Goal: Ask a question

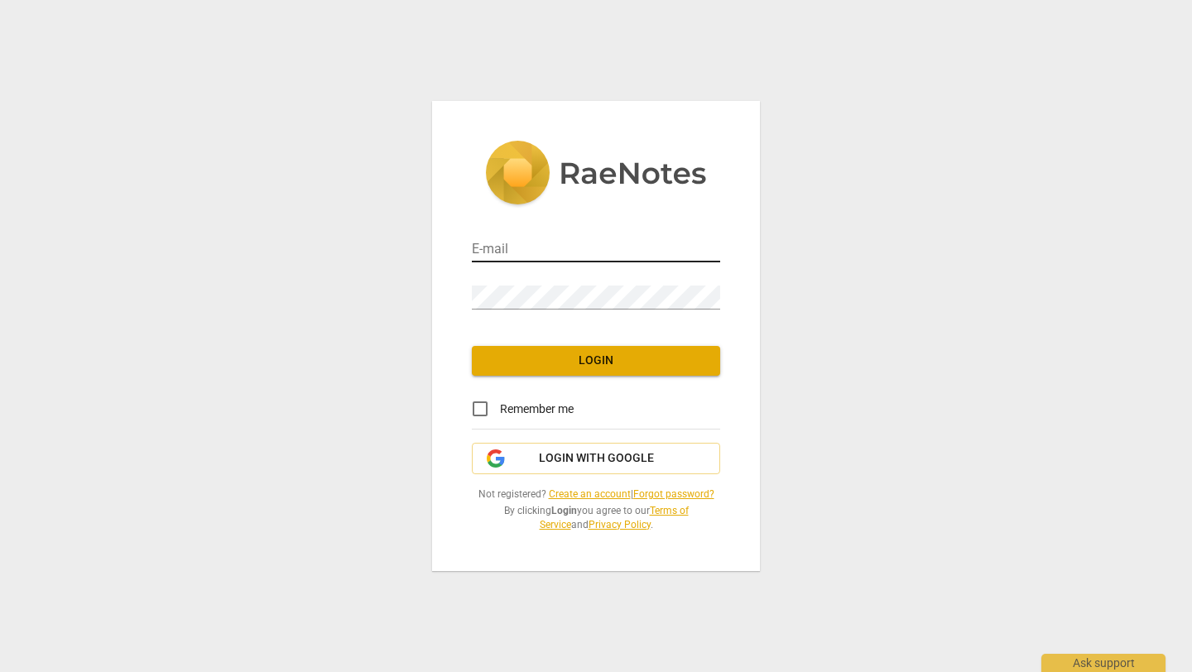
click at [540, 254] on input "email" at bounding box center [596, 250] width 248 height 24
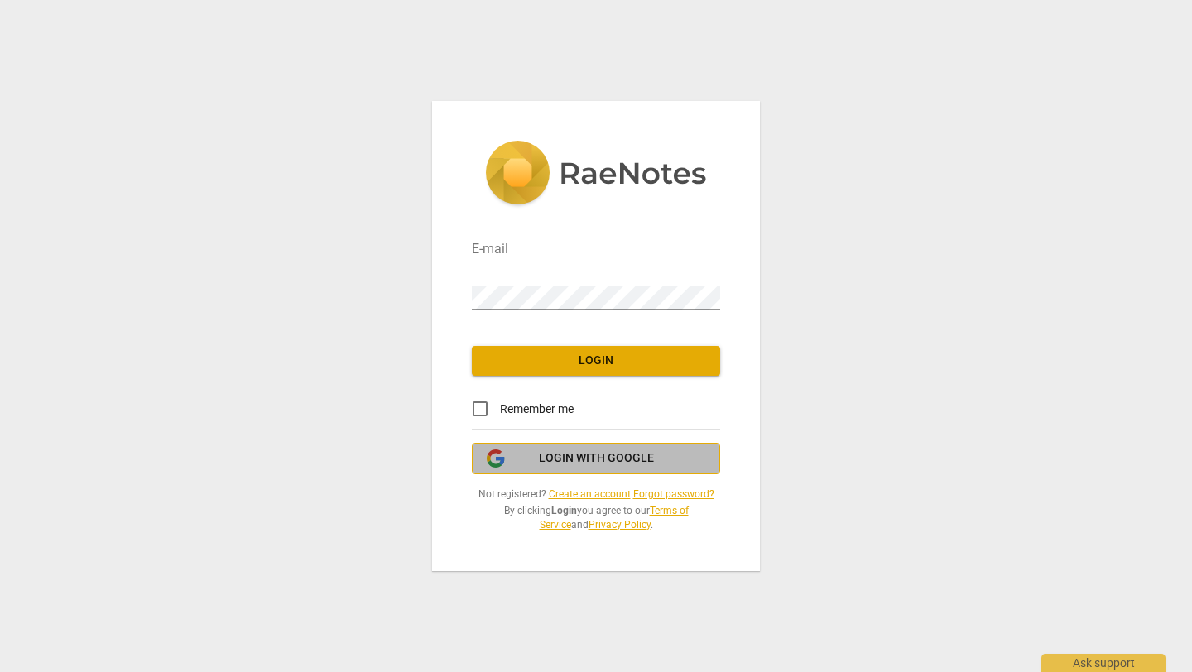
click at [554, 456] on span "Login with Google" at bounding box center [596, 458] width 115 height 17
click at [558, 469] on button "Login with Google" at bounding box center [596, 458] width 248 height 31
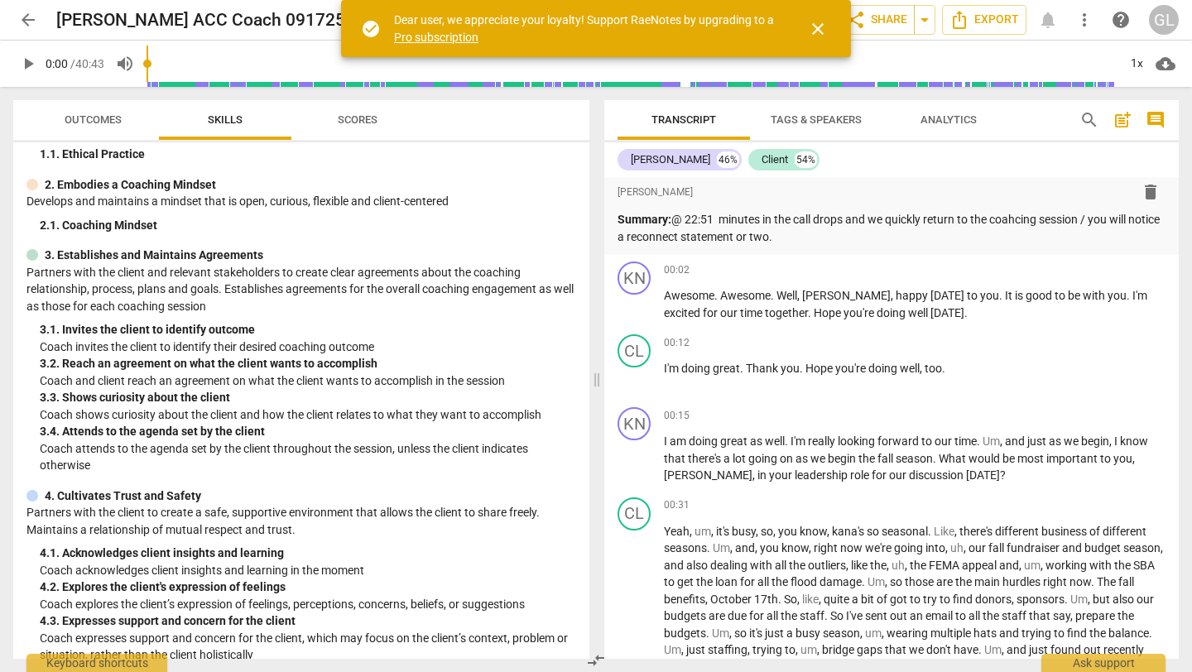
scroll to position [81, 0]
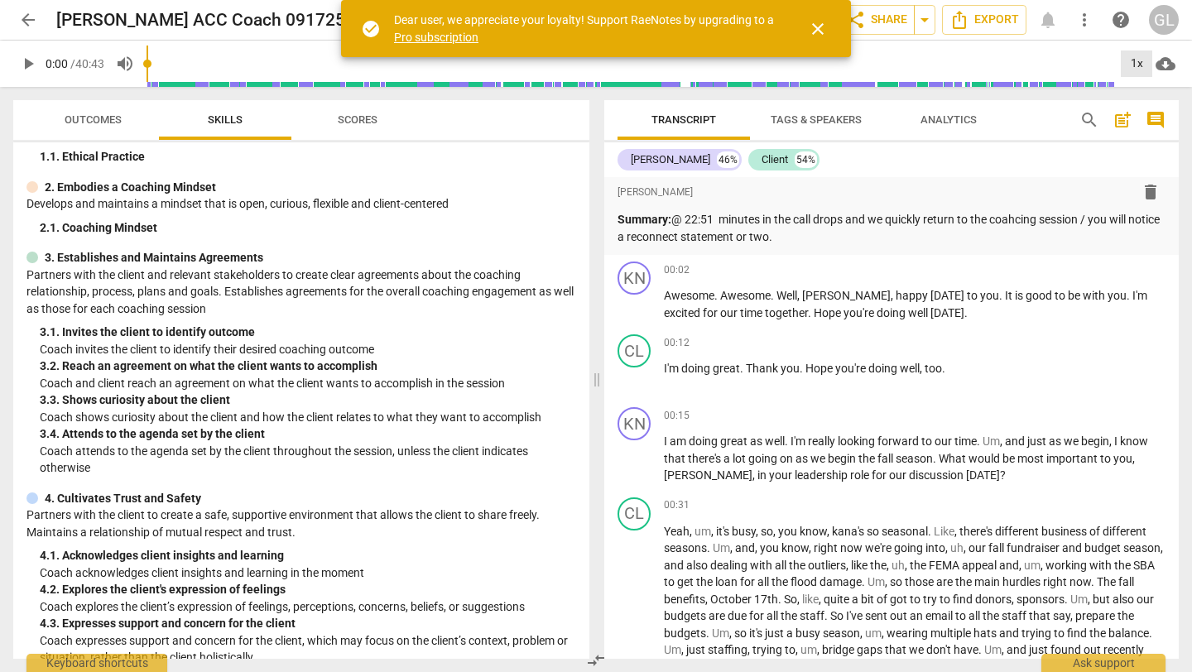
click at [1137, 60] on div "1x" at bounding box center [1135, 63] width 31 height 26
click at [1144, 156] on li "1.5x" at bounding box center [1147, 159] width 55 height 31
click at [29, 62] on span "play_arrow" at bounding box center [28, 64] width 20 height 20
click at [25, 60] on span "pause" at bounding box center [28, 64] width 20 height 20
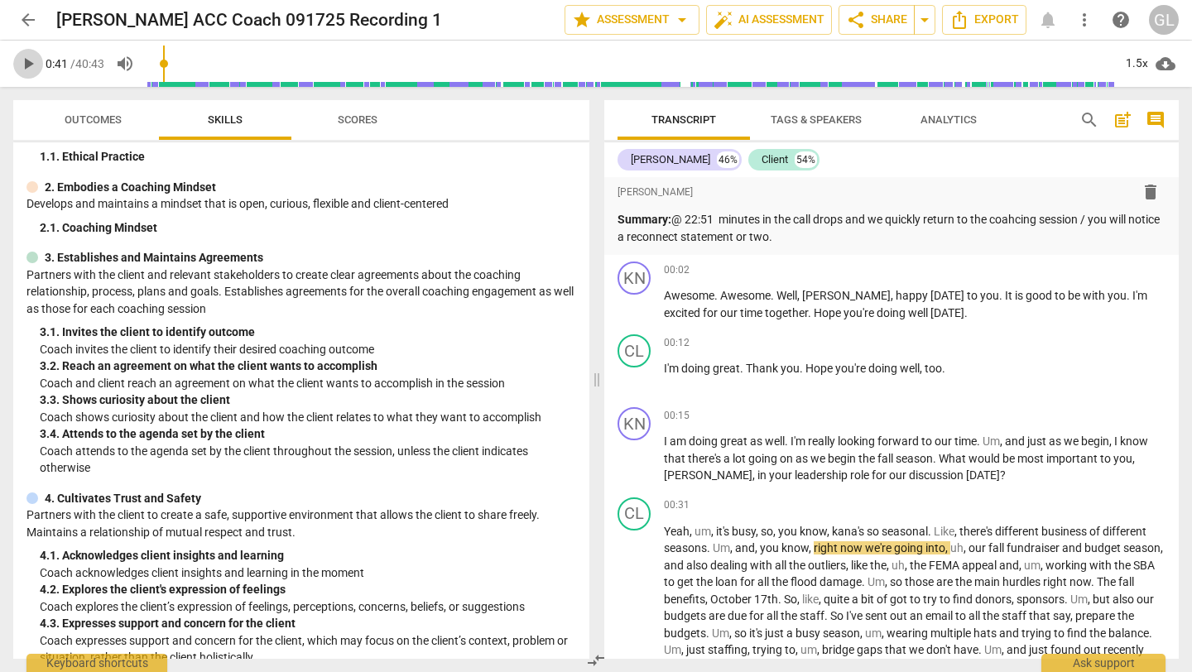
click at [28, 60] on span "play_arrow" at bounding box center [28, 64] width 20 height 20
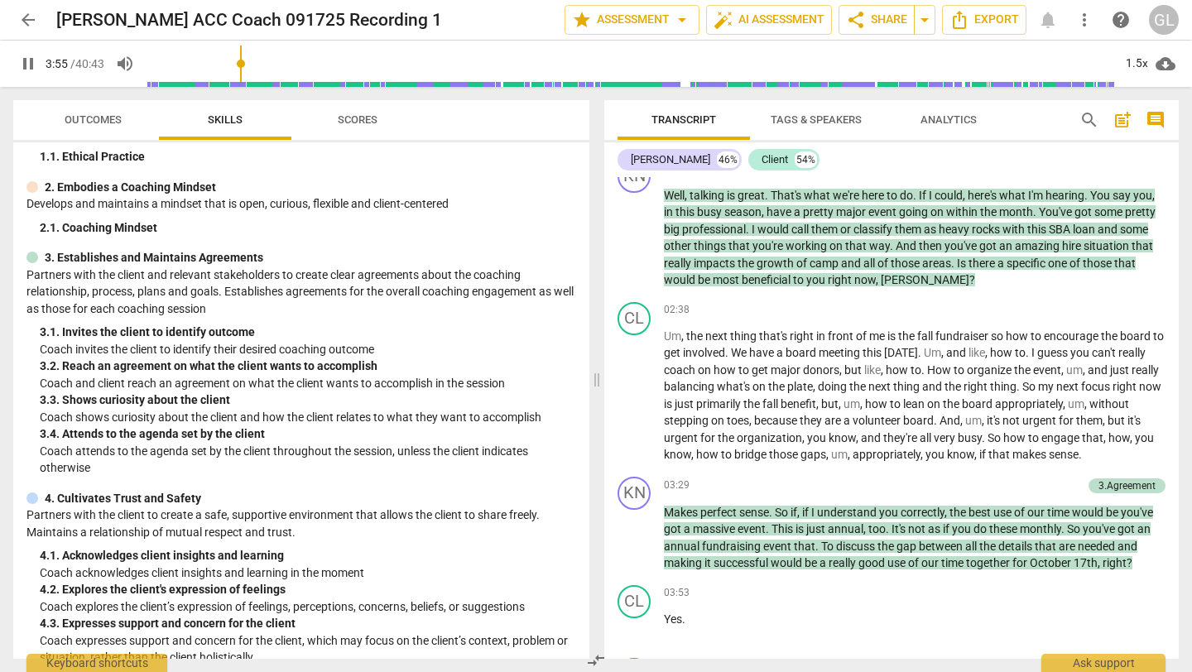
scroll to position [1127, 0]
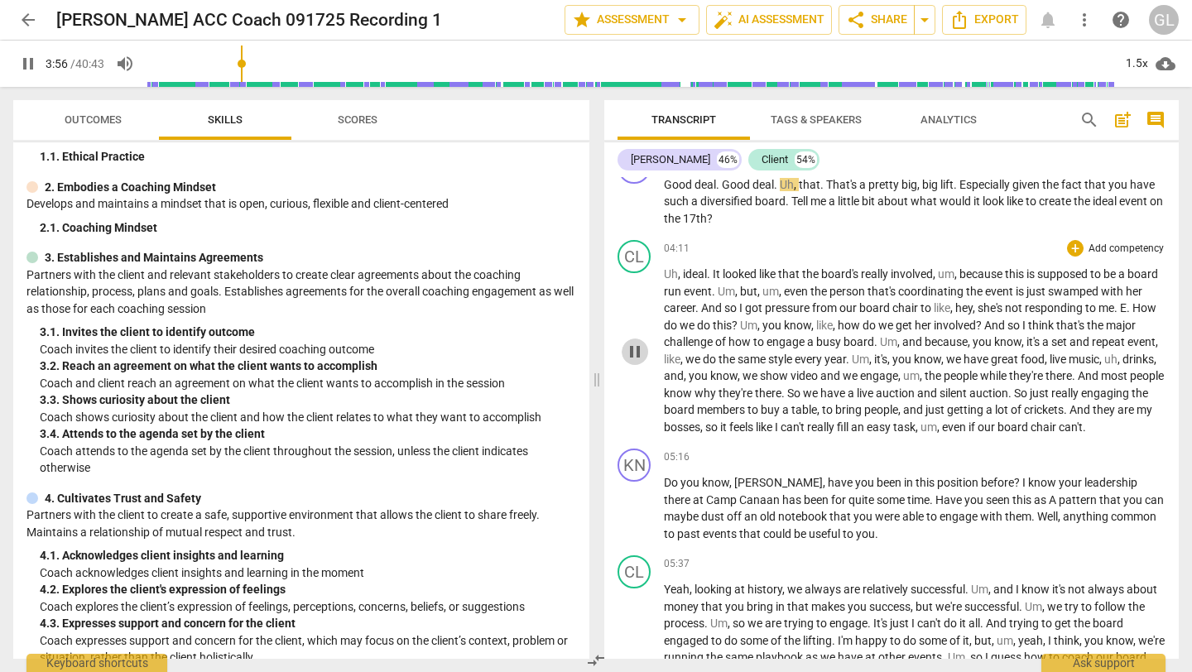
click at [636, 361] on span "pause" at bounding box center [635, 352] width 20 height 20
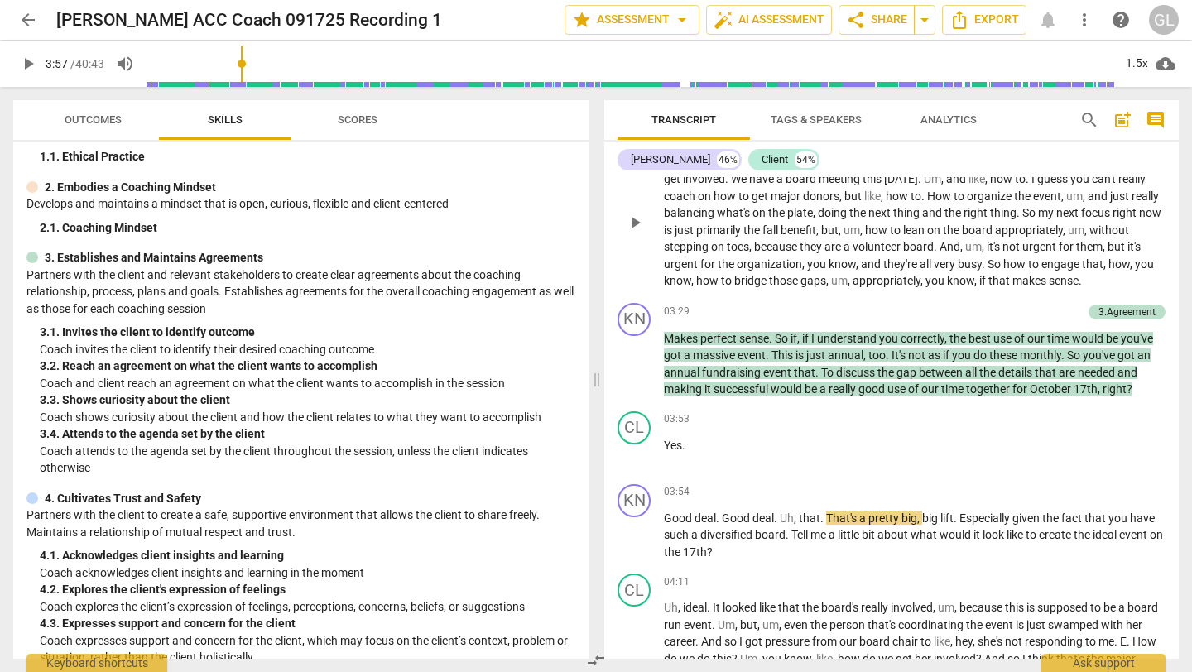
scroll to position [795, 0]
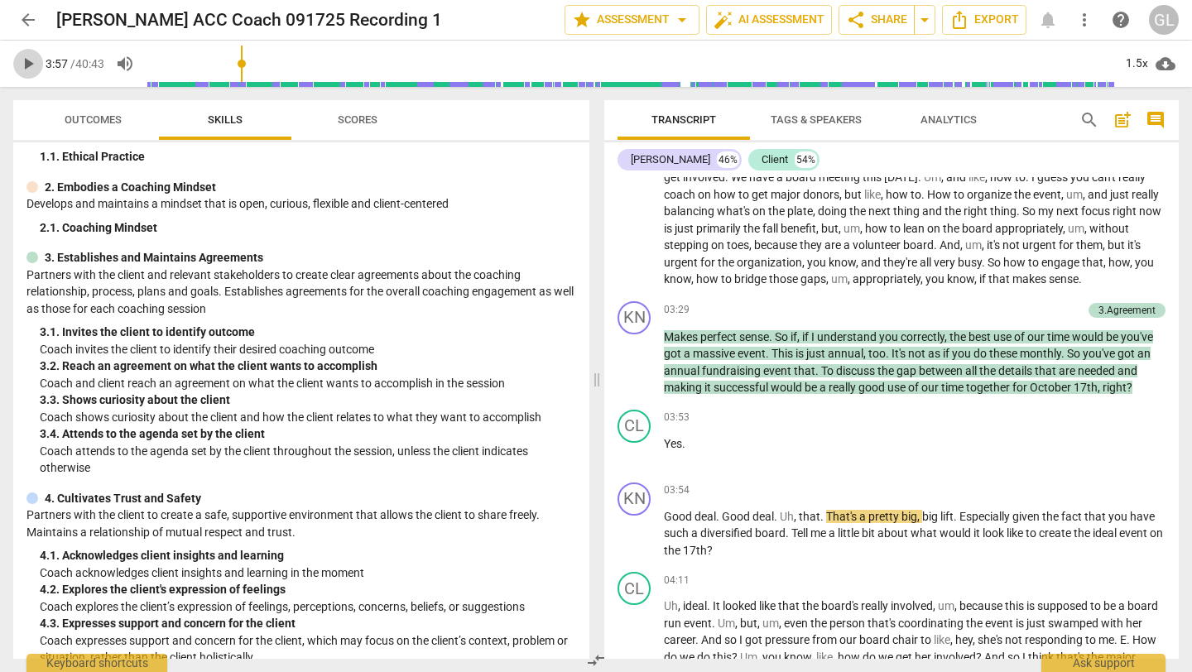
click at [29, 67] on span "play_arrow" at bounding box center [28, 64] width 20 height 20
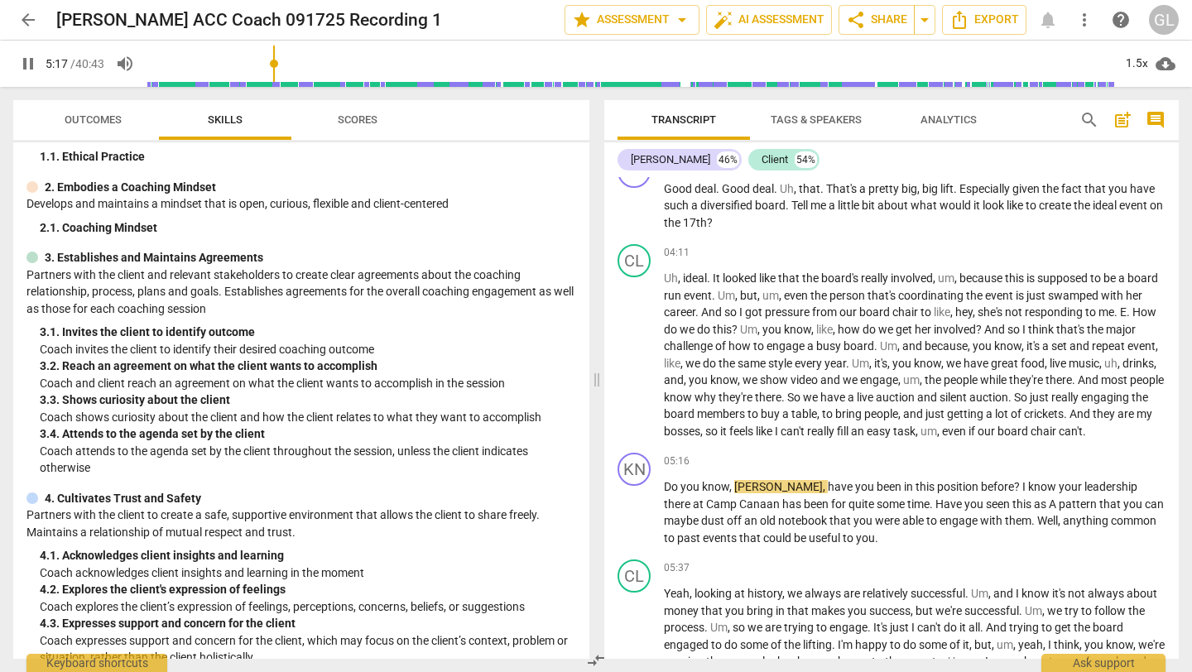
scroll to position [1133, 0]
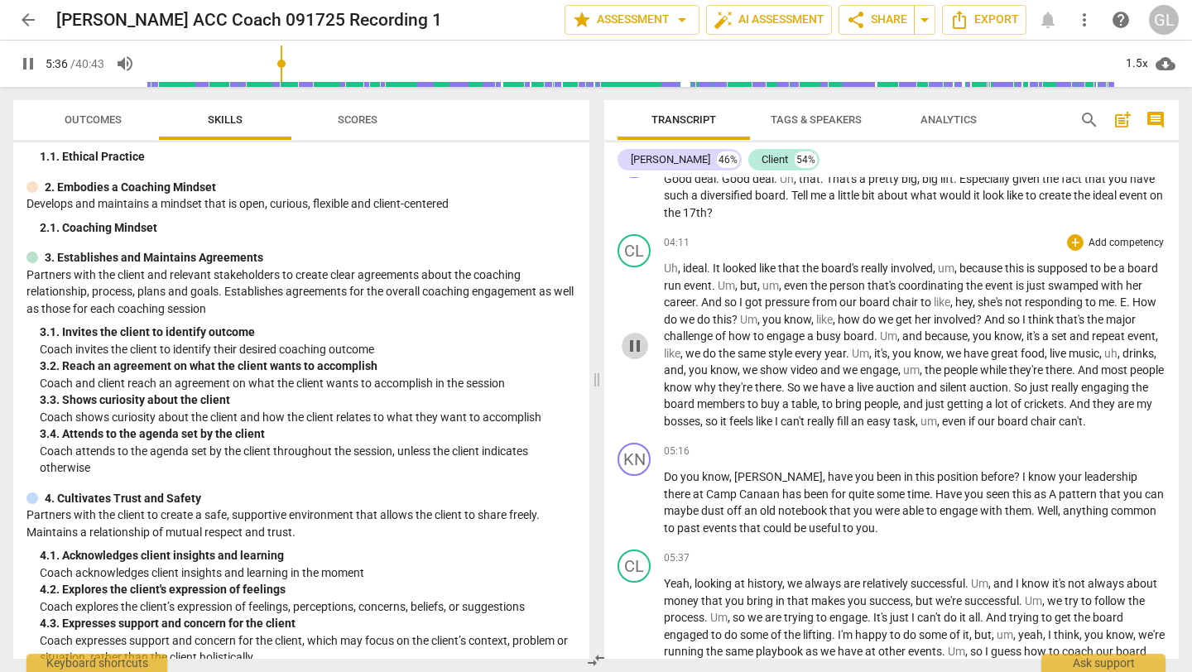
click at [633, 352] on span "pause" at bounding box center [635, 346] width 20 height 20
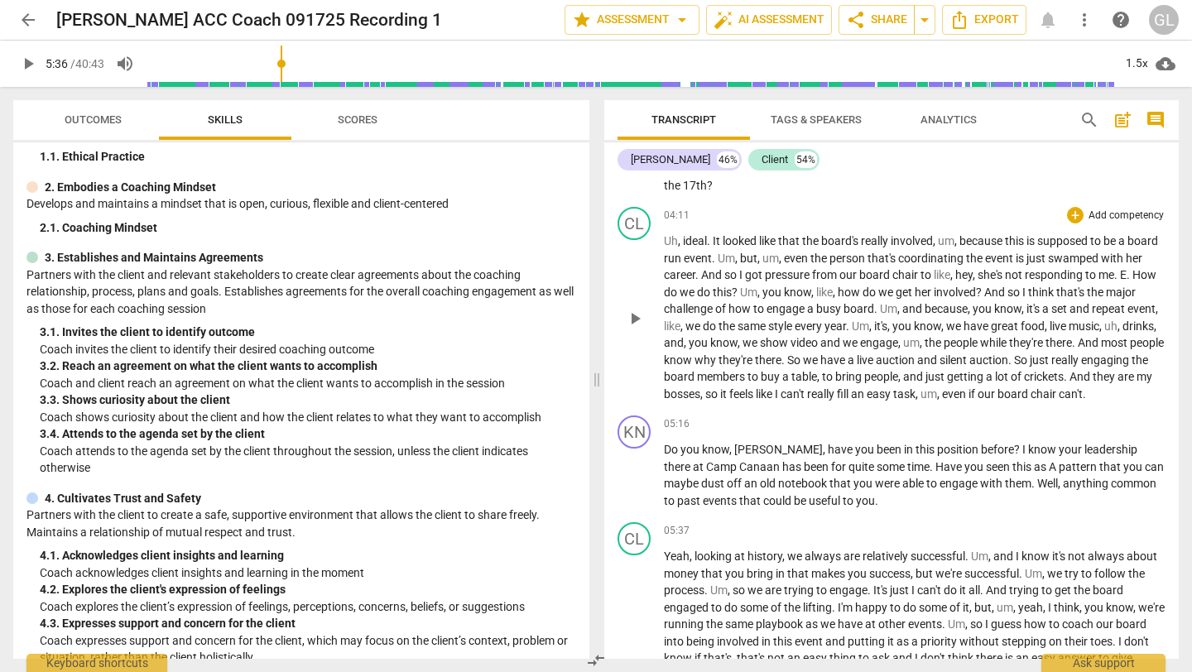
scroll to position [1162, 0]
click at [25, 65] on span "play_arrow" at bounding box center [28, 64] width 20 height 20
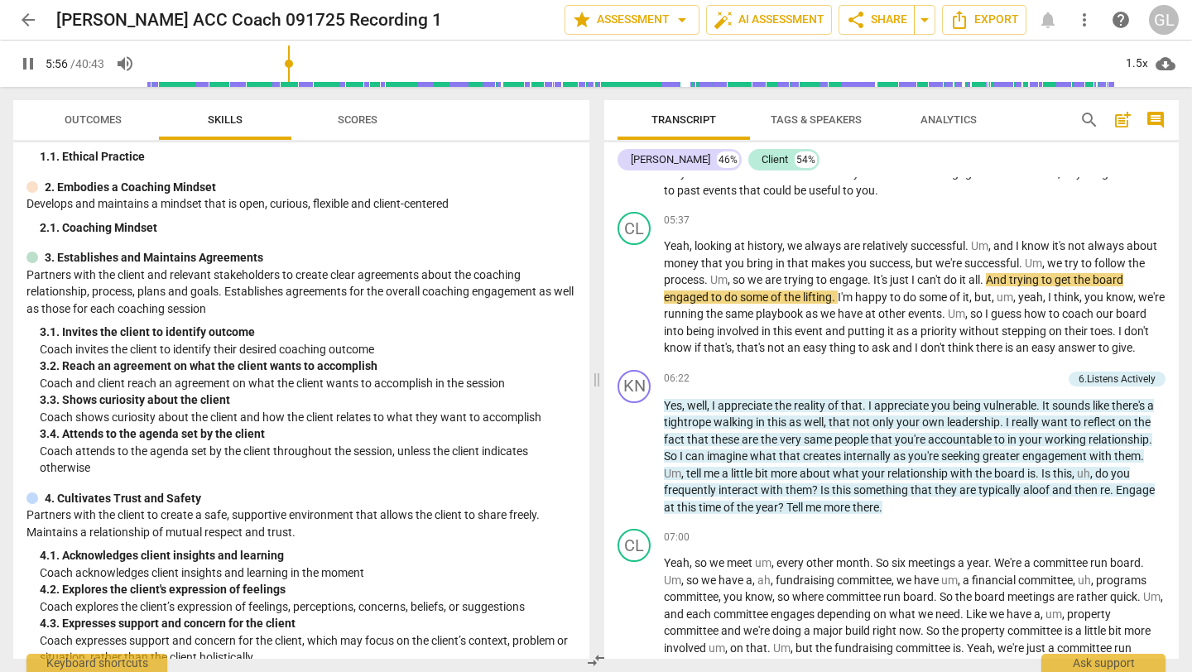
scroll to position [1472, 0]
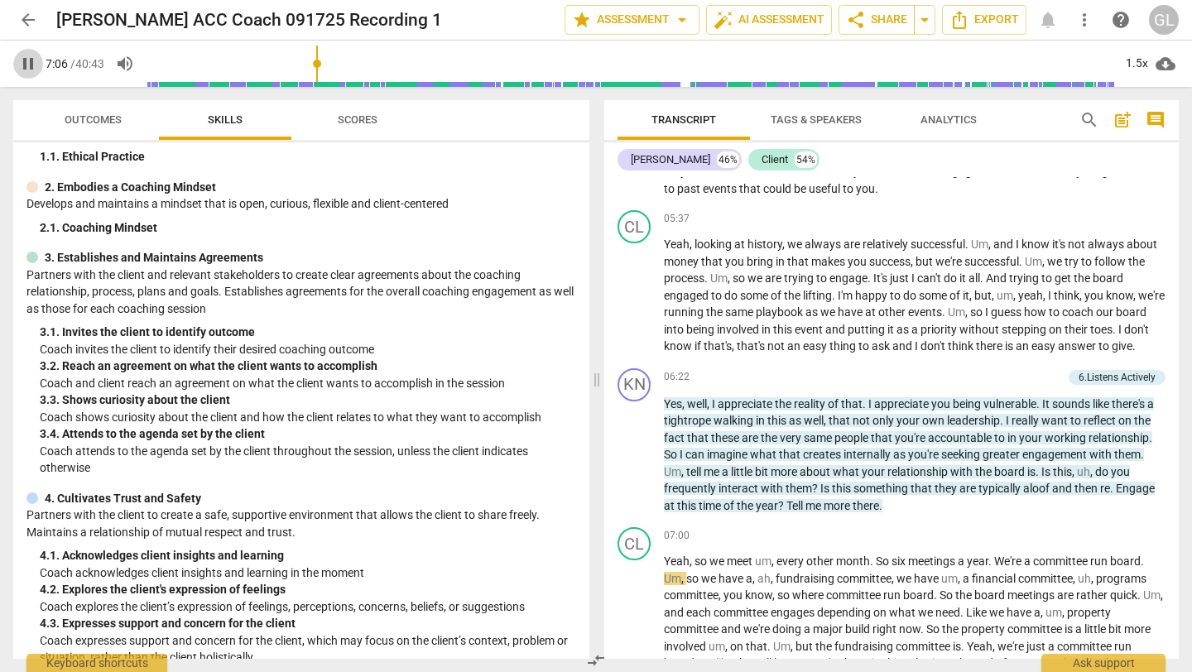
click at [26, 68] on span "pause" at bounding box center [28, 64] width 20 height 20
click at [29, 62] on span "play_arrow" at bounding box center [28, 64] width 20 height 20
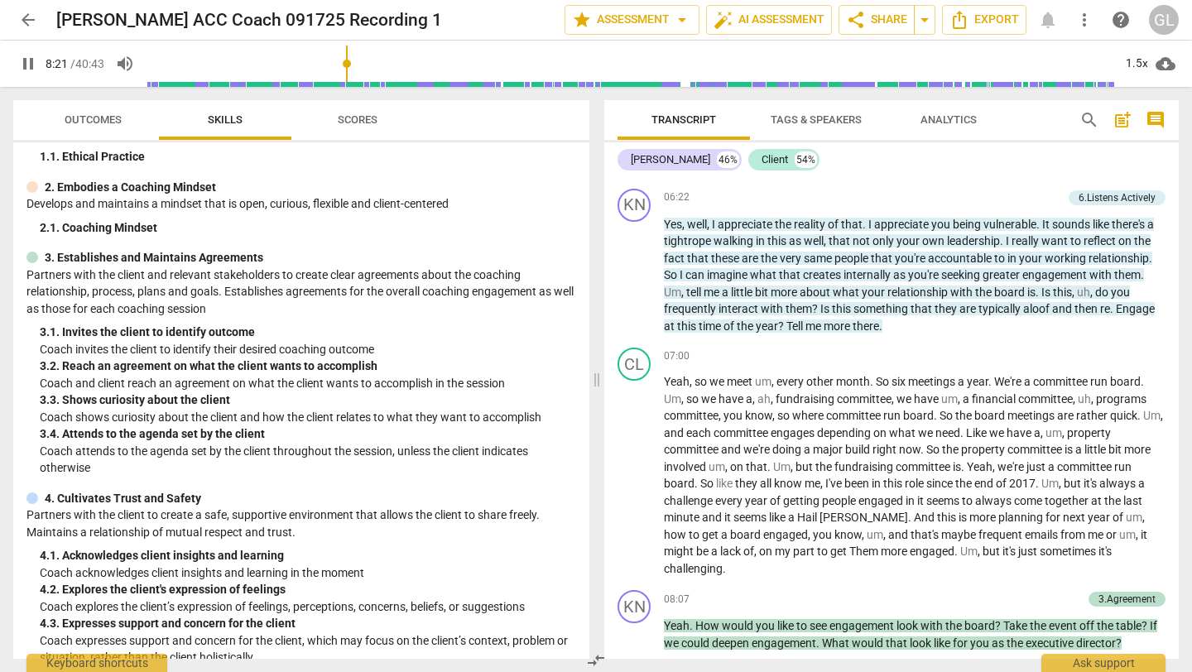
scroll to position [2183, 0]
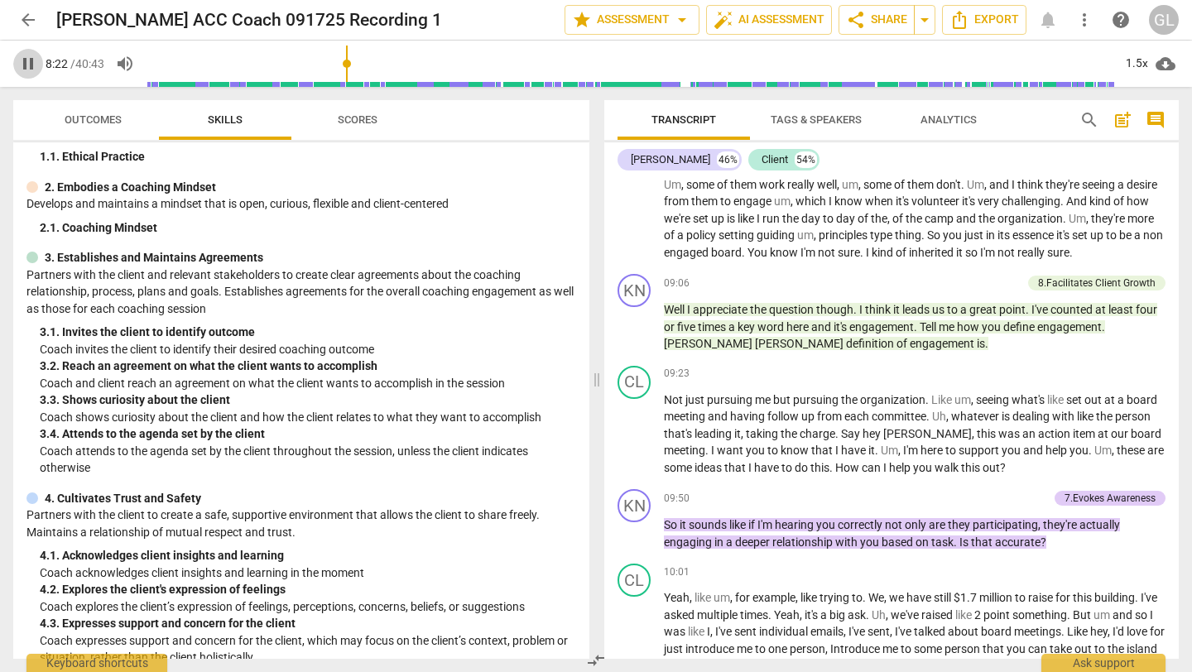
click at [35, 64] on span "pause" at bounding box center [28, 64] width 20 height 20
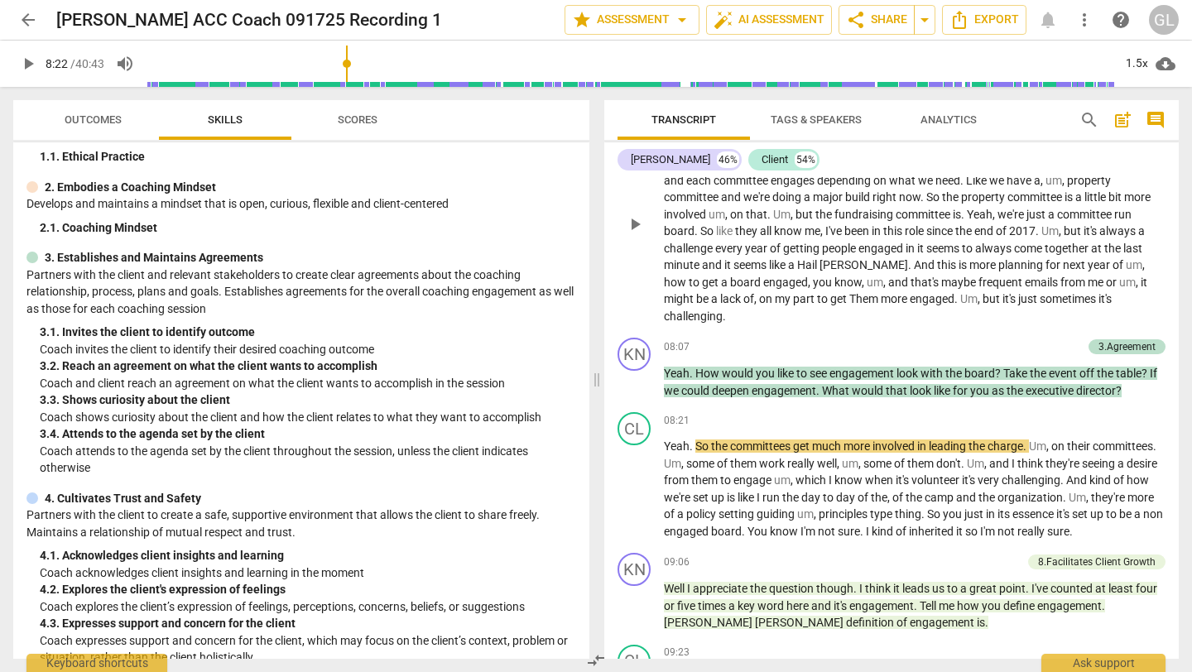
scroll to position [1908, 0]
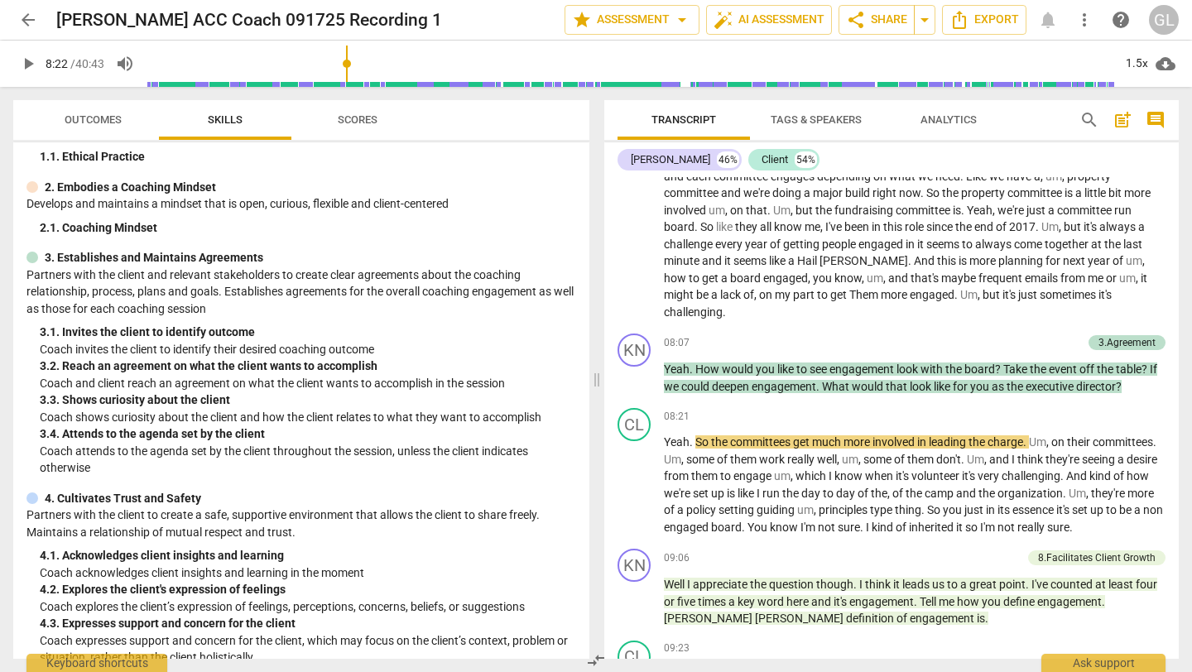
type input "503"
click at [1101, 660] on div "Ask support" at bounding box center [1103, 658] width 124 height 26
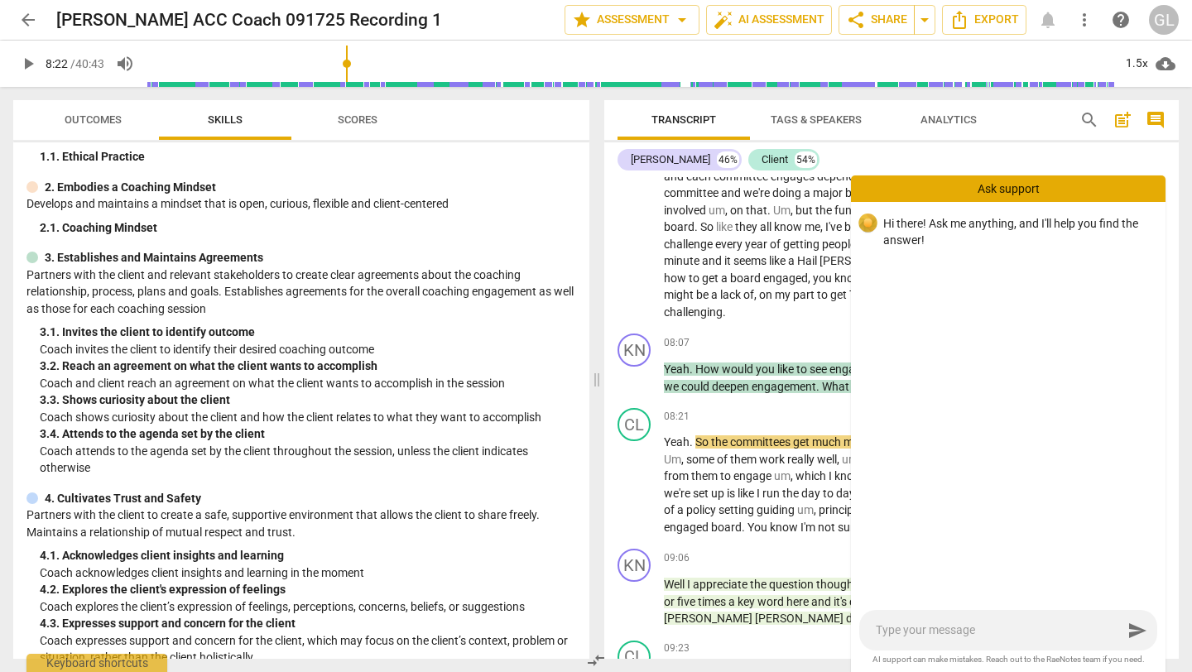
type textarea "c"
type textarea "ca"
type textarea "can"
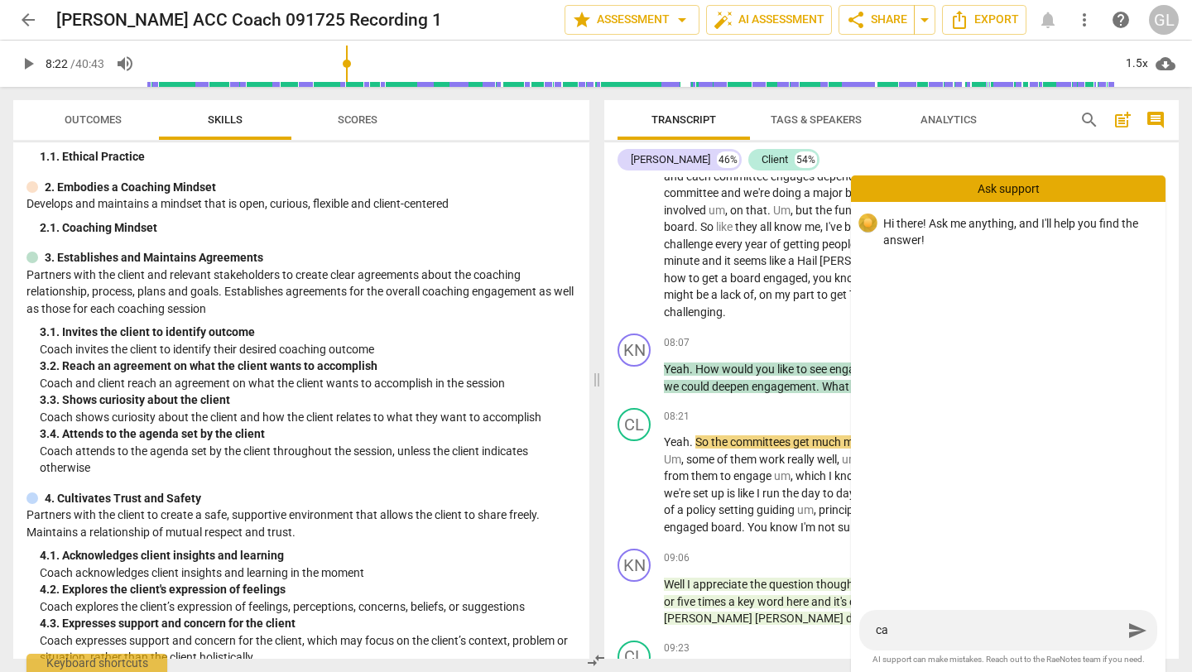
type textarea "can"
type textarea "can y"
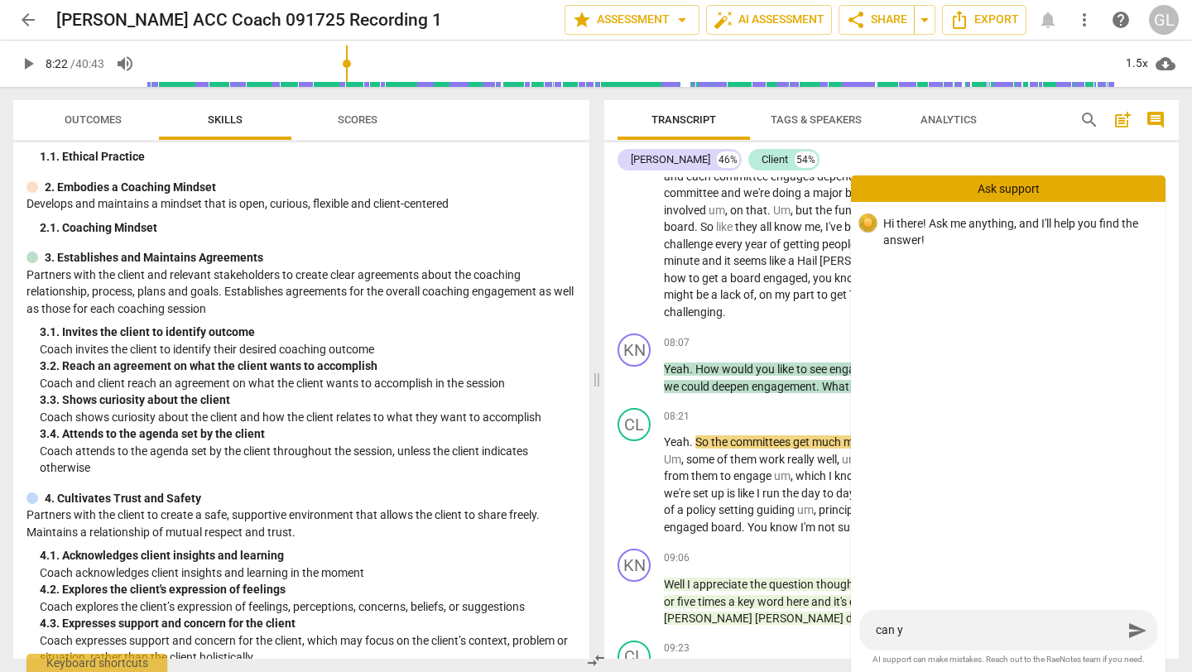
type textarea "can yo"
type textarea "can you"
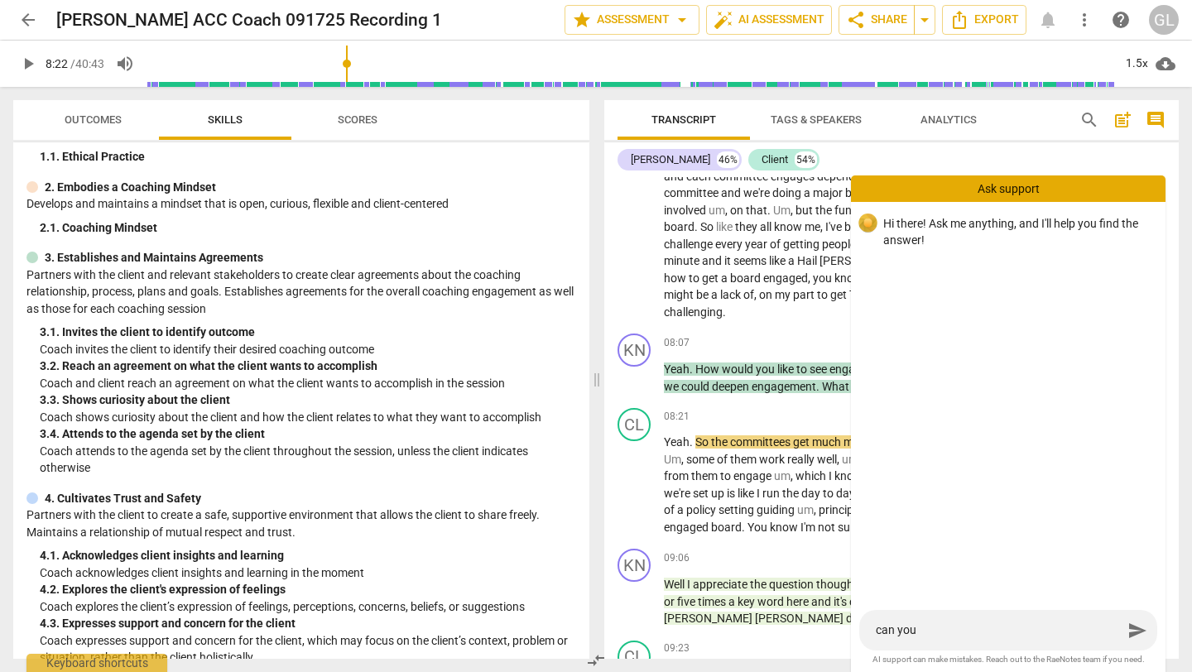
type textarea "can you"
type textarea "can you s"
type textarea "can you se"
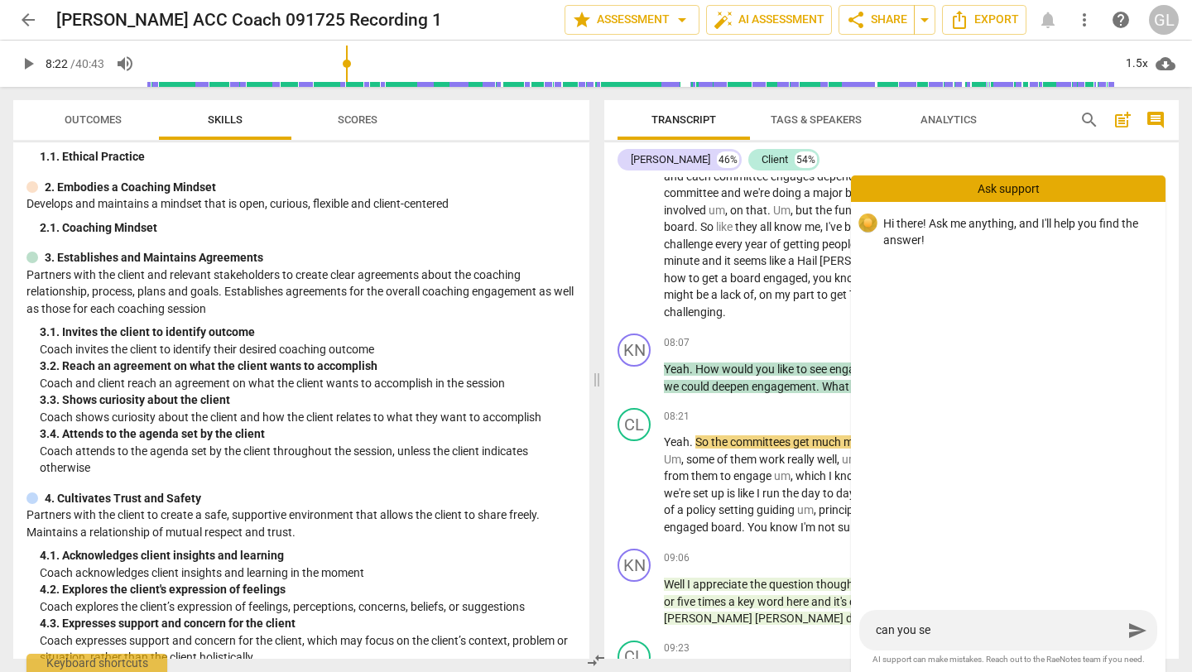
type textarea "can you sea"
type textarea "can you sear"
type textarea "can you searc"
type textarea "can you search"
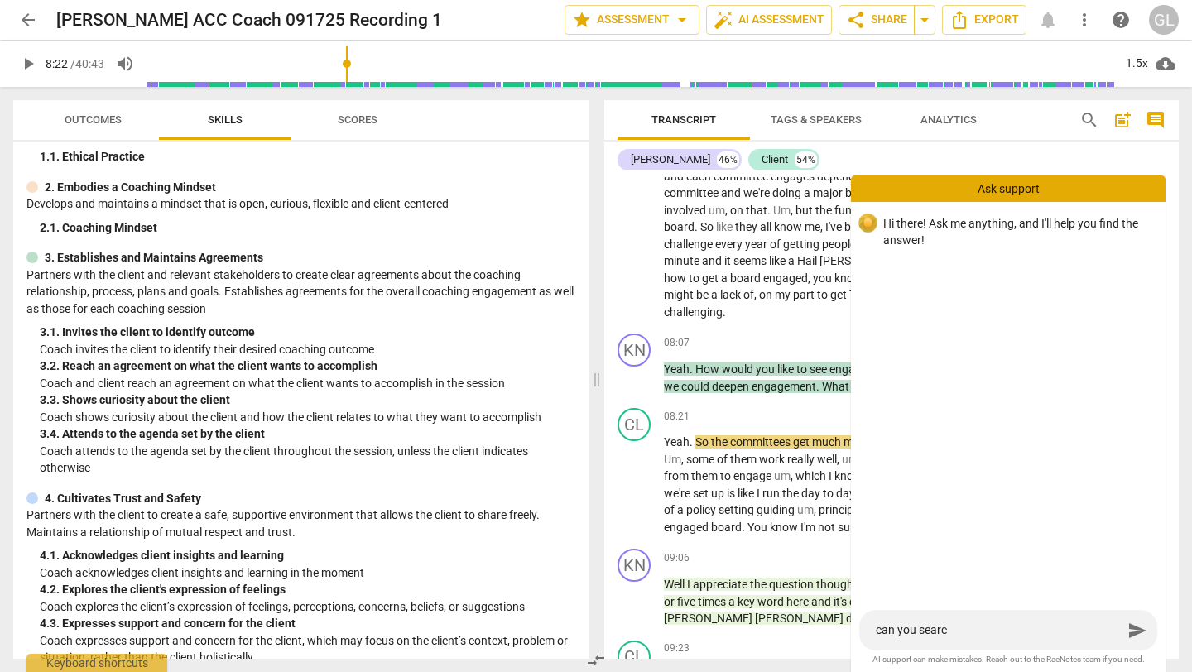
type textarea "can you search"
type textarea "can you search f"
type textarea "can you search fo"
type textarea "can you search for"
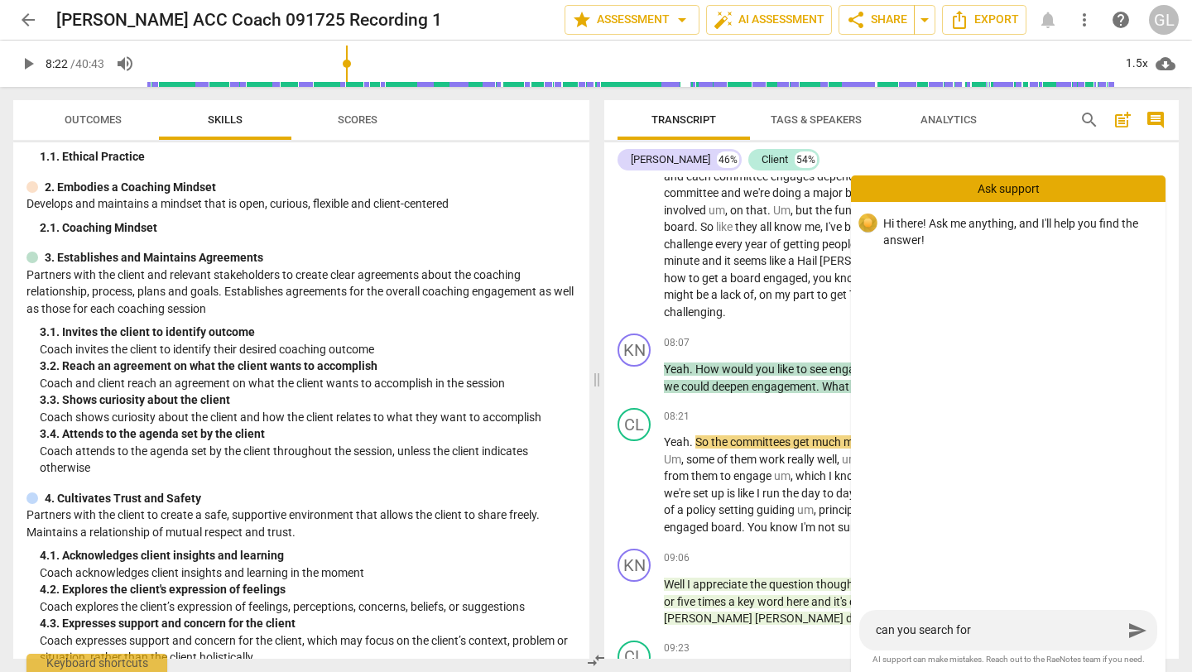
type textarea "can you search for"
type textarea "can you search for e"
type textarea "can you search for en"
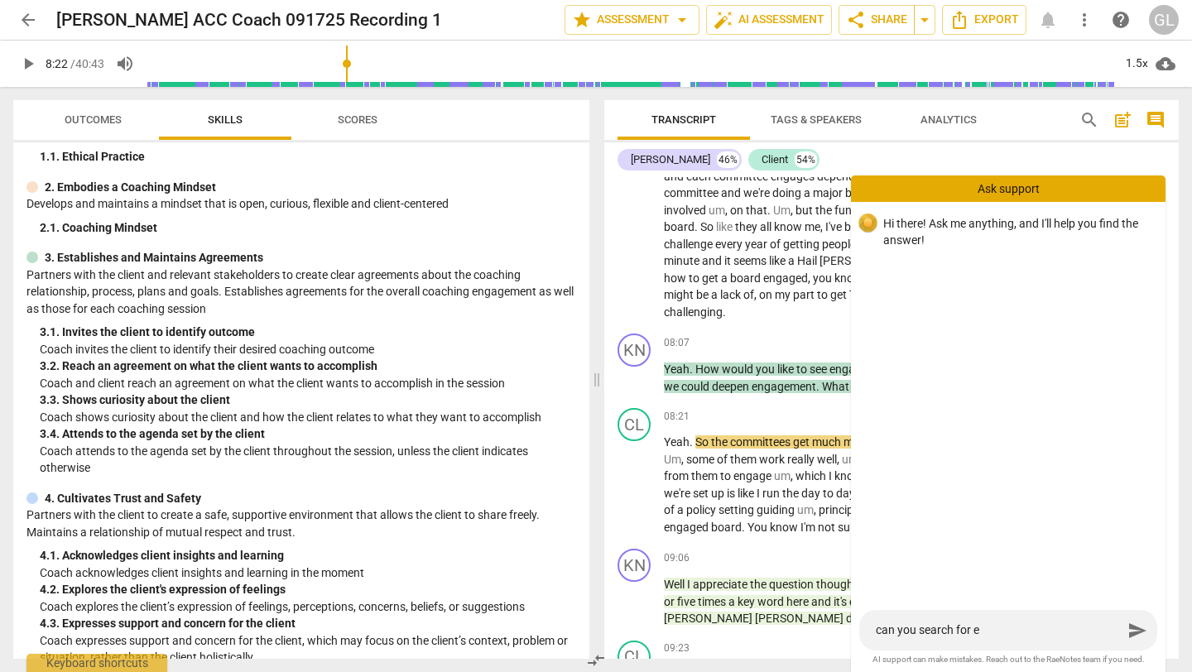
type textarea "can you search for en"
type textarea "can you search for eng"
type textarea "can you search for enga"
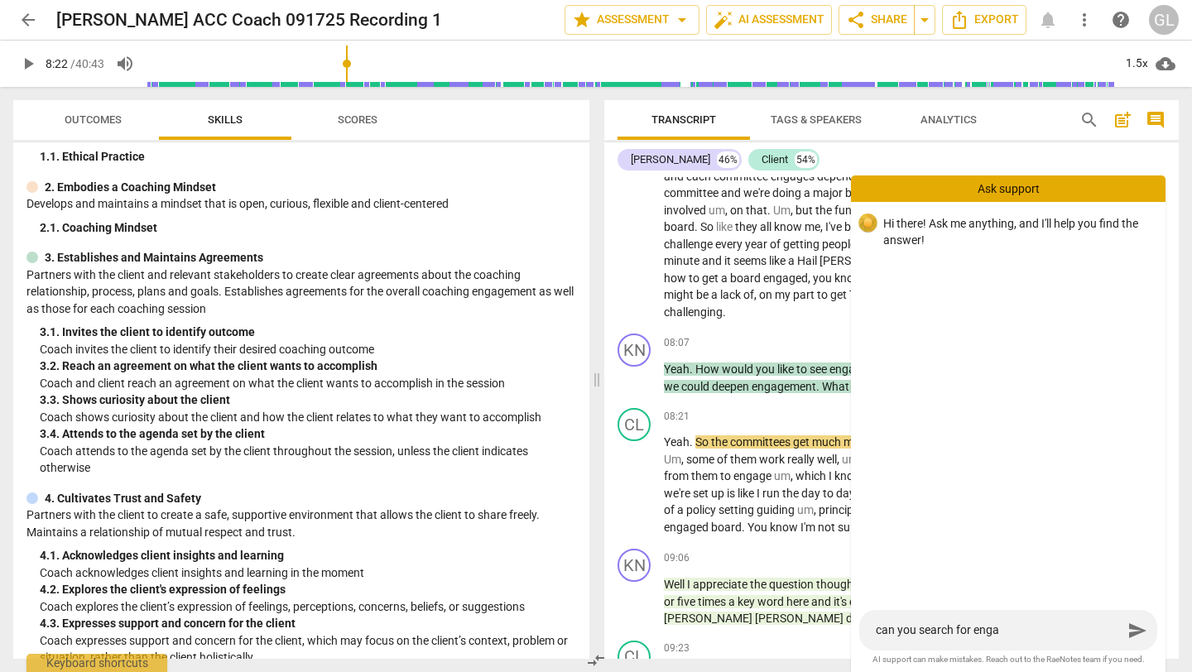
type textarea "can you search for engag"
type textarea "can you search for engage"
type textarea "can you search for engag"
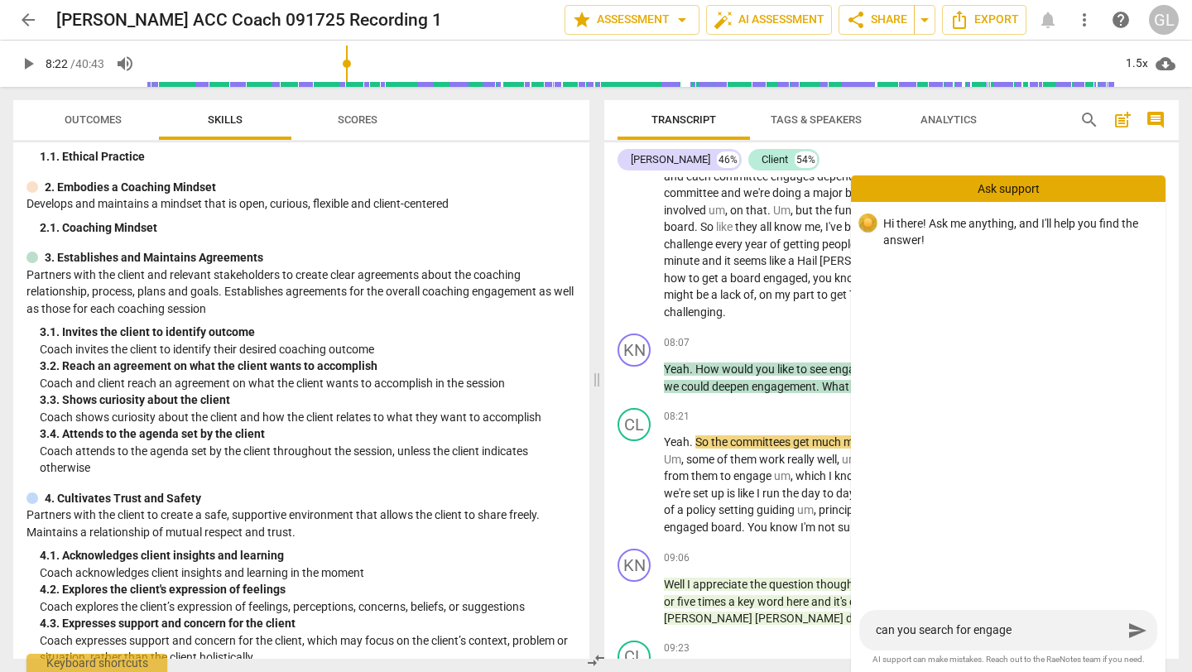
type textarea "can you search for engag"
type textarea "can you search for enga"
type textarea "can you search for eng"
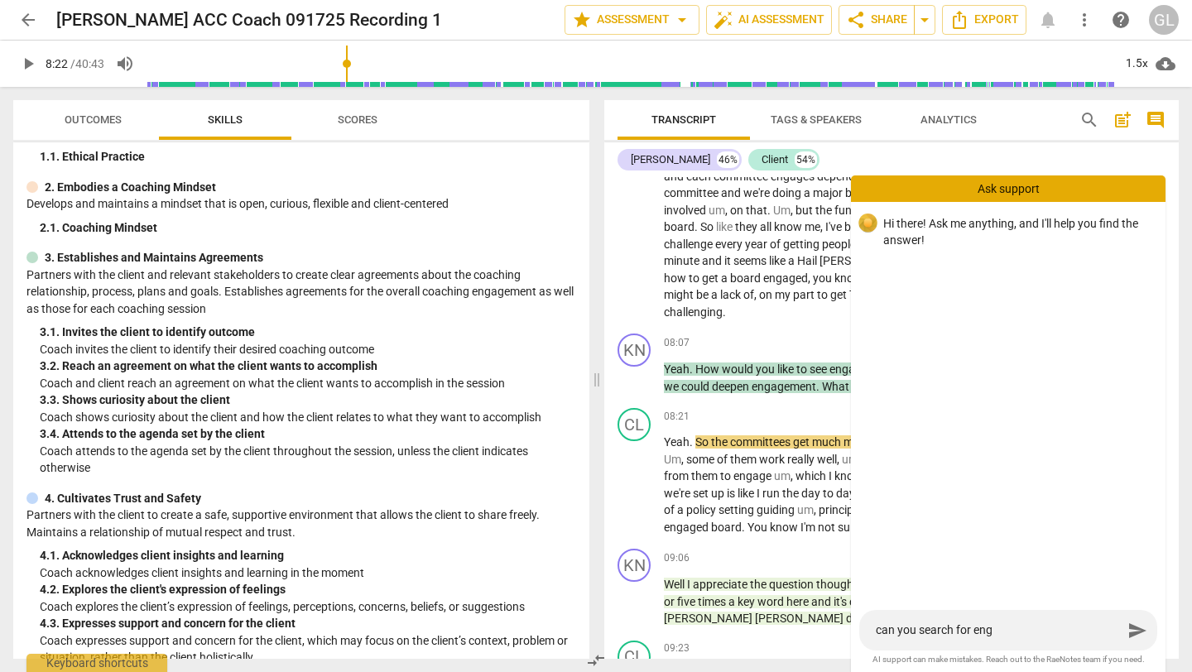
type textarea "can you search for en"
type textarea "can you search for e"
type textarea "can you search for"
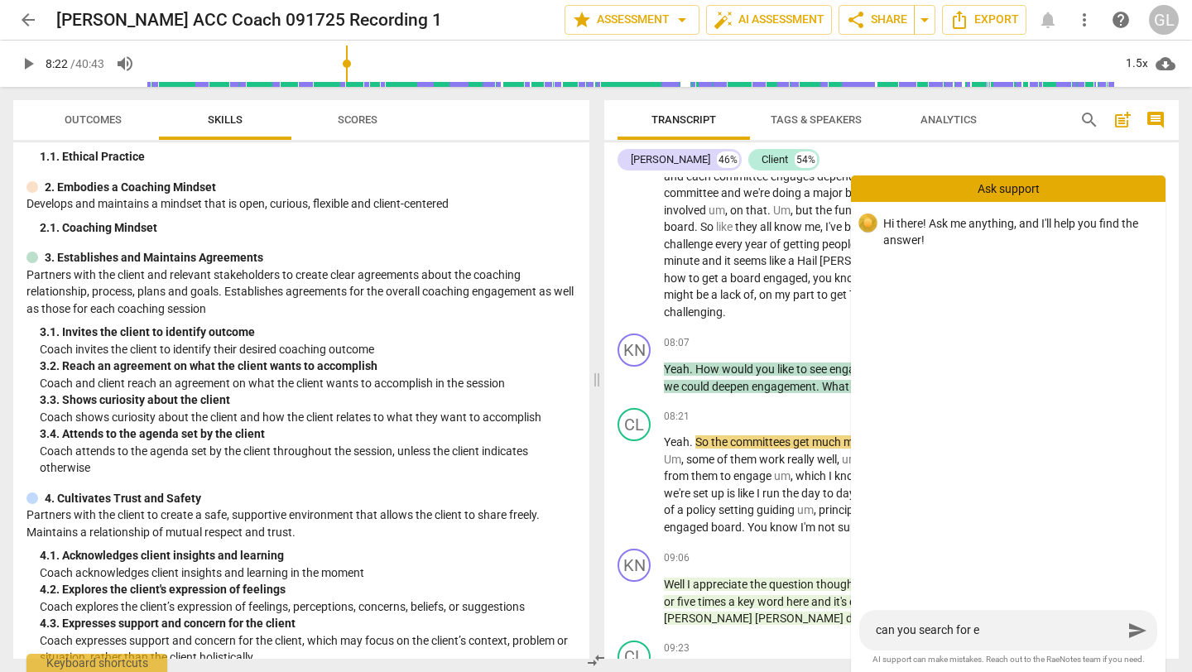
type textarea "can you search for"
type textarea "can you search for h"
type textarea "can you search for ho"
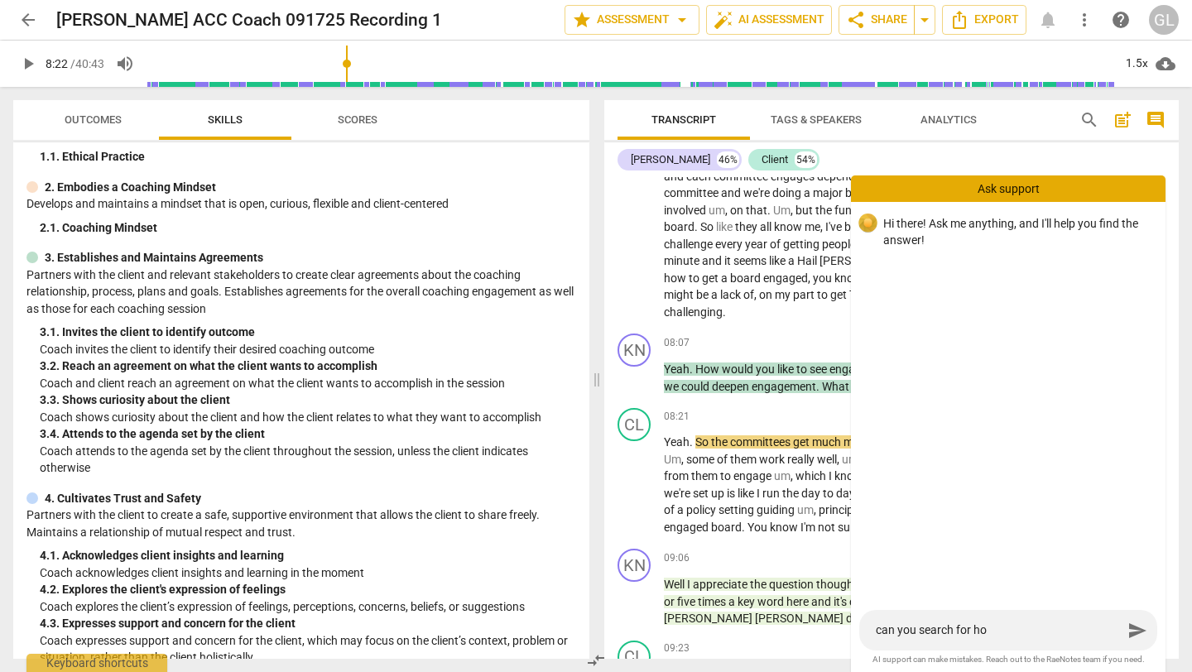
type textarea "can you search for how"
type textarea "can you search for how m"
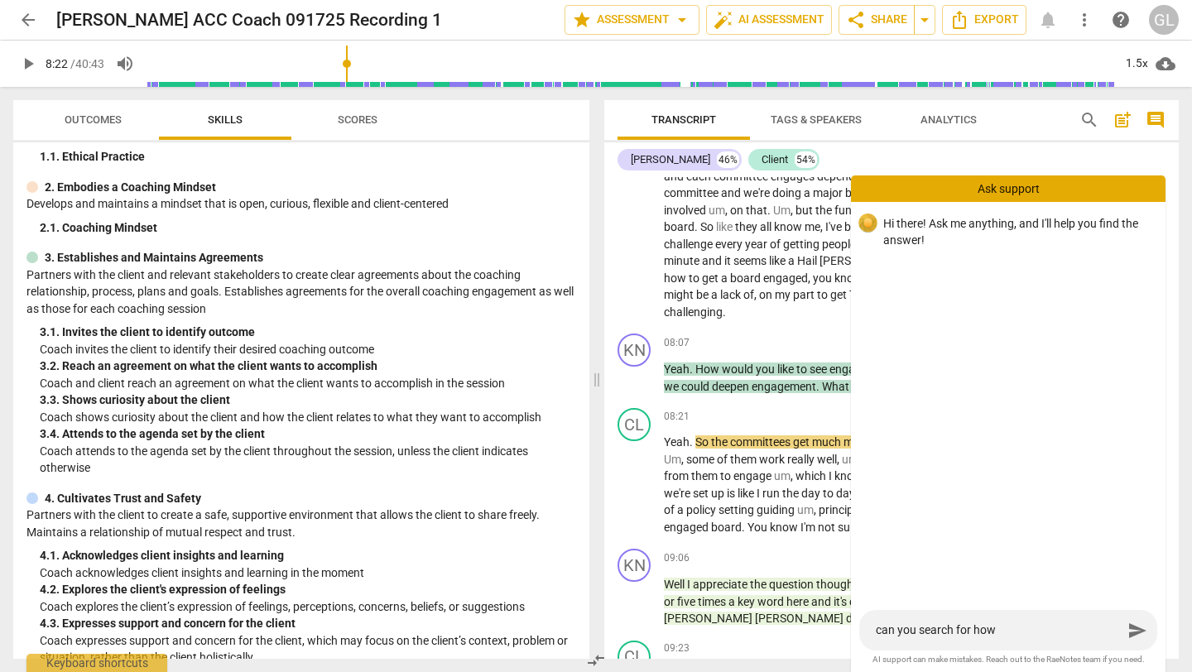
type textarea "can you search for how m"
type textarea "can you search for how ma"
type textarea "can you search for how man"
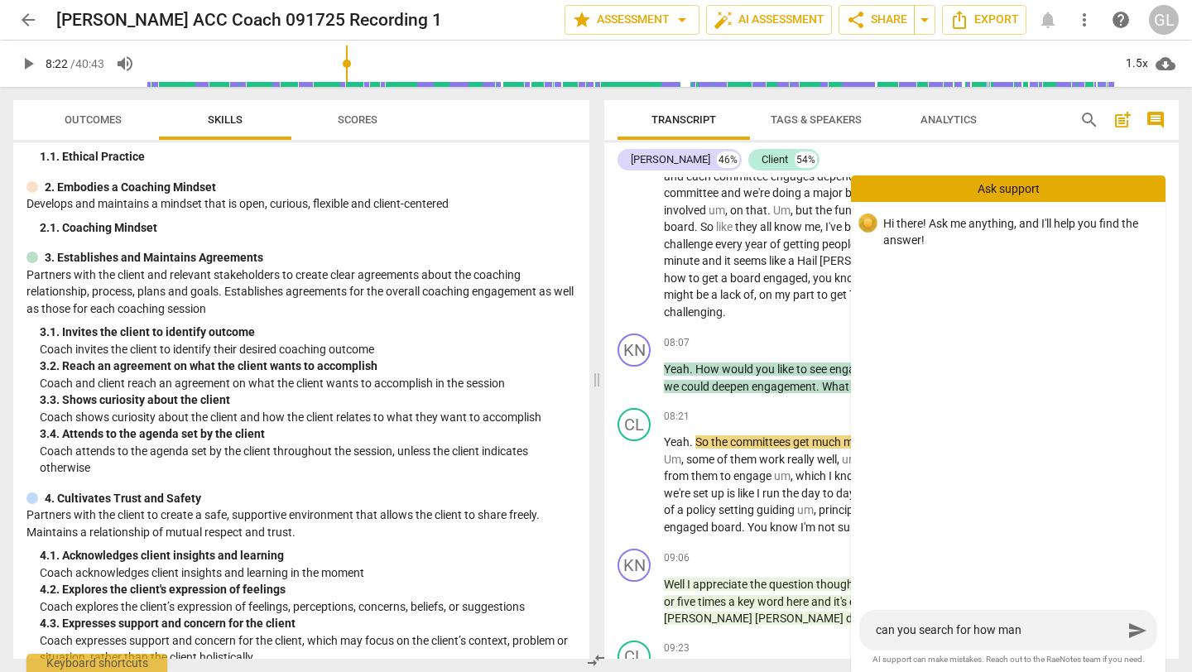
type textarea "can you search for how many"
type textarea "can you search for how many t"
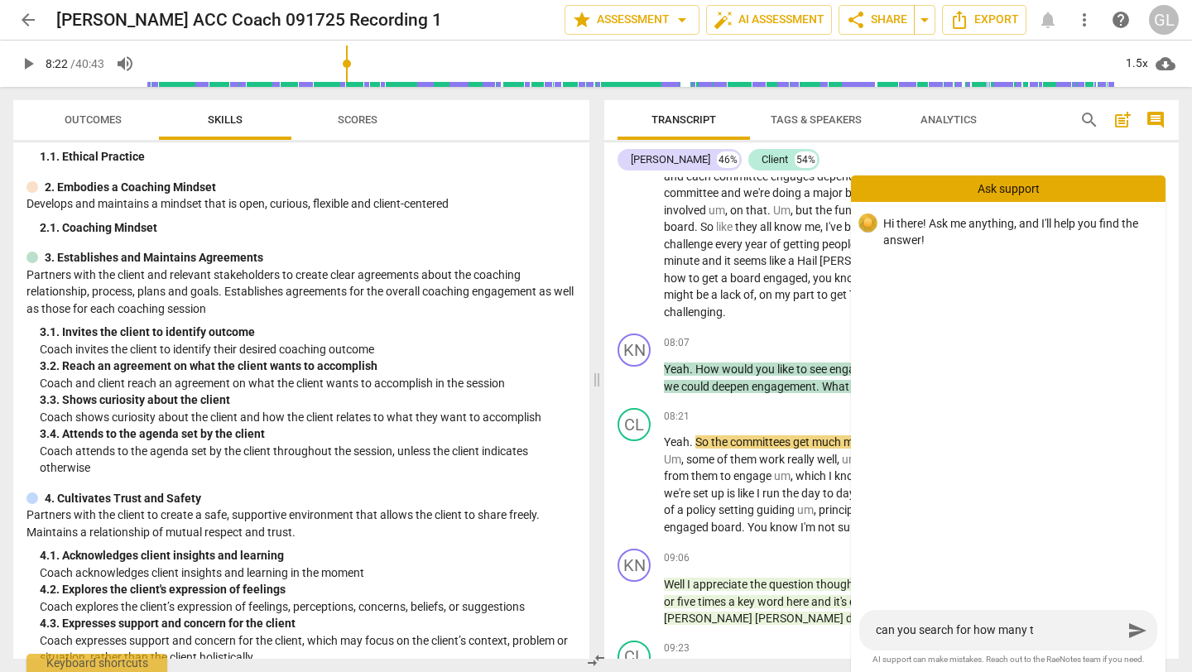
type textarea "can you search for how many ti"
type textarea "can you search for how many [PERSON_NAME]"
type textarea "can you search for how many time"
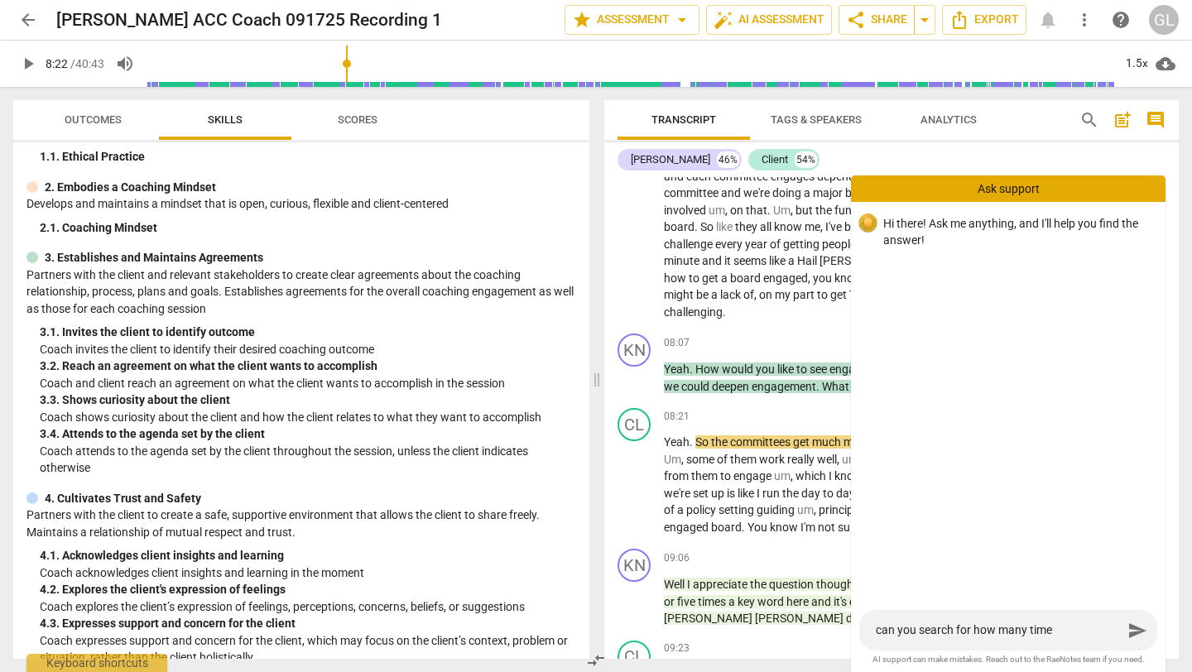
type textarea "can you search for how many times"
type textarea "can you search for how many times a"
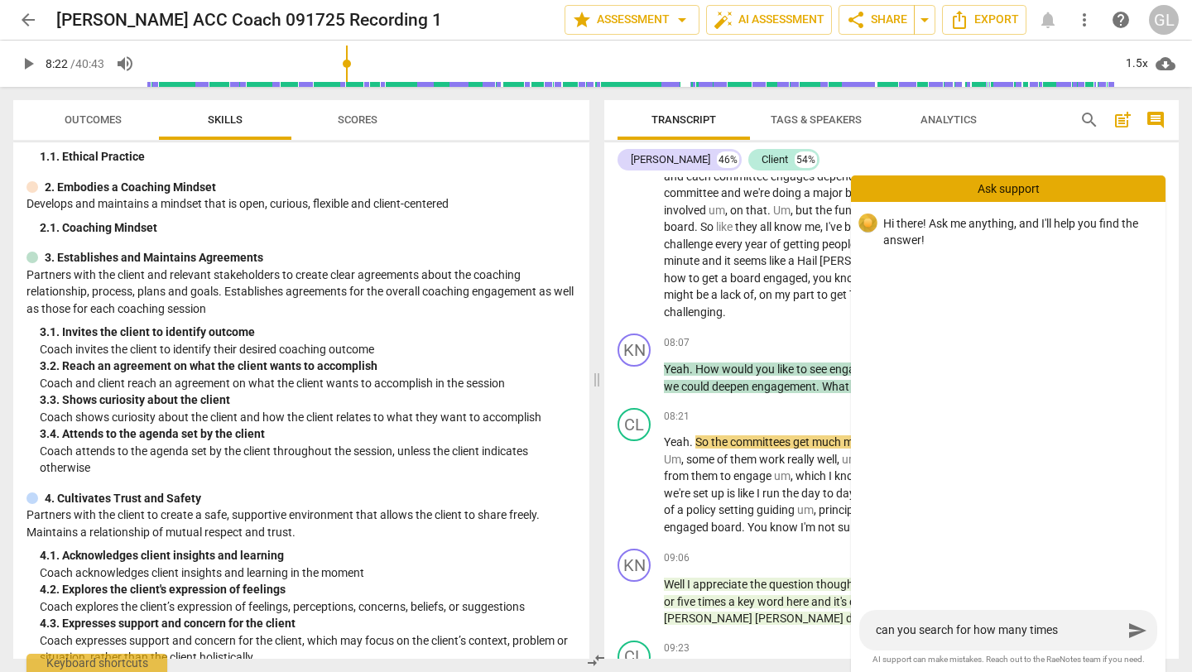
type textarea "can you search for how many times a"
type textarea "can you search for how many times a w"
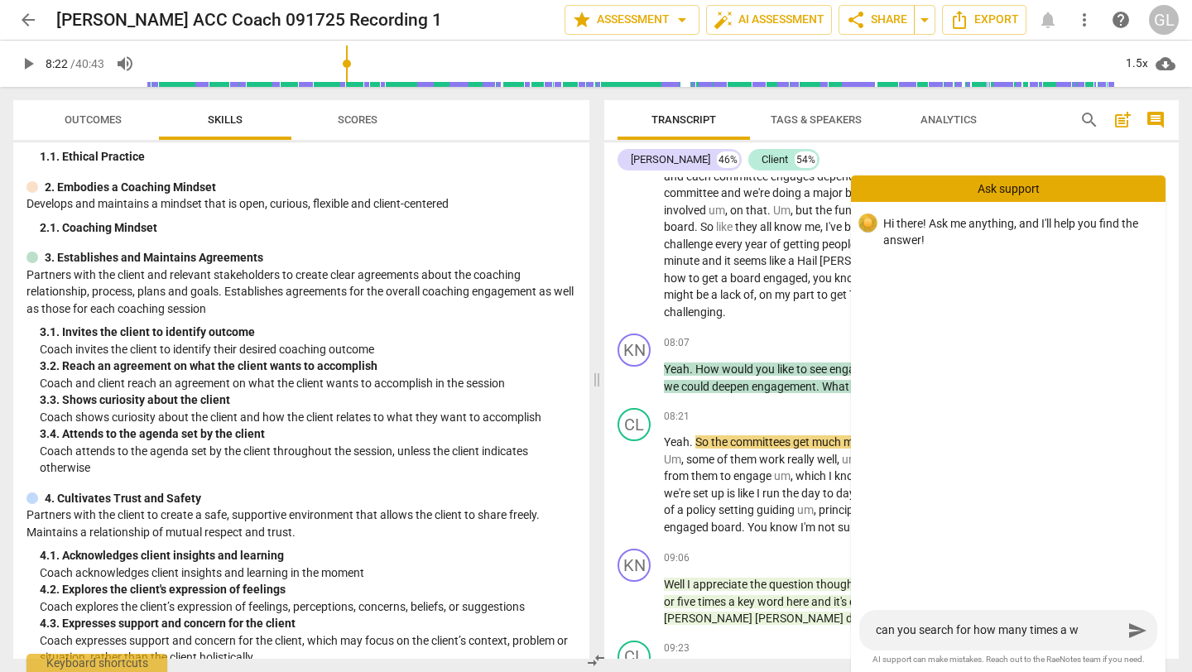
type textarea "can you search for how many times a wo"
type textarea "can you search for how many times a wor"
type textarea "can you search for how many times a word"
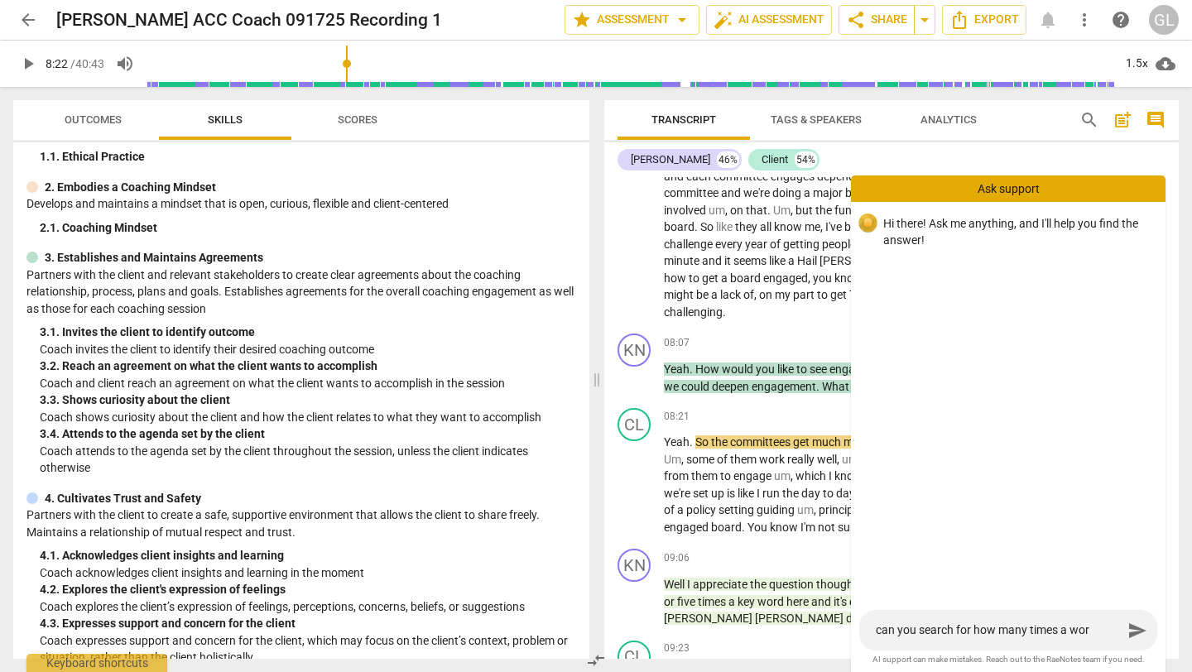
type textarea "can you search for how many times a word"
type textarea "can you search for how many times a word s"
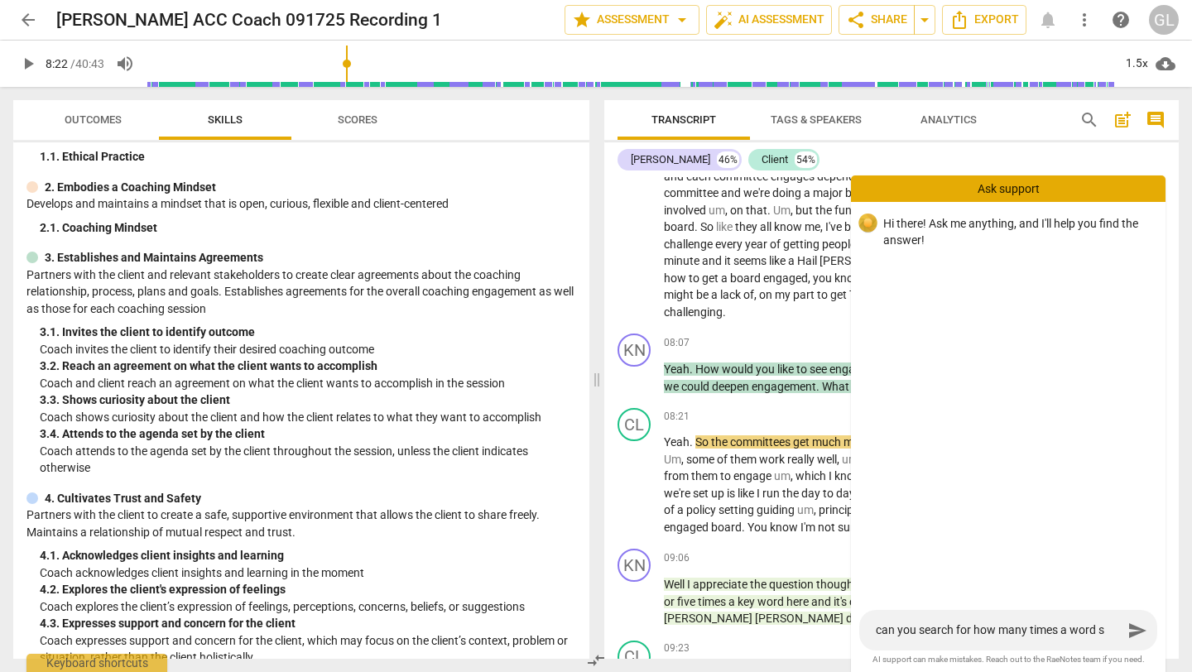
type textarea "can you search for how many times a word sh"
type textarea "can you search for how many times a word sho"
type textarea "can you search for how many times a word show"
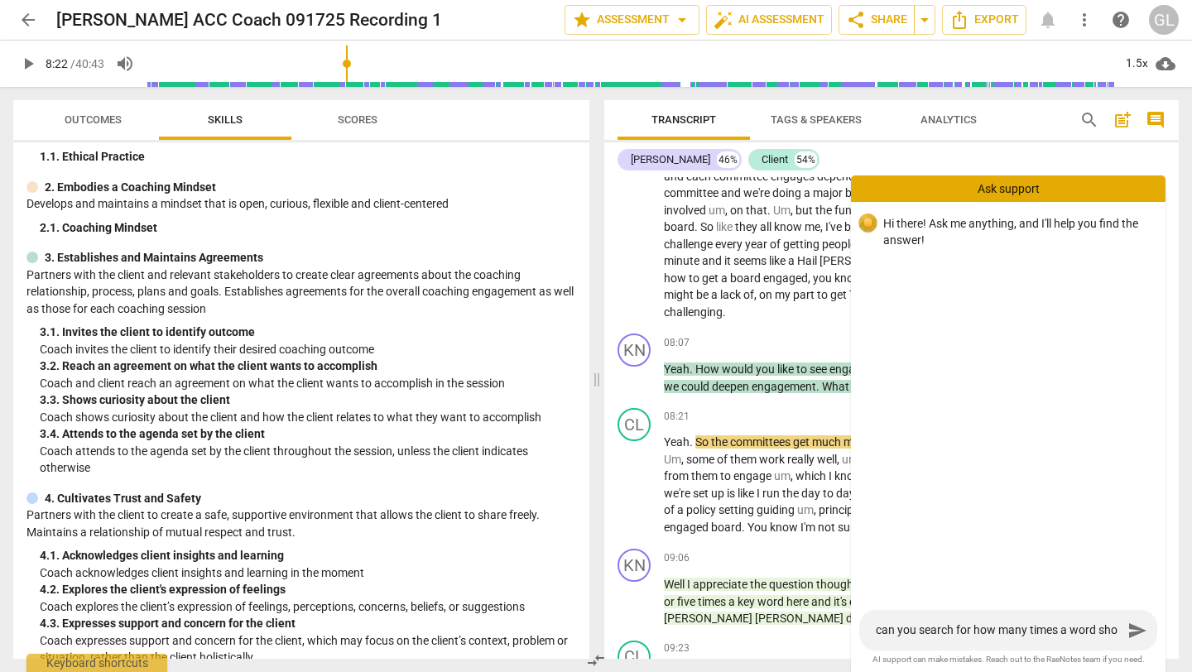
type textarea "can you search for how many times a word show"
type textarea "can you search for how many times a word shows"
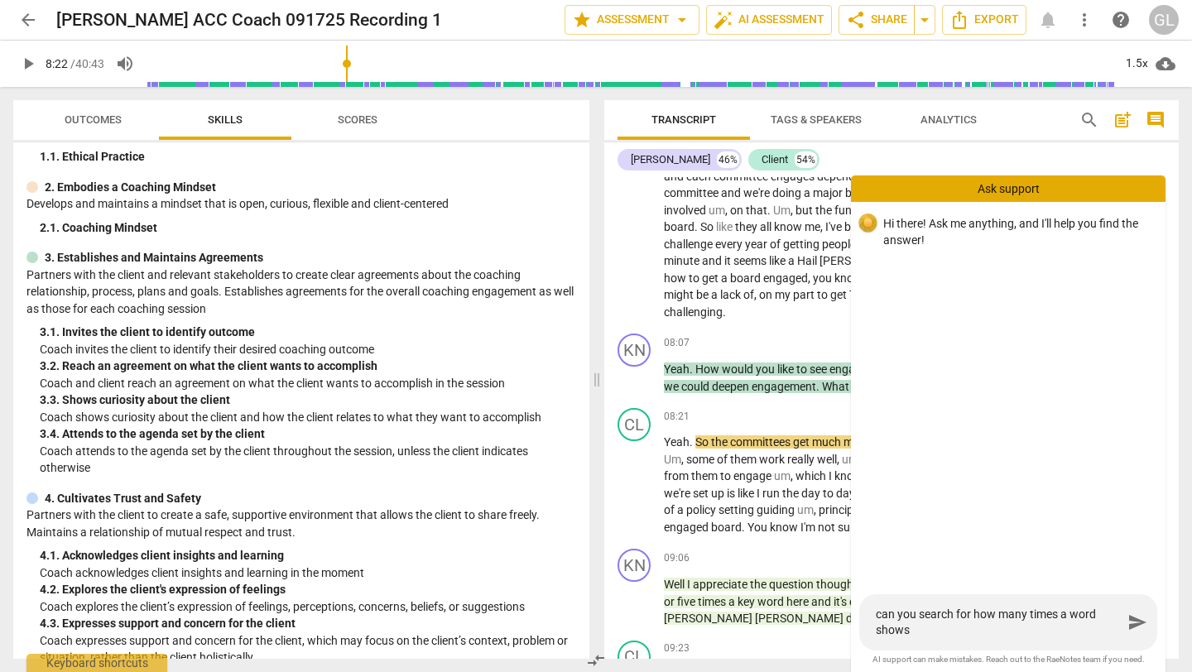
type textarea "can you search for how many times a word shows u"
type textarea "can you search for how many times a word shows up"
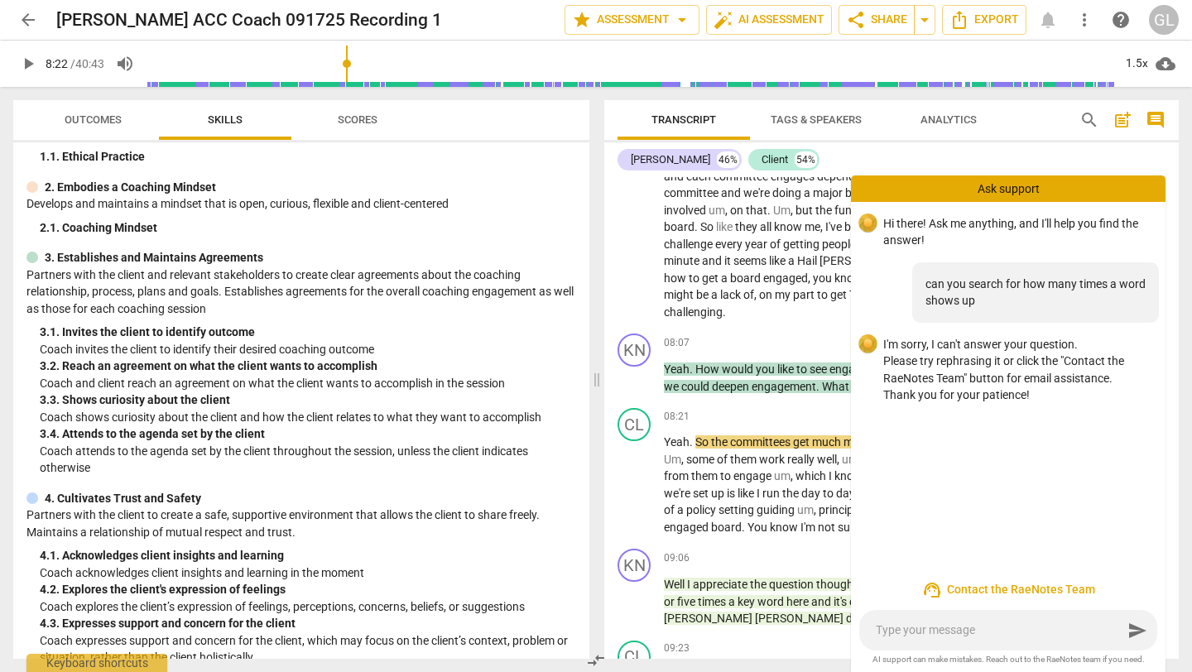
click at [1087, 117] on span "search" at bounding box center [1089, 120] width 20 height 20
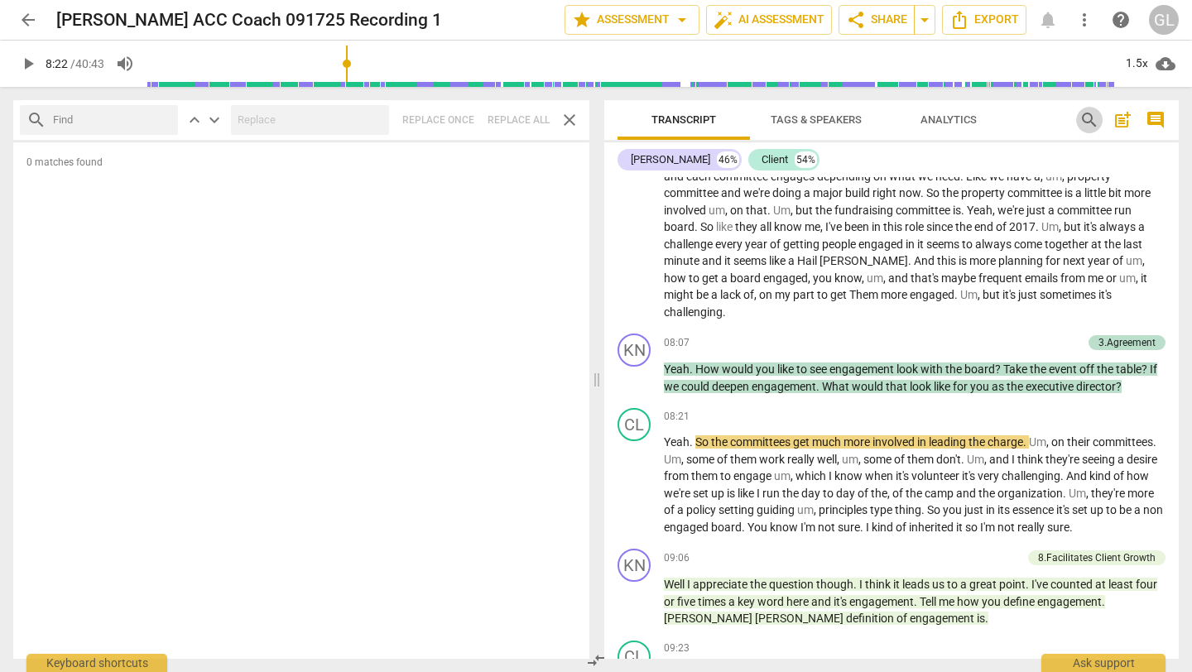
click at [1087, 117] on span "search" at bounding box center [1089, 120] width 20 height 20
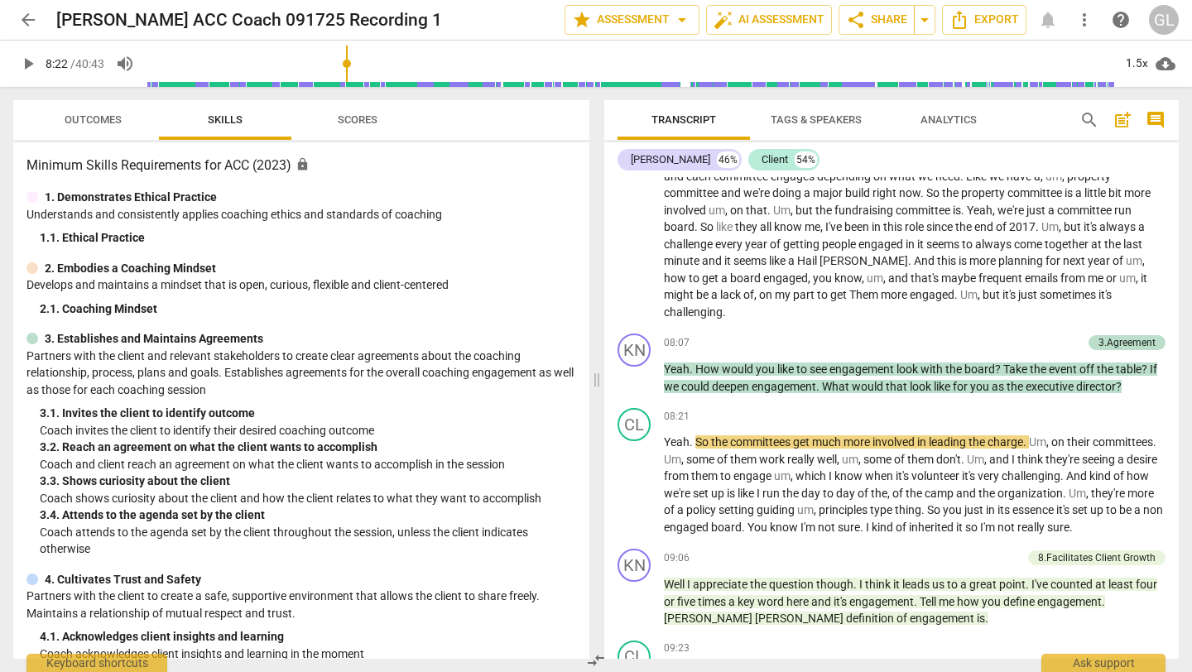
click at [1087, 117] on span "search" at bounding box center [1089, 120] width 20 height 20
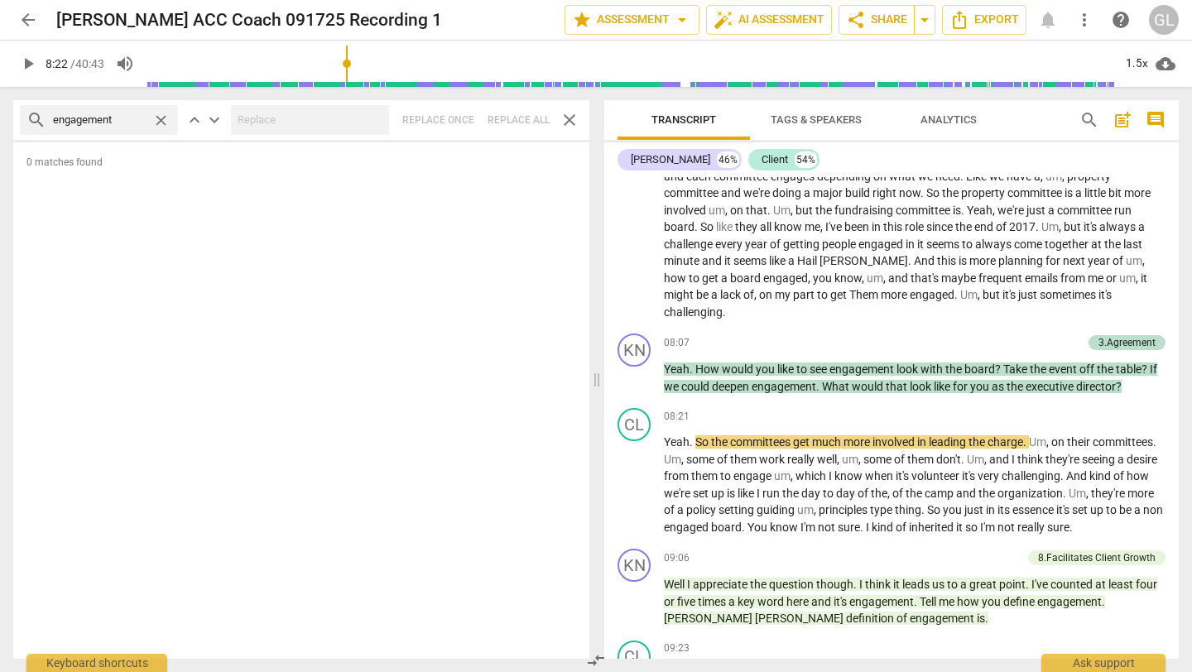
type input "engagement"
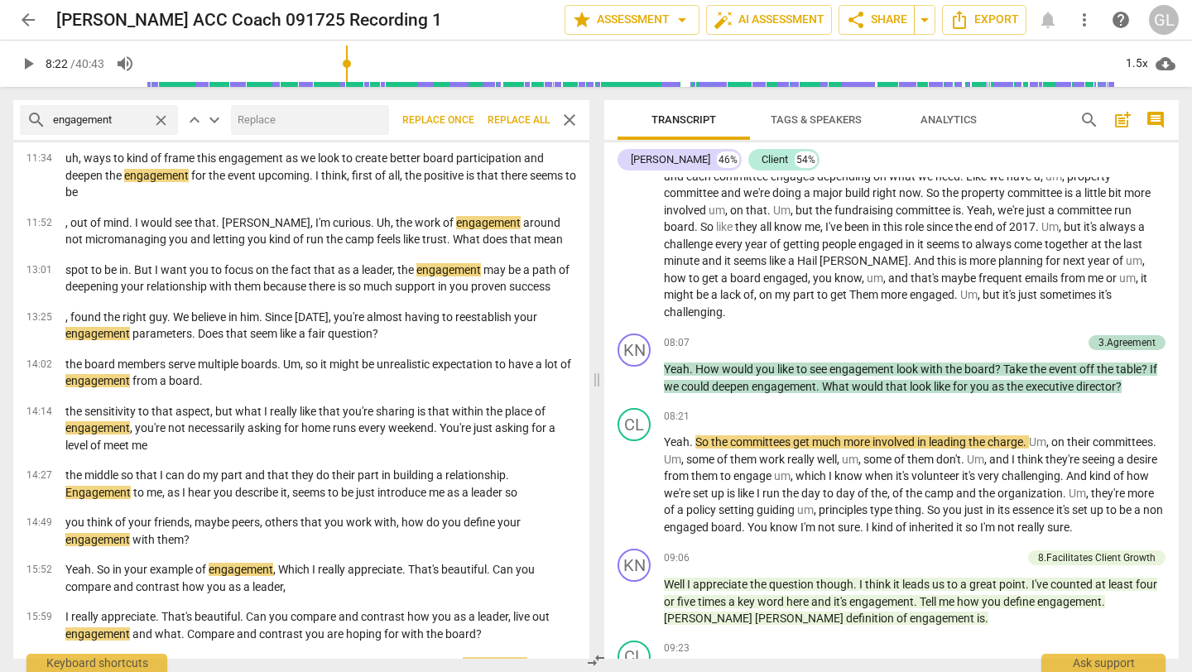
scroll to position [0, 0]
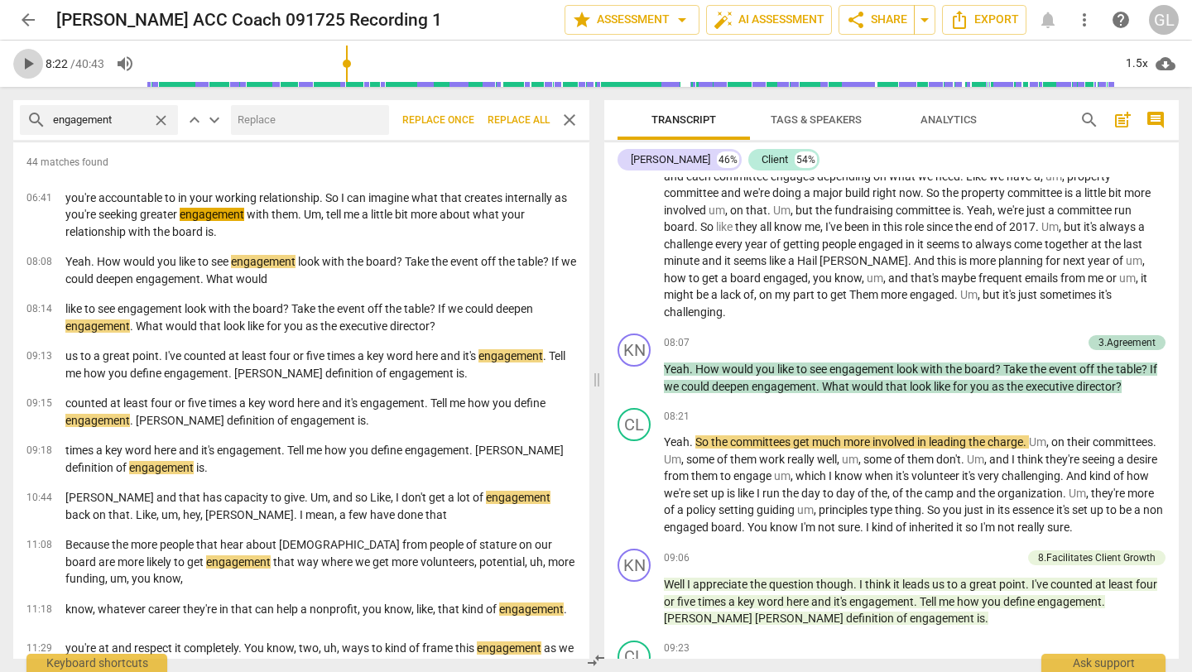
click at [28, 60] on span "play_arrow" at bounding box center [28, 64] width 20 height 20
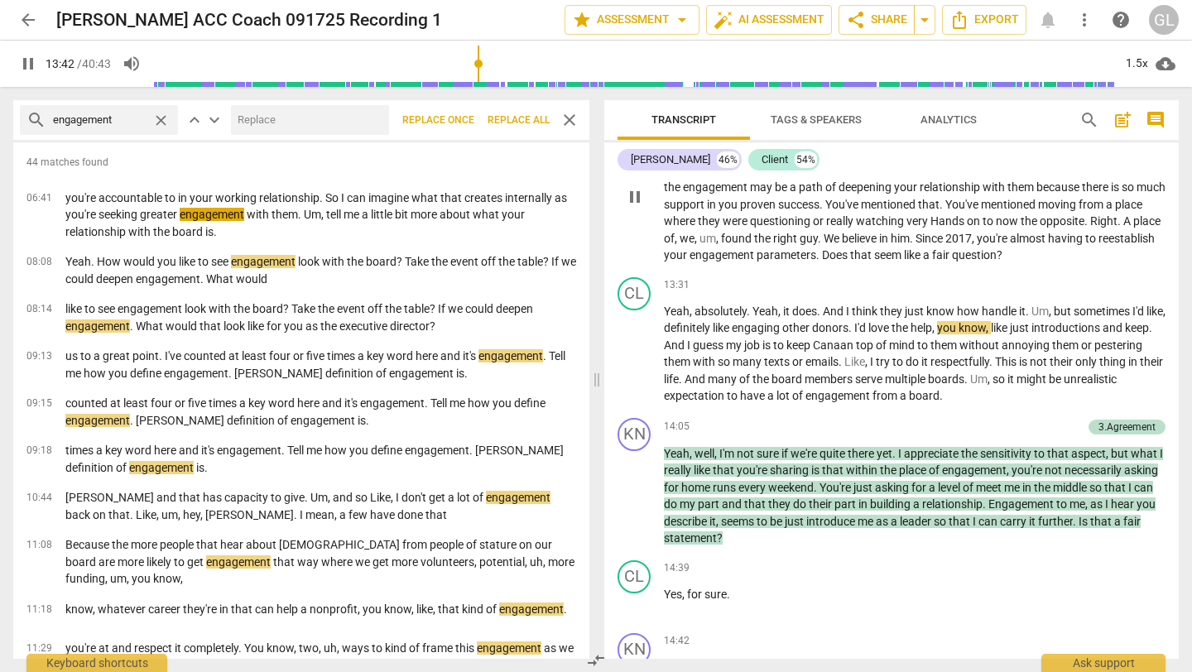
scroll to position [3220, 0]
type input "848"
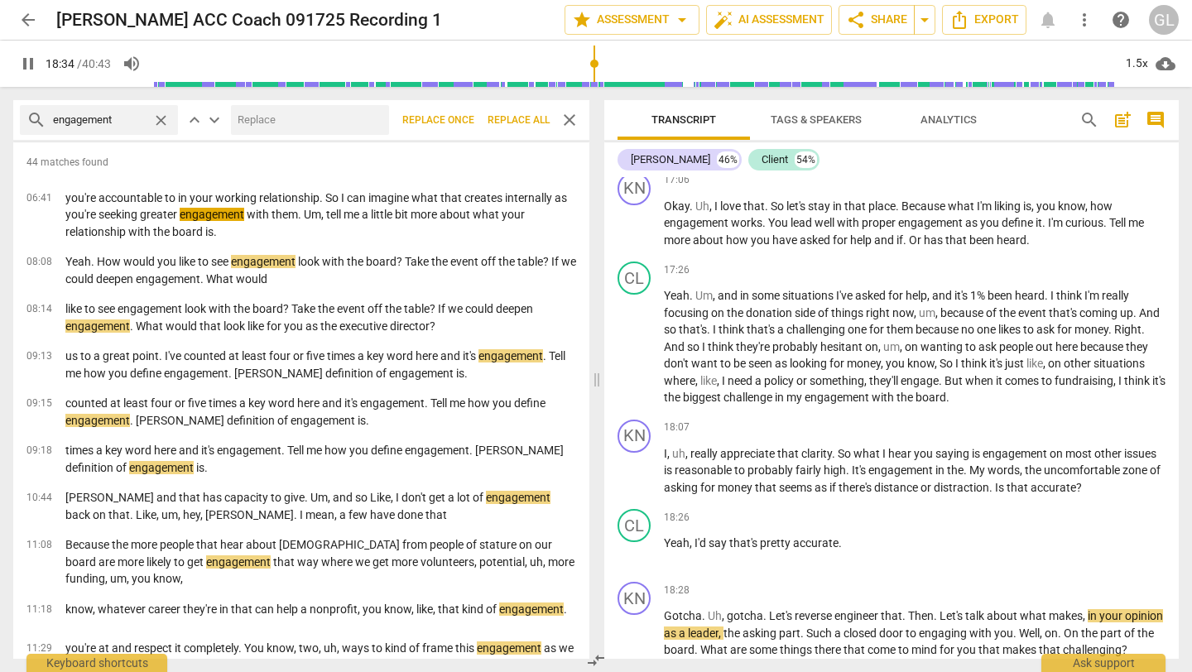
scroll to position [4837, 0]
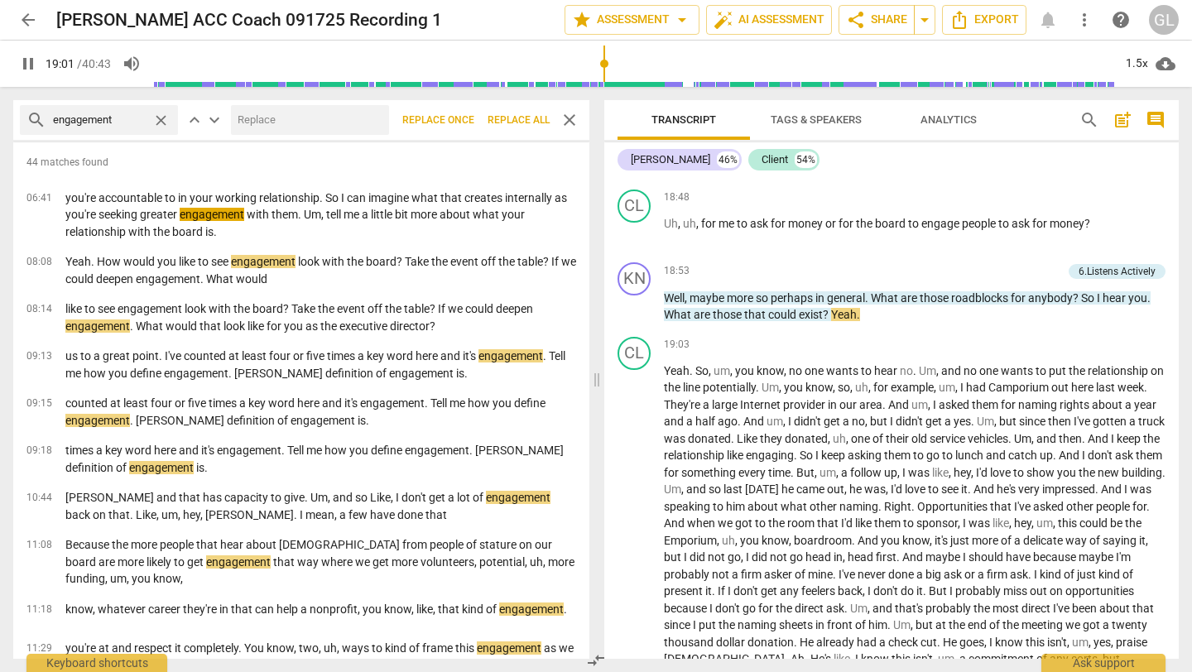
click at [631, 161] on span "pause" at bounding box center [635, 152] width 20 height 20
click at [634, 317] on span "play_arrow" at bounding box center [635, 307] width 20 height 20
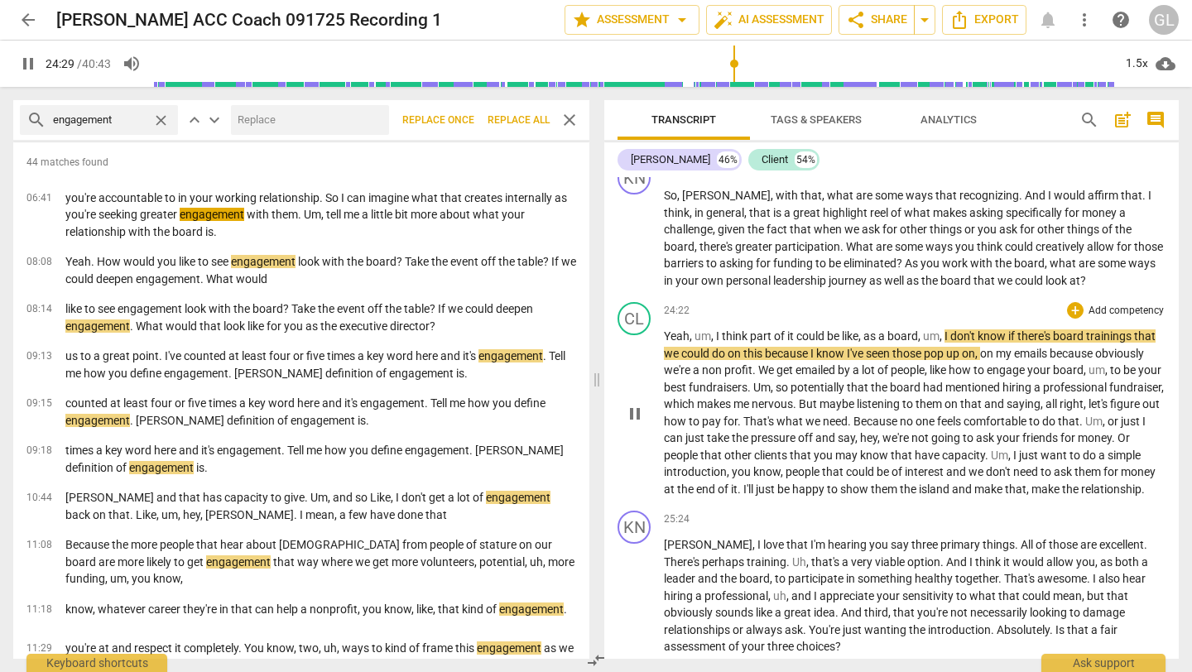
scroll to position [6228, 0]
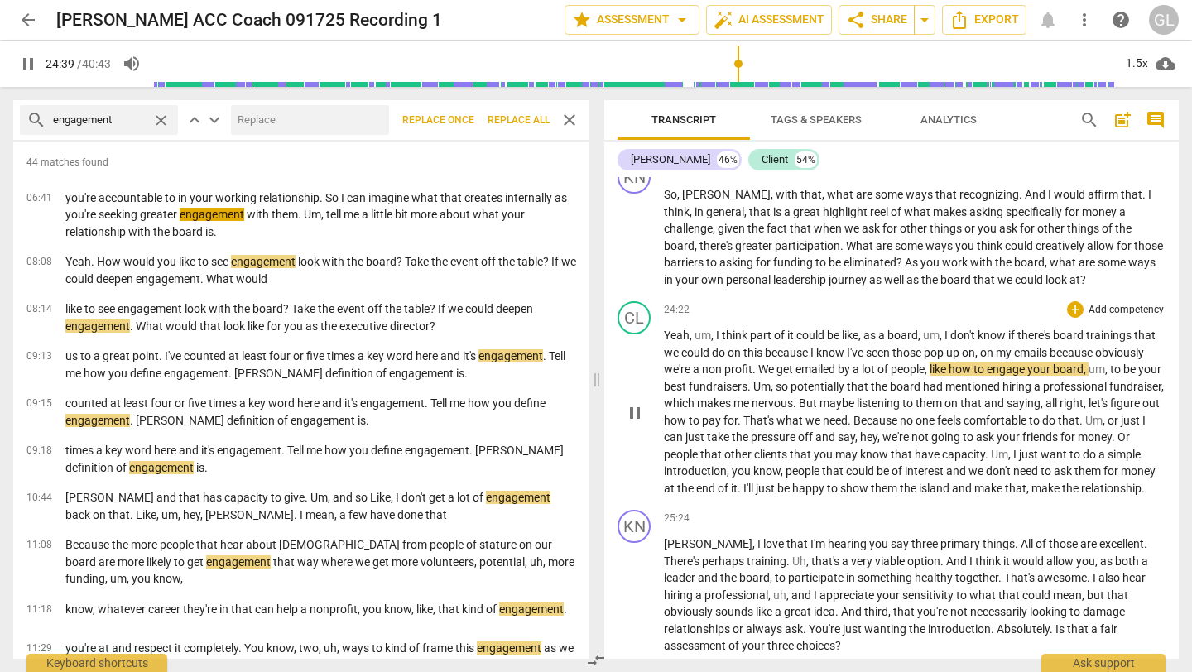
click at [632, 423] on span "pause" at bounding box center [635, 413] width 20 height 20
click at [636, 423] on span "play_arrow" at bounding box center [635, 413] width 20 height 20
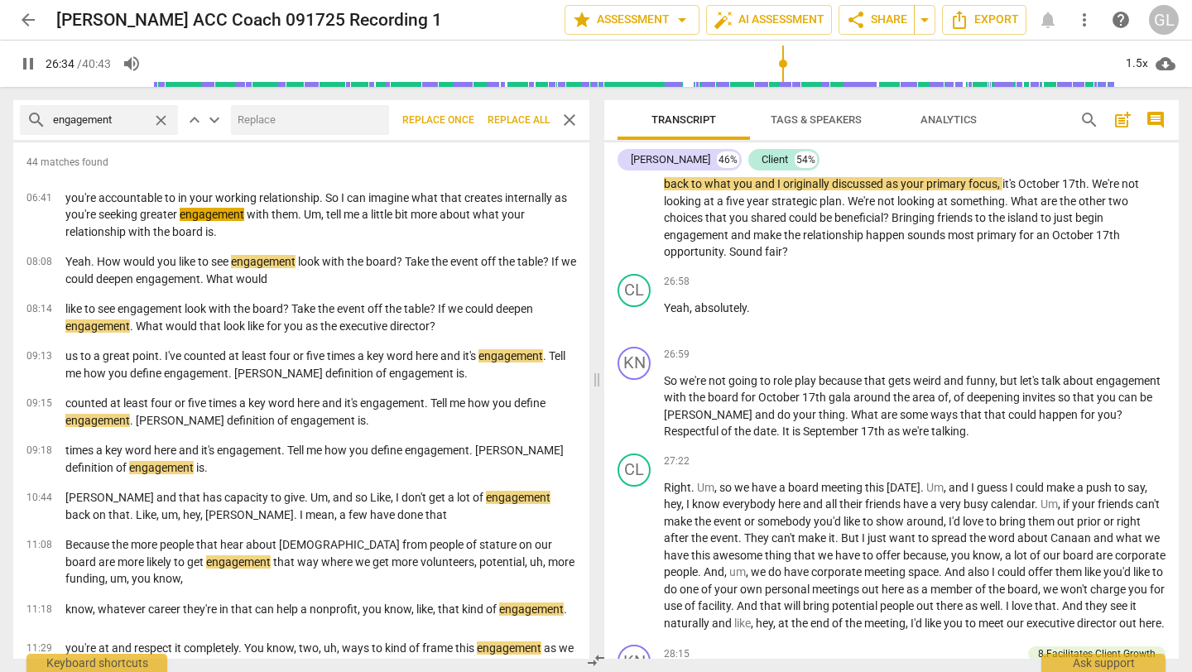
scroll to position [6906, 0]
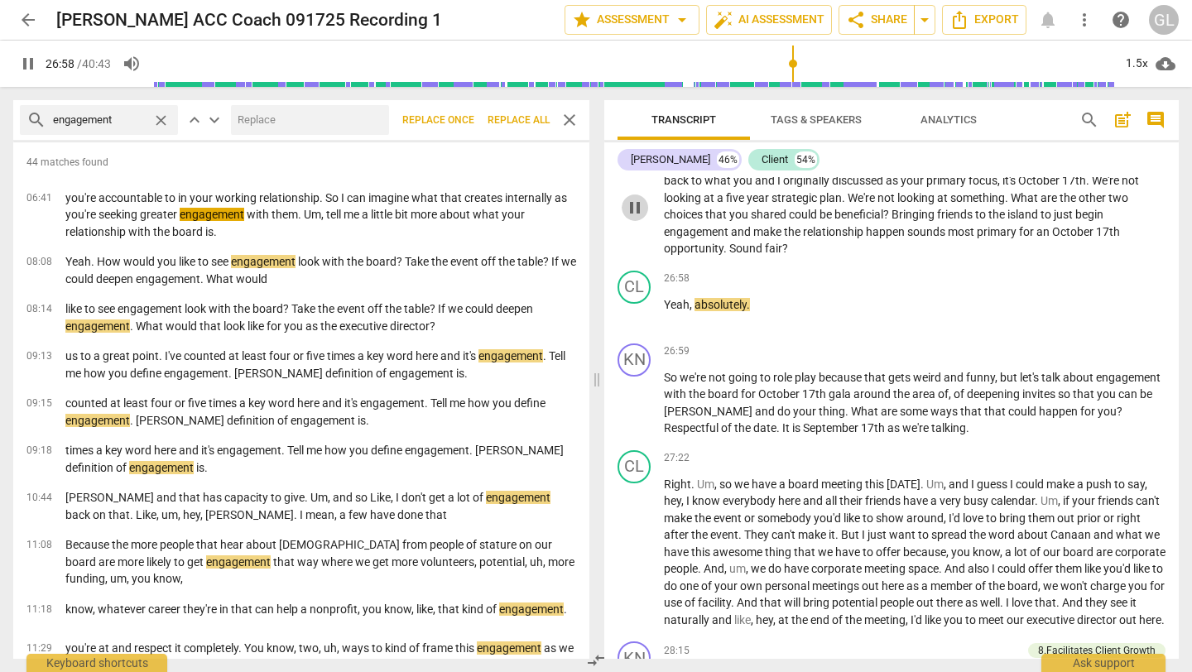
click at [636, 218] on span "pause" at bounding box center [635, 208] width 20 height 20
click at [631, 218] on span "play_arrow" at bounding box center [635, 208] width 20 height 20
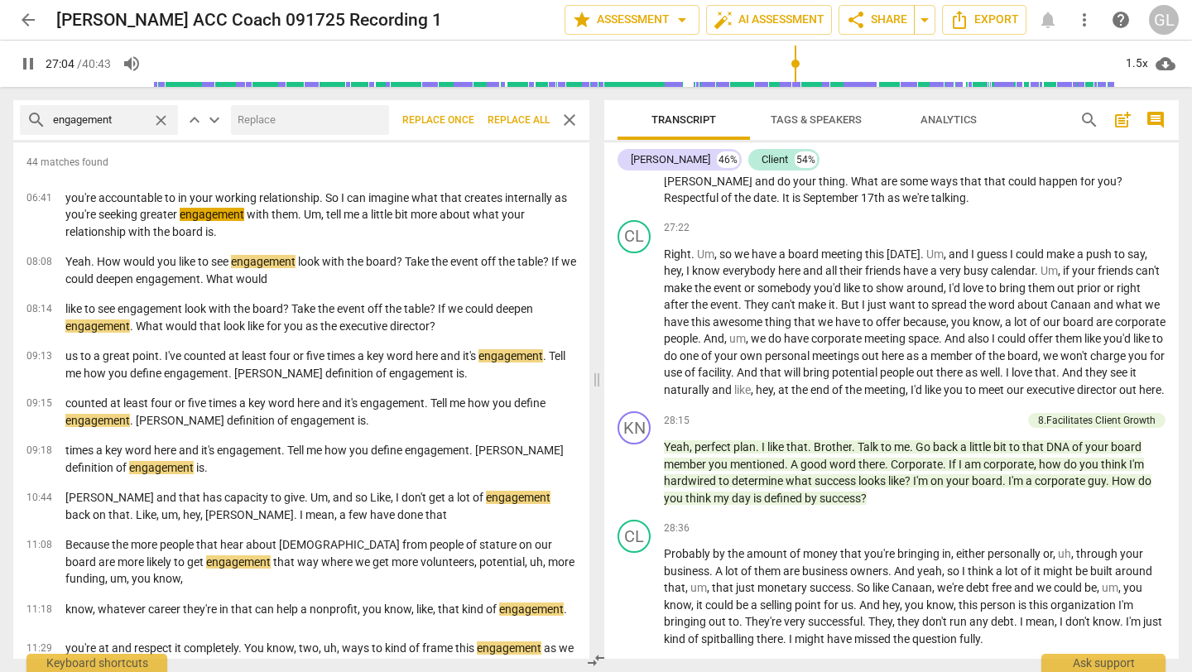
scroll to position [7139, 0]
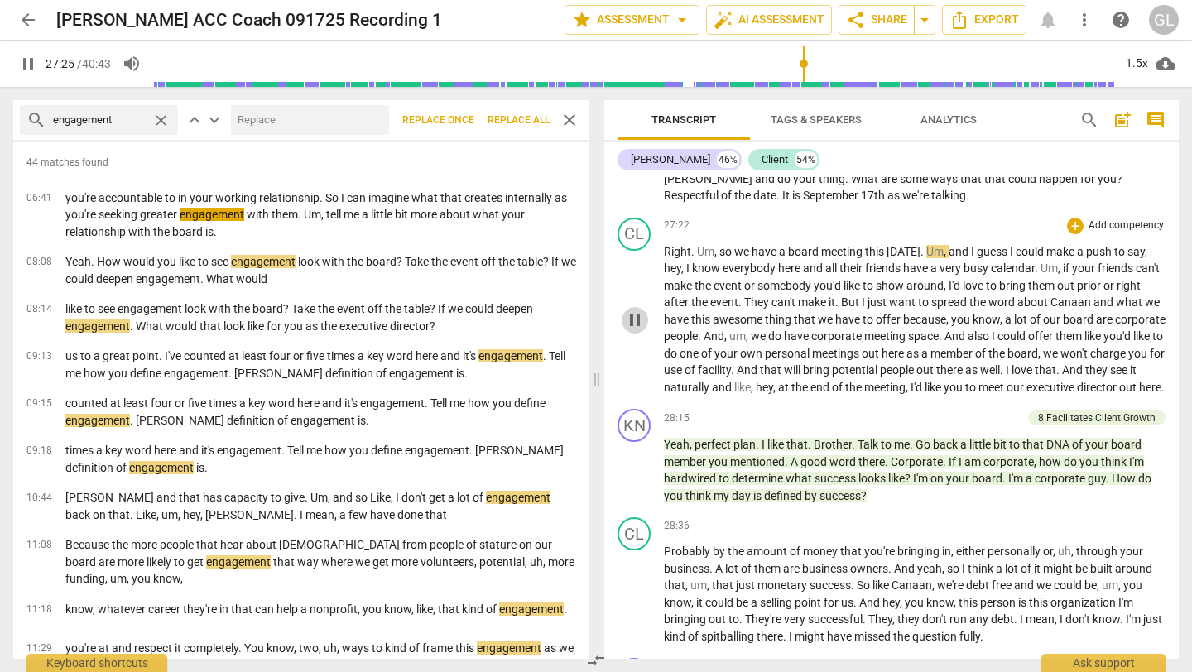
click at [635, 330] on span "pause" at bounding box center [635, 320] width 20 height 20
click at [636, 481] on span "play_arrow" at bounding box center [635, 471] width 20 height 20
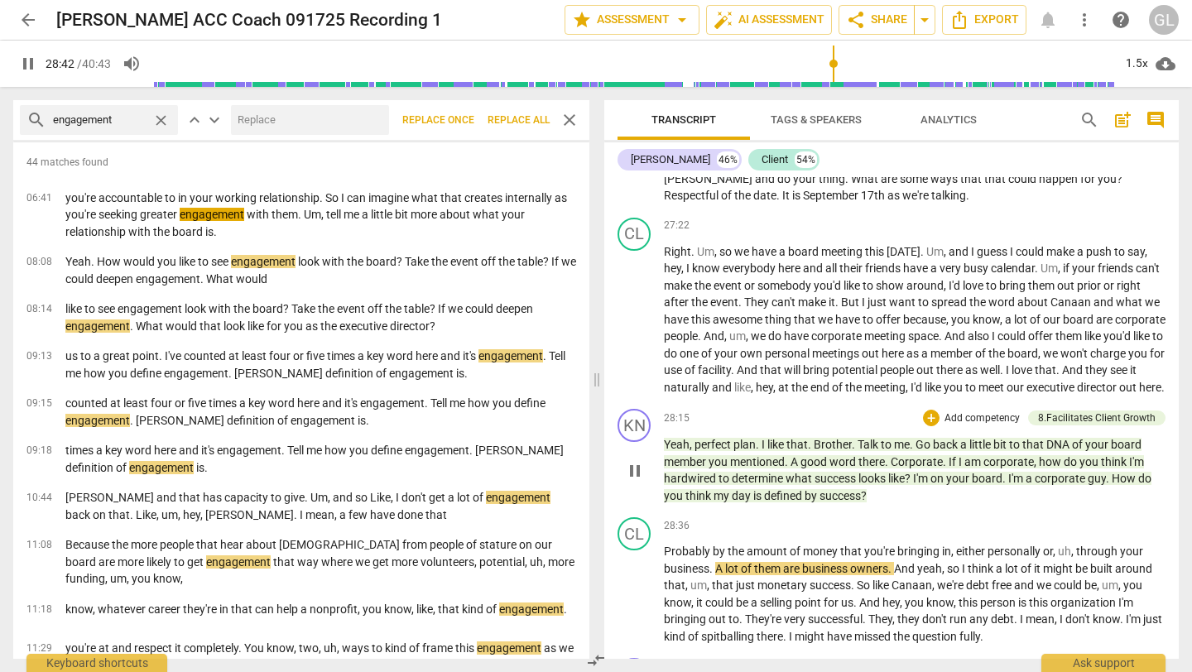
scroll to position [7625, 0]
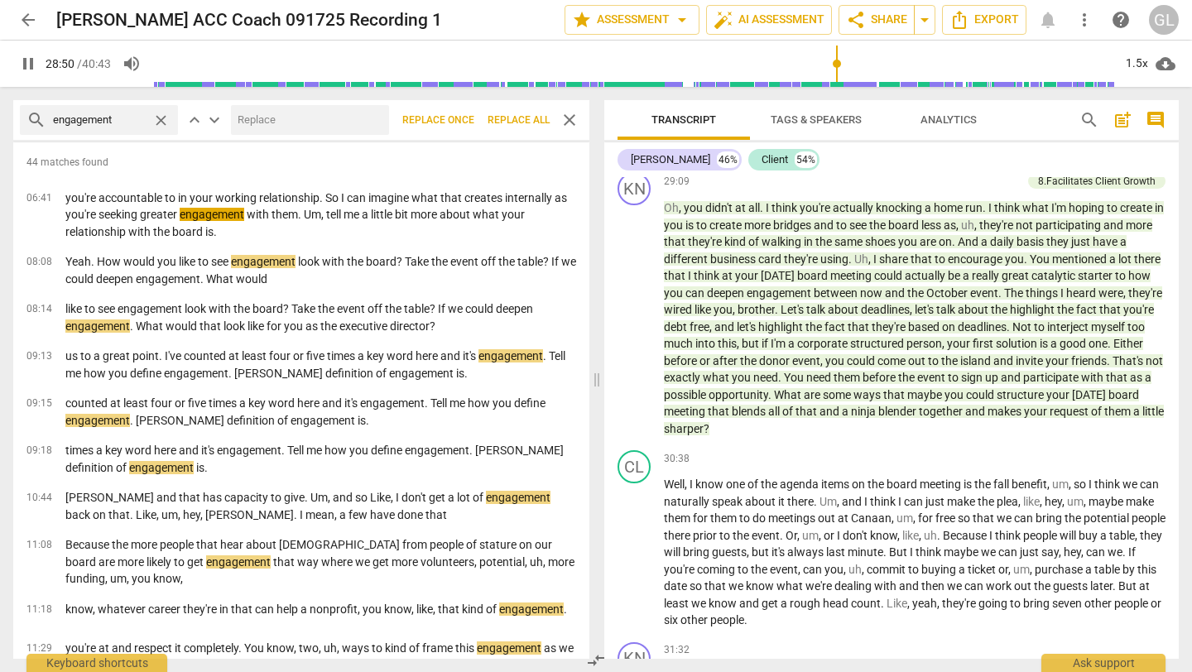
click at [634, 119] on span "pause" at bounding box center [635, 109] width 20 height 20
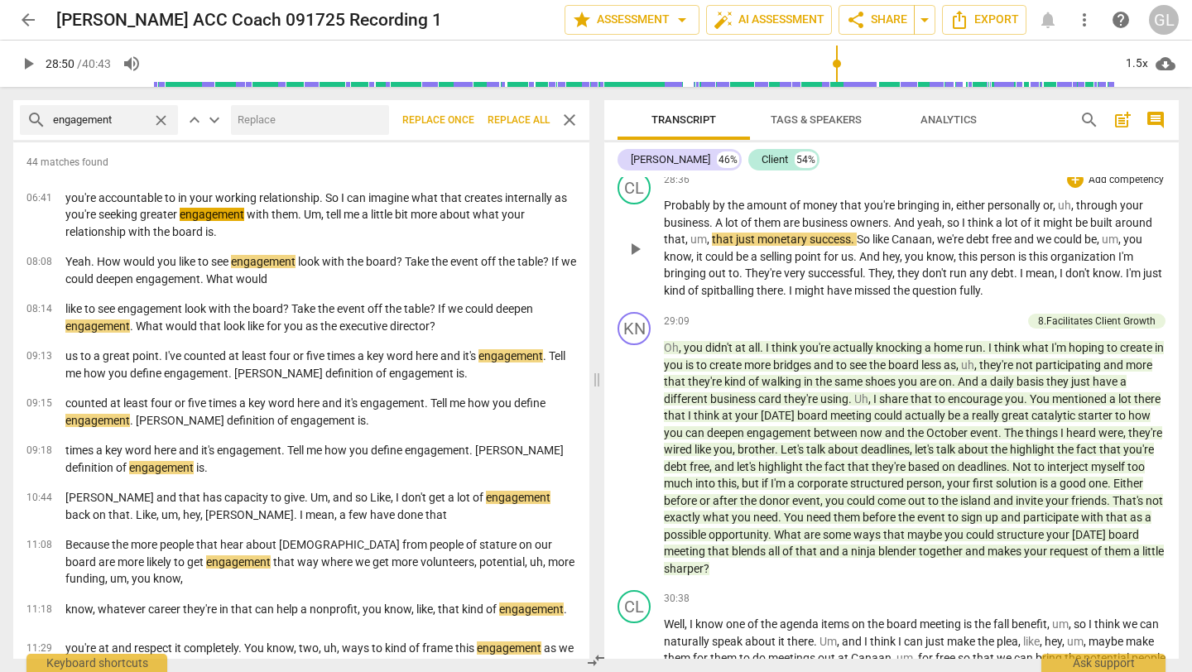
scroll to position [7487, 0]
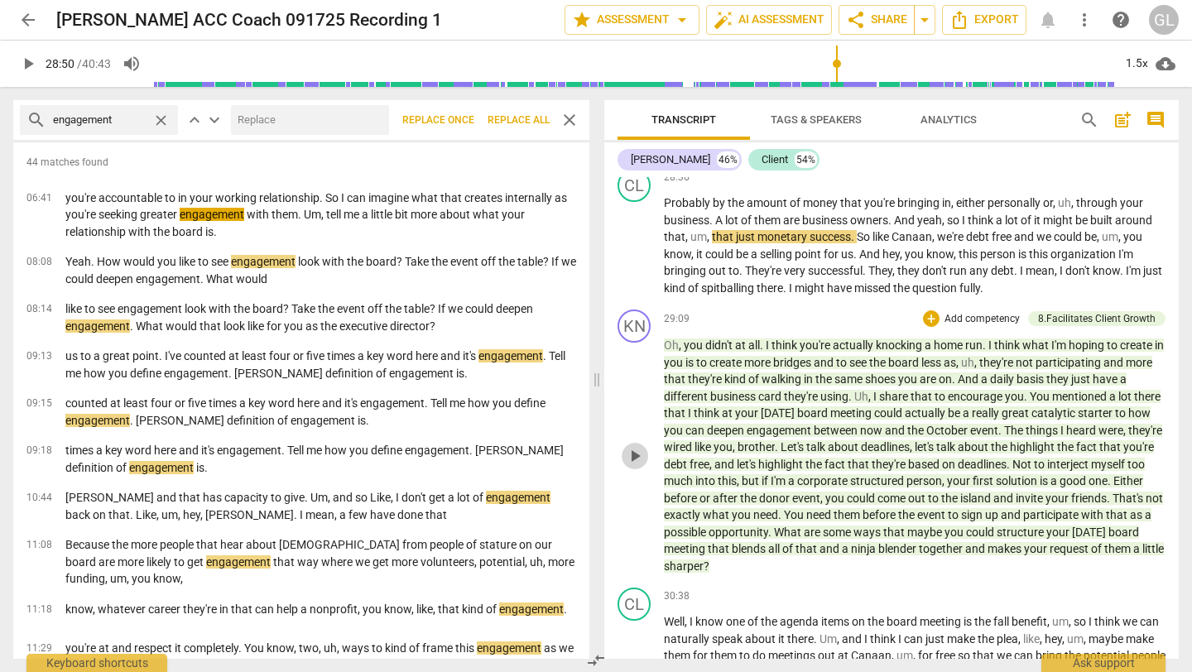
click at [633, 466] on span "play_arrow" at bounding box center [635, 456] width 20 height 20
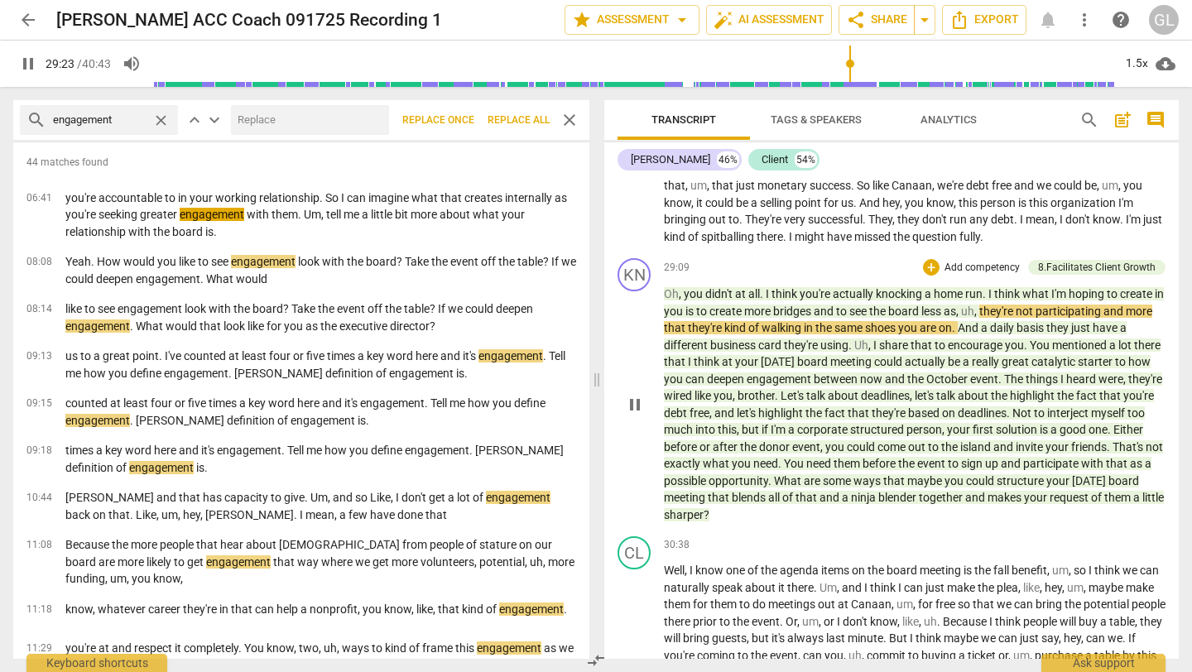
scroll to position [7543, 0]
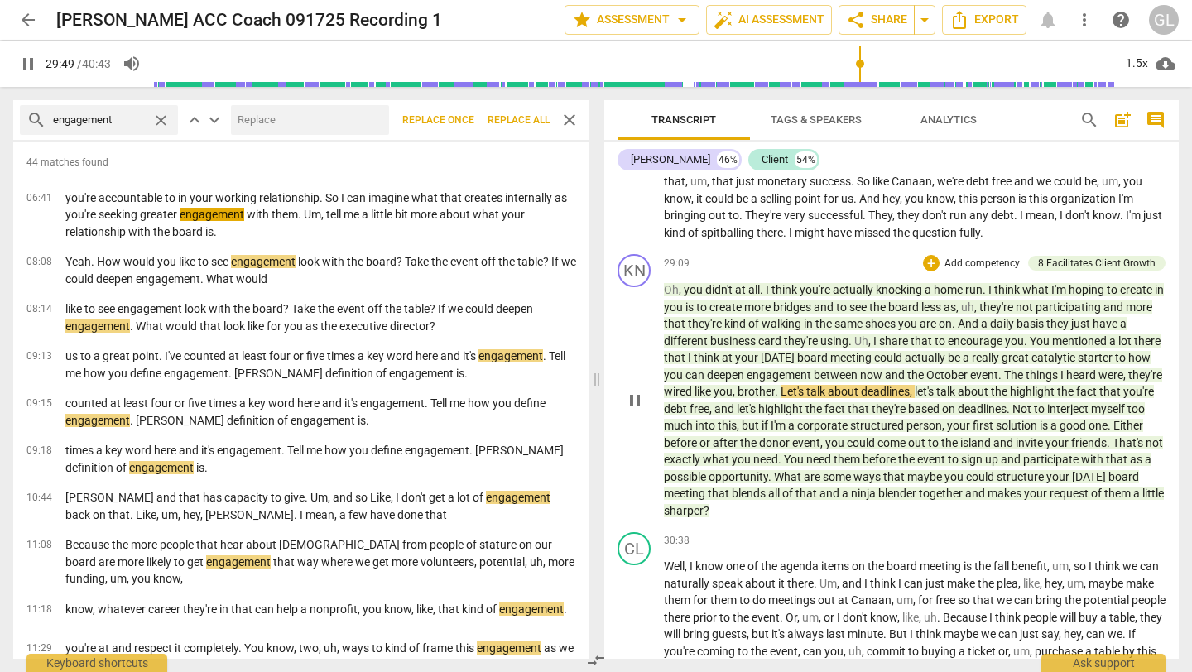
click at [631, 410] on span "pause" at bounding box center [635, 401] width 20 height 20
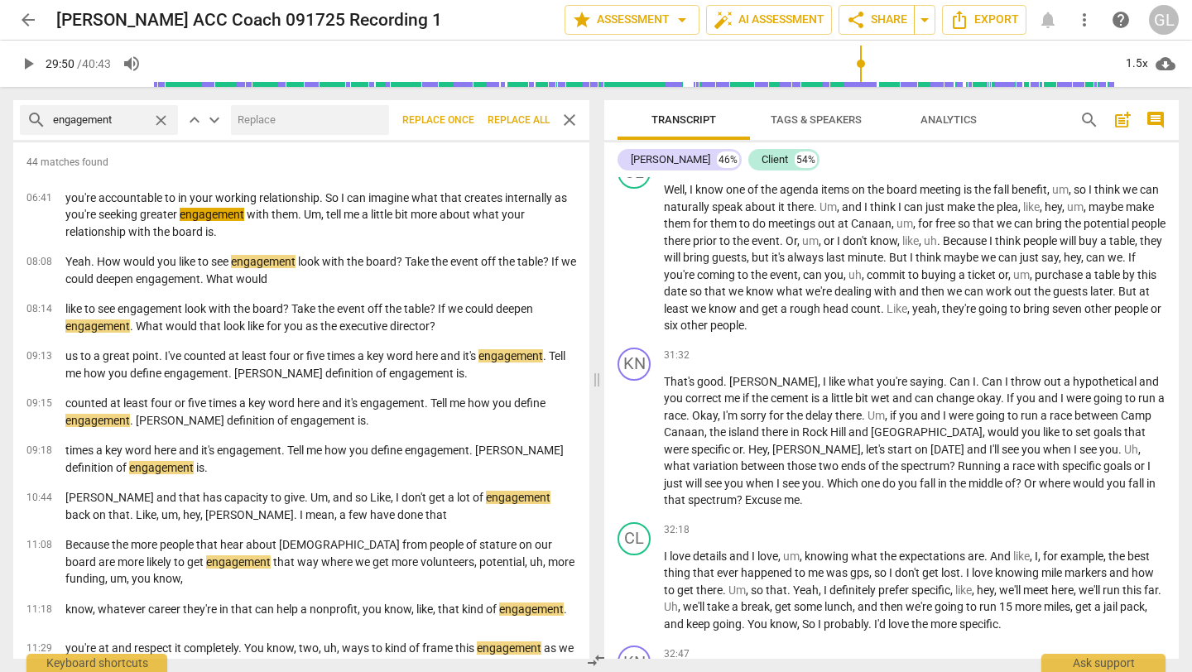
scroll to position [7925, 0]
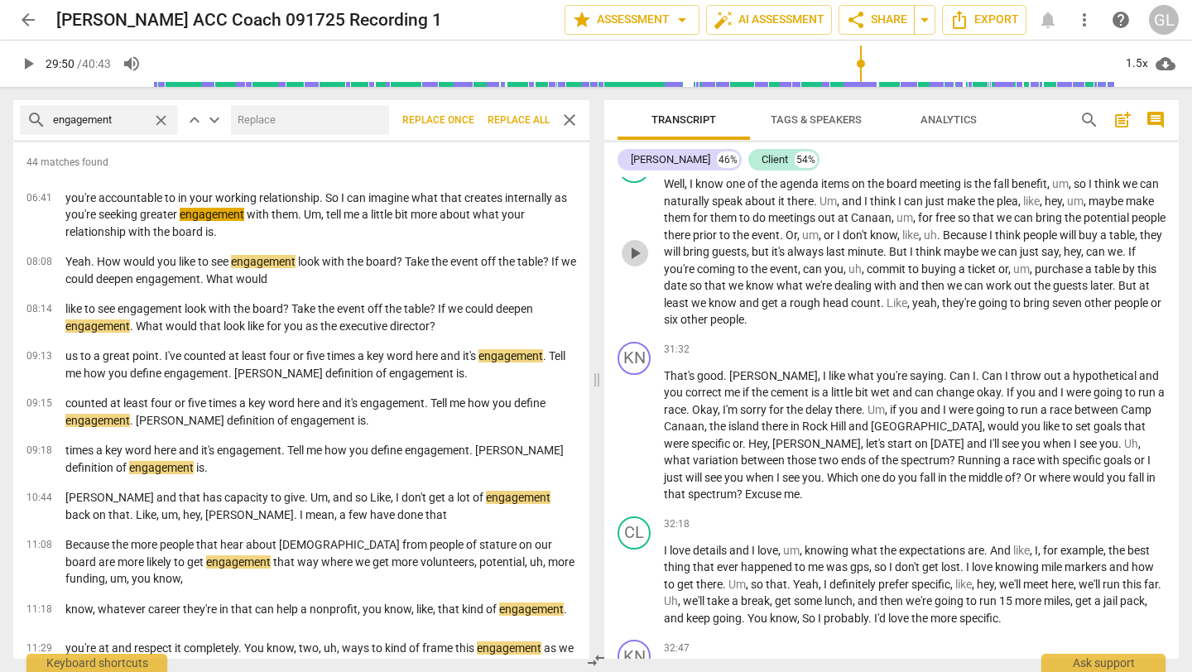
click at [634, 263] on span "play_arrow" at bounding box center [635, 253] width 20 height 20
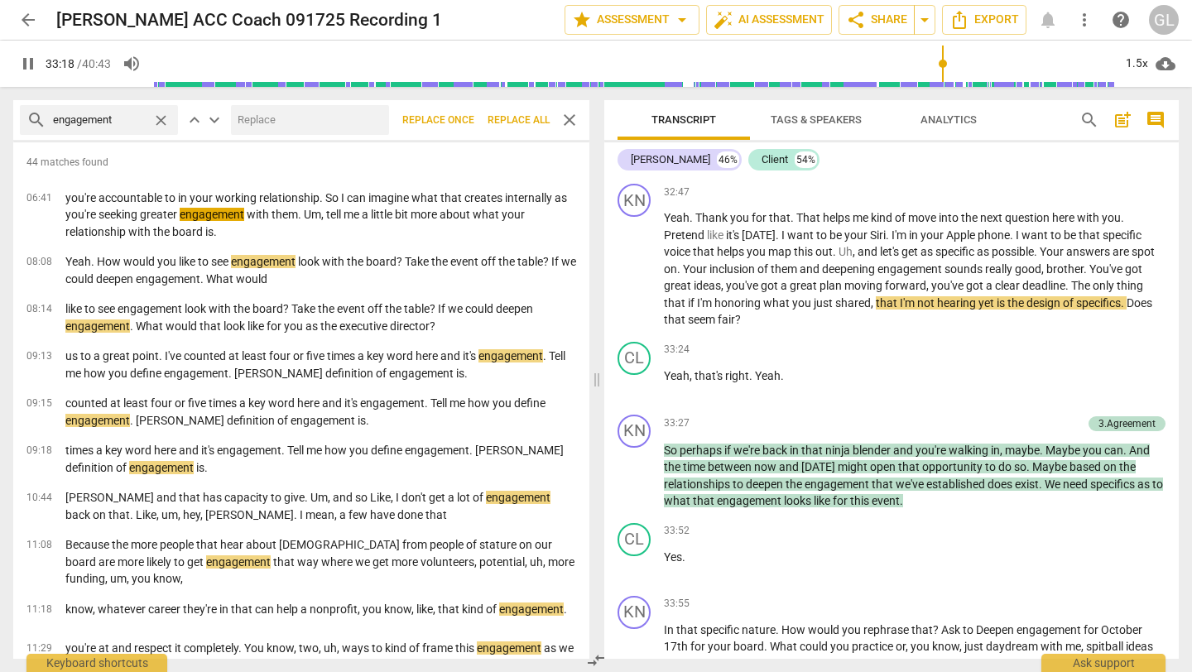
scroll to position [8383, 0]
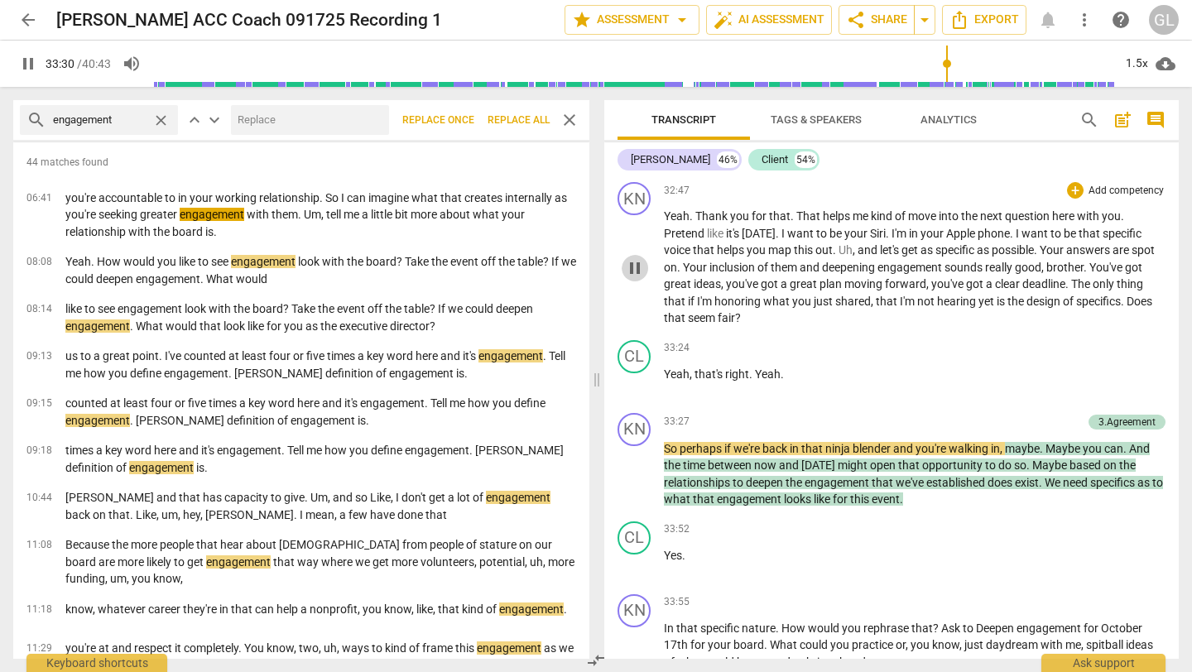
click at [629, 278] on span "pause" at bounding box center [635, 268] width 20 height 20
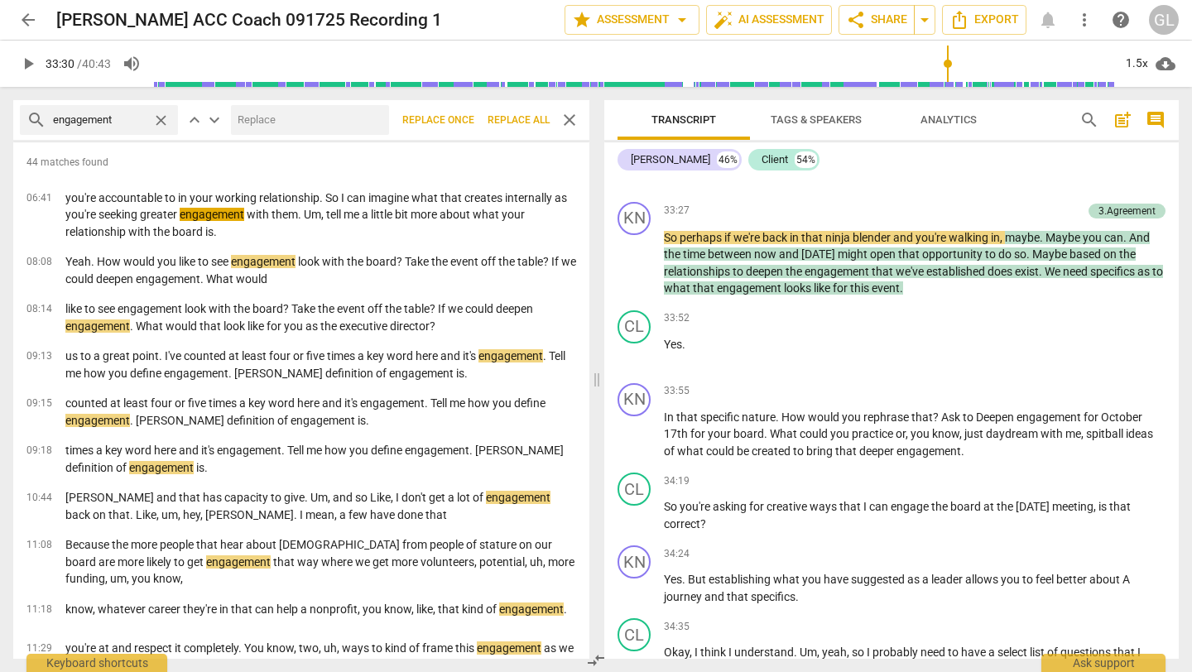
scroll to position [8595, 0]
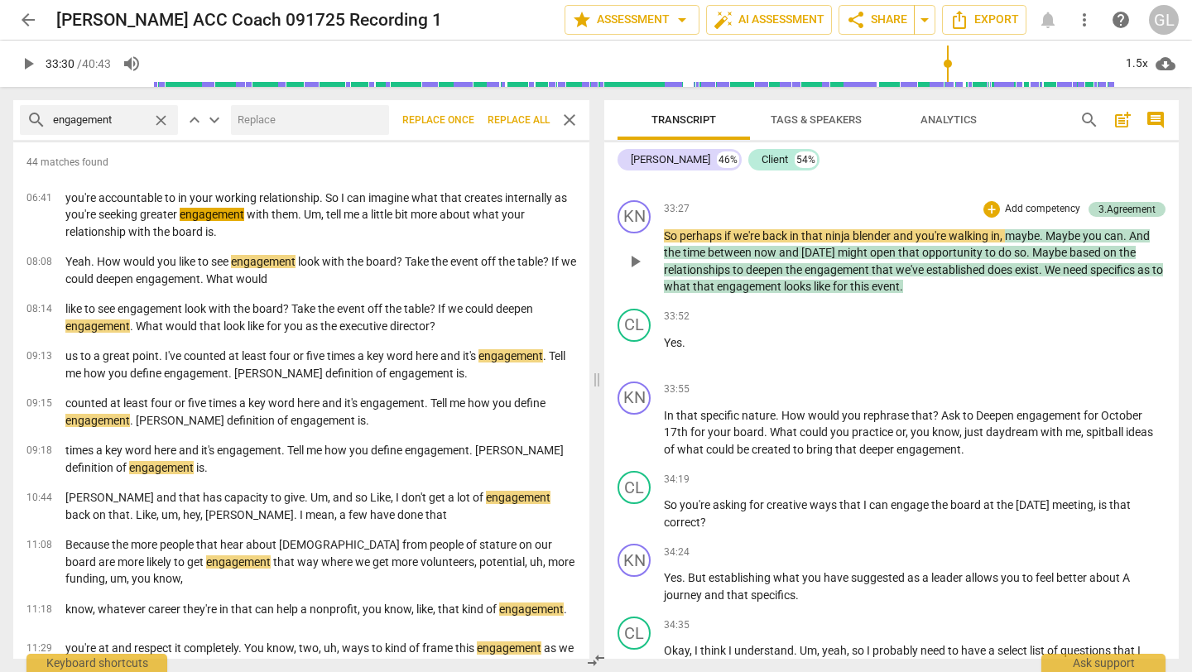
click at [636, 271] on span "play_arrow" at bounding box center [635, 262] width 20 height 20
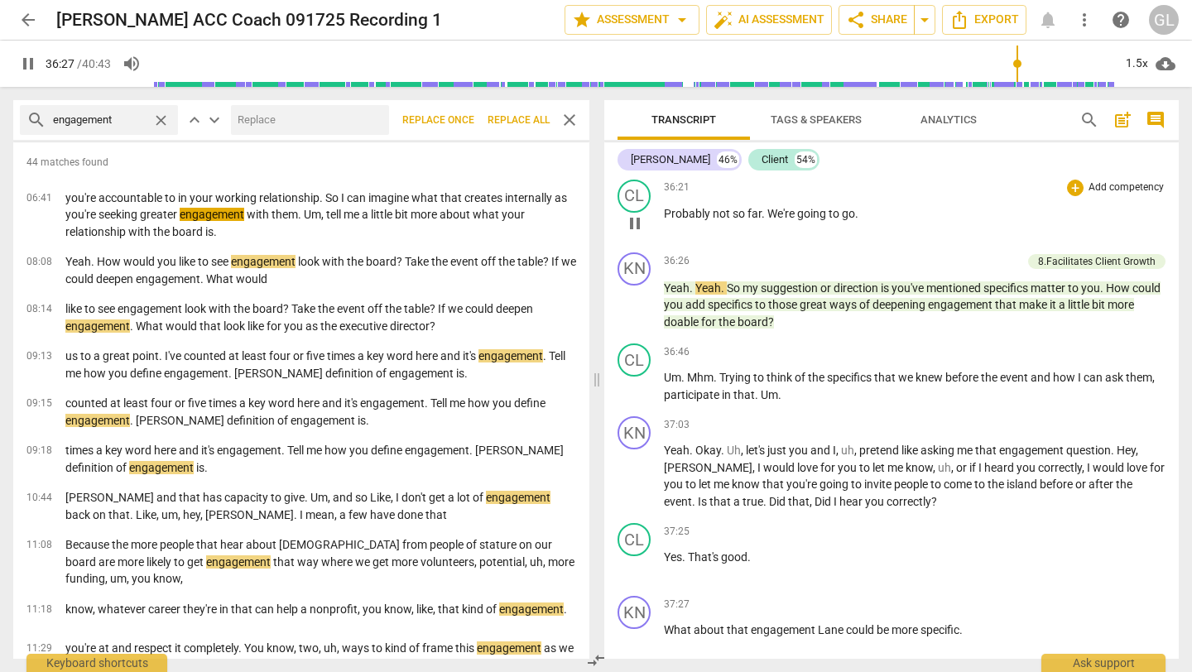
scroll to position [9774, 0]
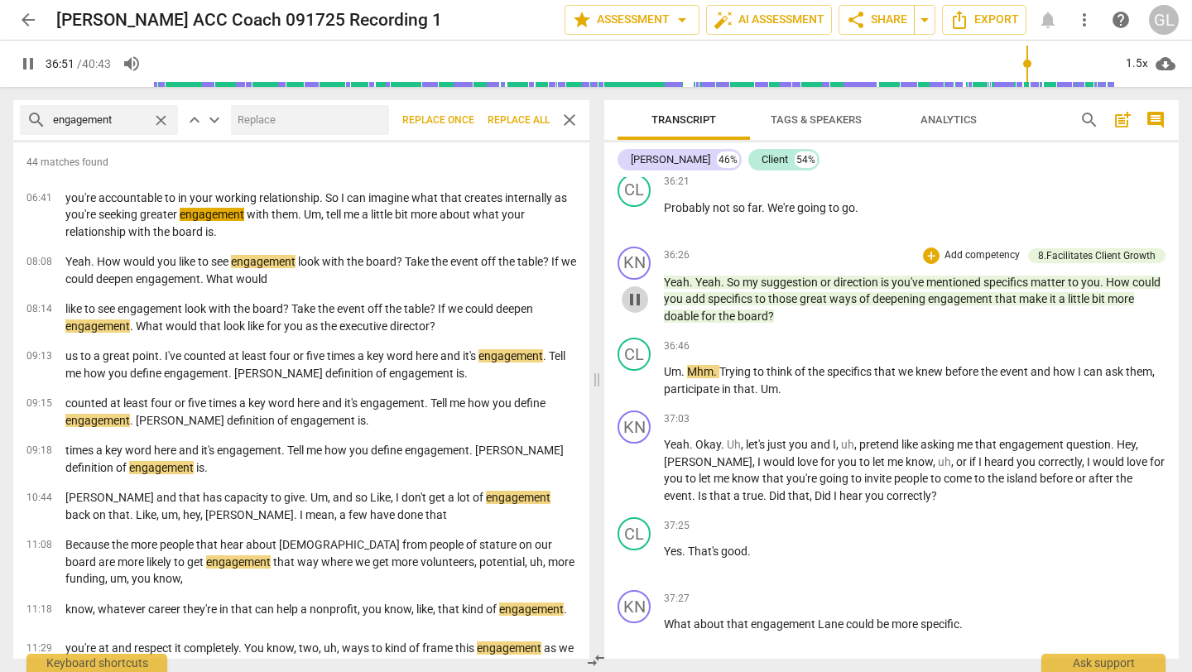
click at [633, 309] on span "pause" at bounding box center [635, 300] width 20 height 20
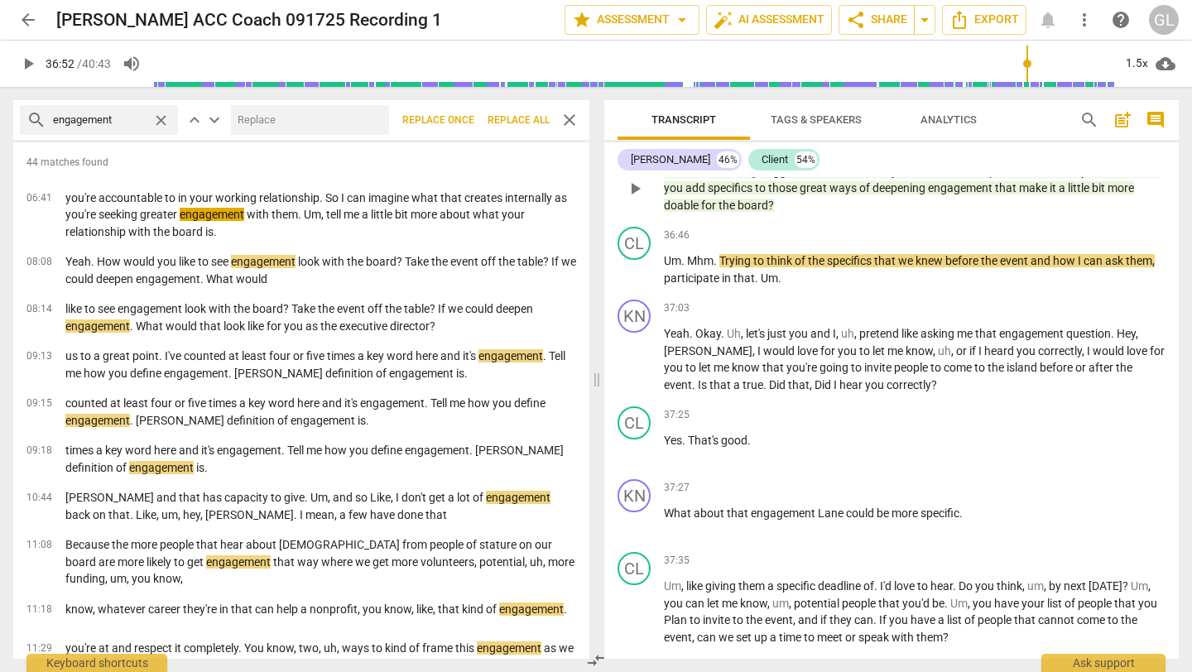
scroll to position [9885, 0]
click at [637, 370] on span "play_arrow" at bounding box center [635, 360] width 20 height 20
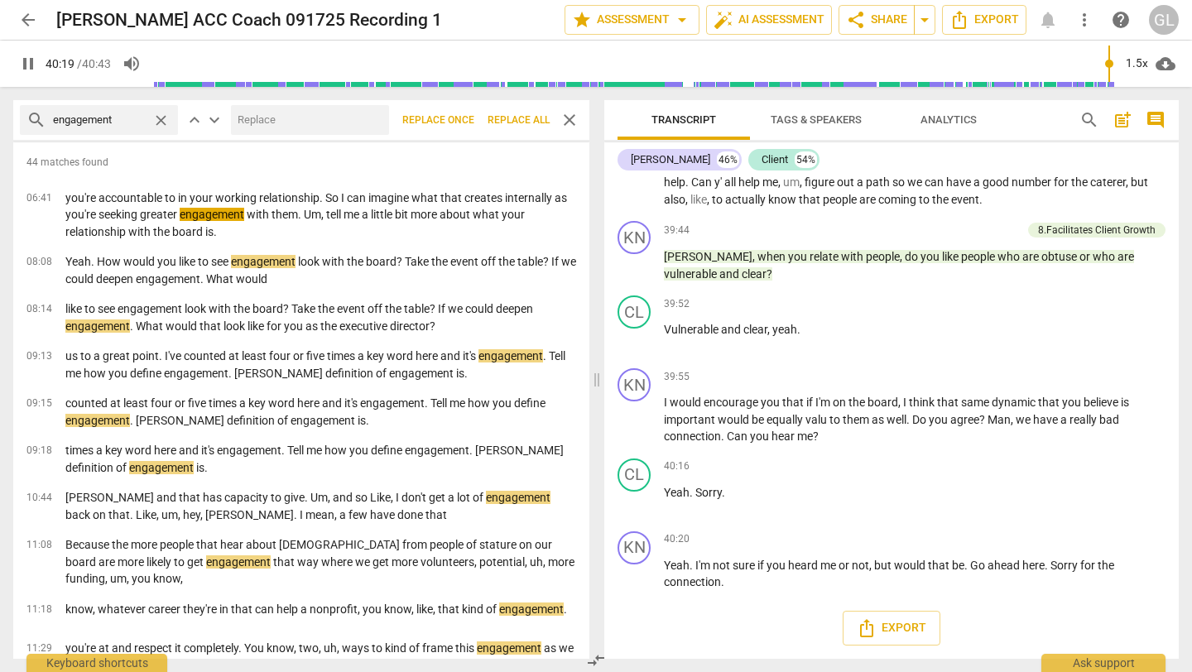
scroll to position [10983, 0]
type input "2443"
click at [156, 118] on span "close" at bounding box center [160, 120] width 17 height 17
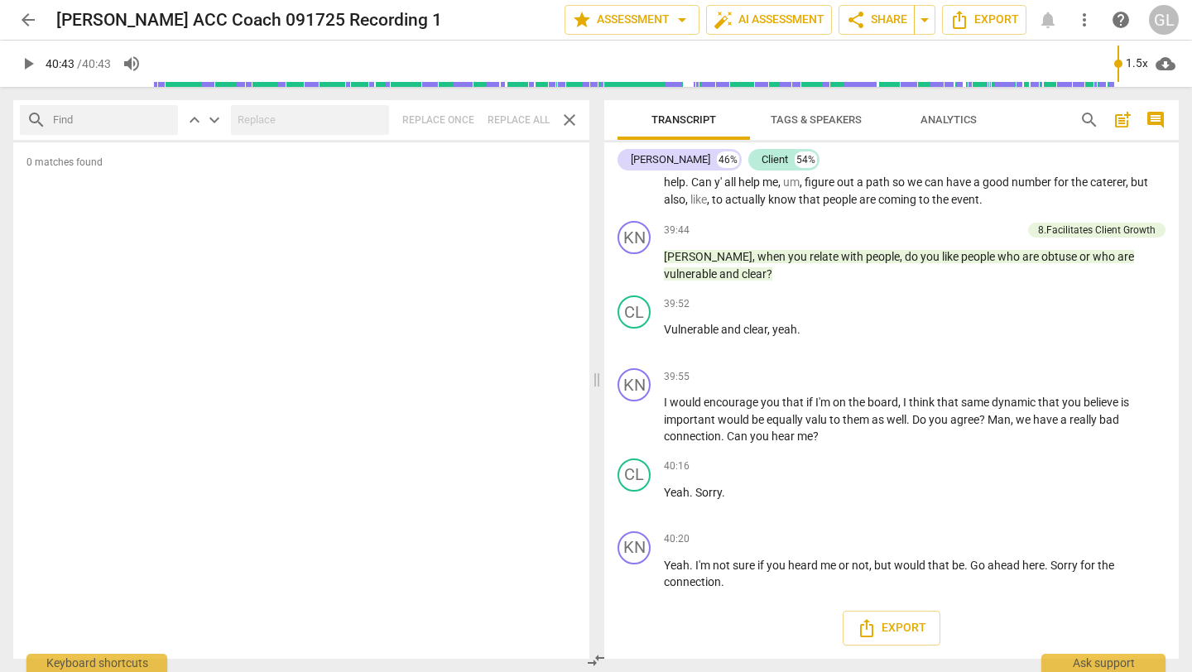
click at [567, 117] on span "close" at bounding box center [569, 120] width 20 height 20
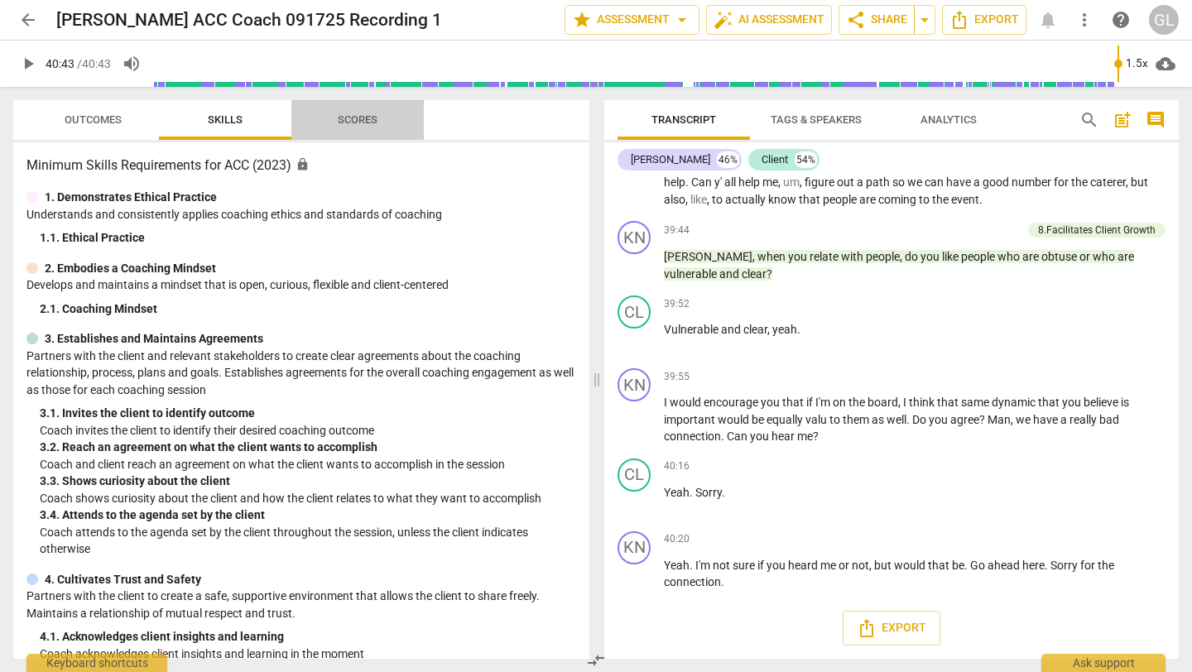
click at [362, 121] on span "Scores" at bounding box center [358, 119] width 40 height 12
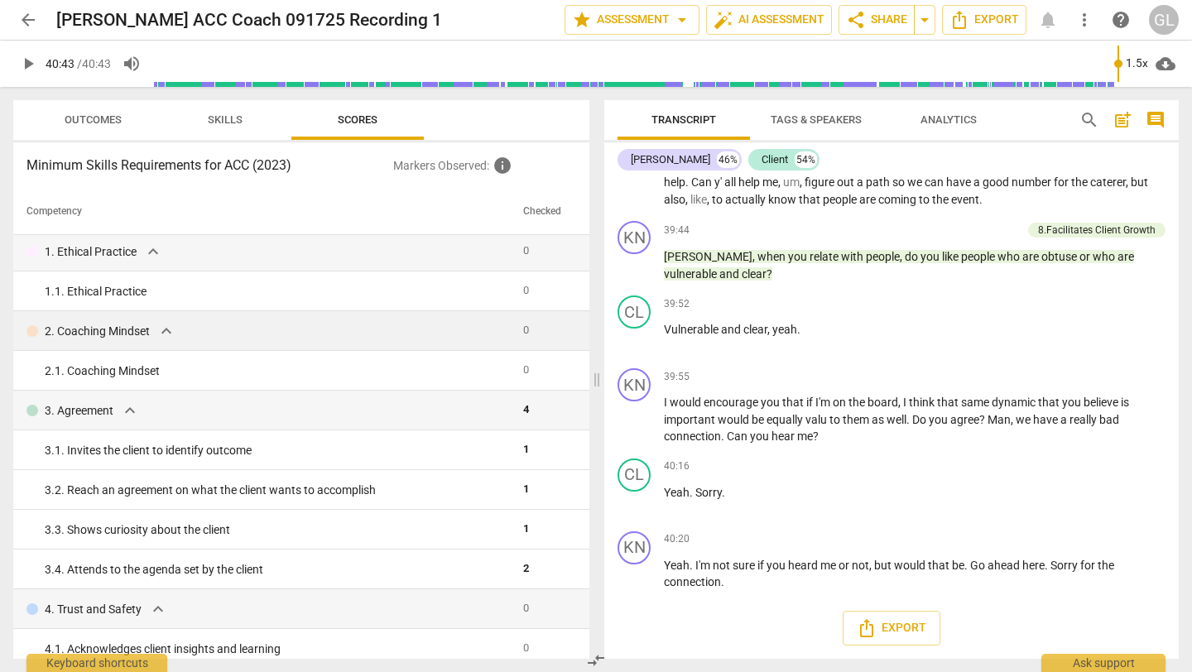
scroll to position [1, 0]
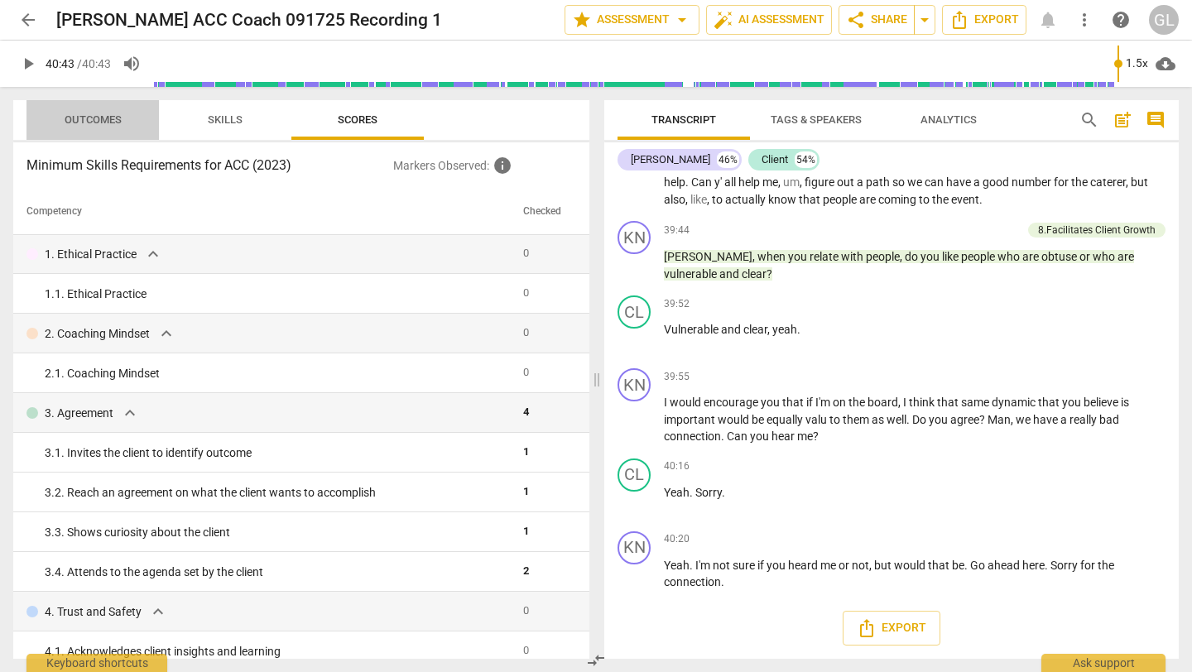
click at [88, 120] on span "Outcomes" at bounding box center [93, 119] width 57 height 12
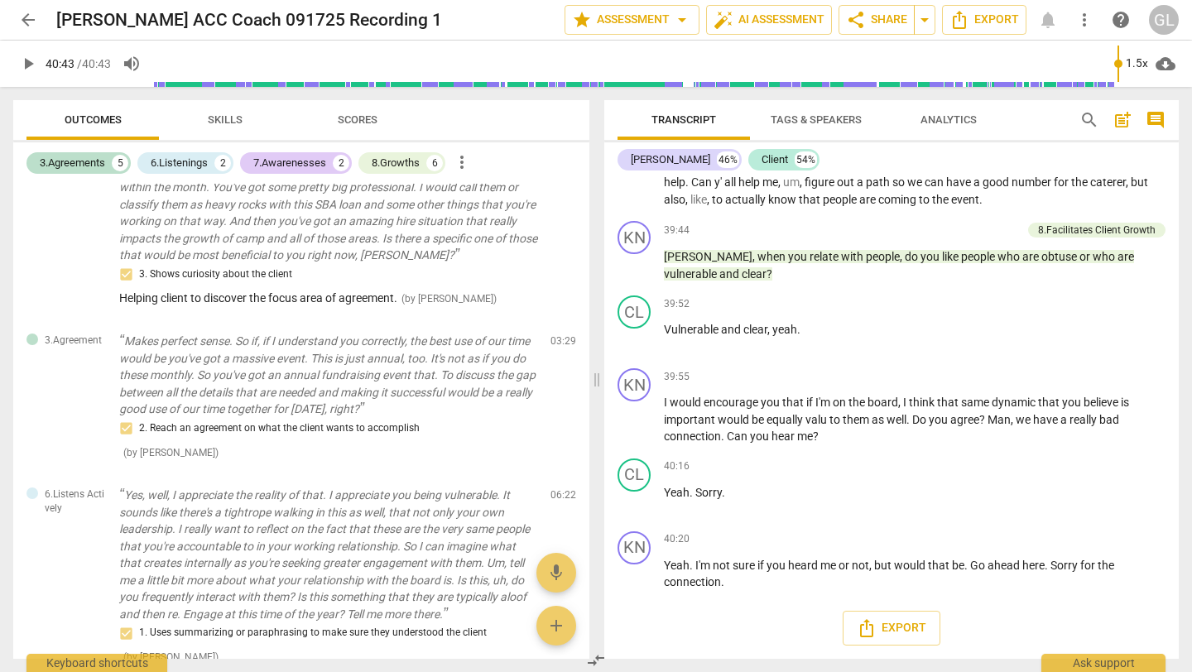
scroll to position [0, 0]
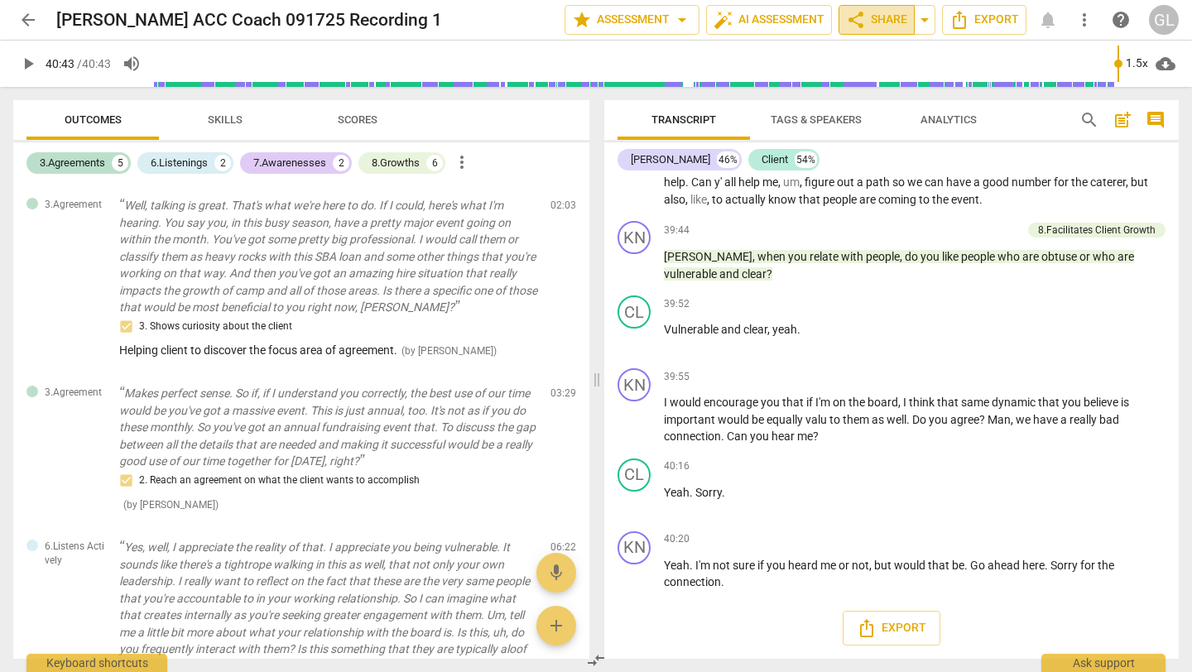
click at [878, 18] on span "share Share" at bounding box center [876, 20] width 61 height 20
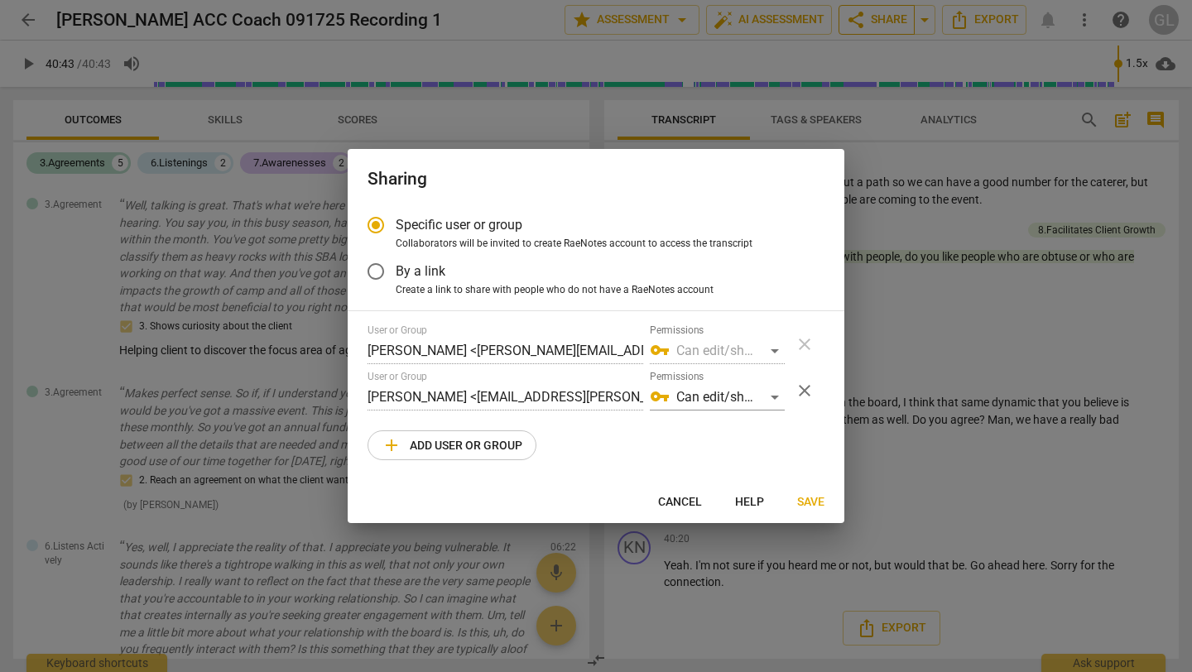
radio input "false"
click at [377, 271] on input "By a link" at bounding box center [376, 272] width 40 height 40
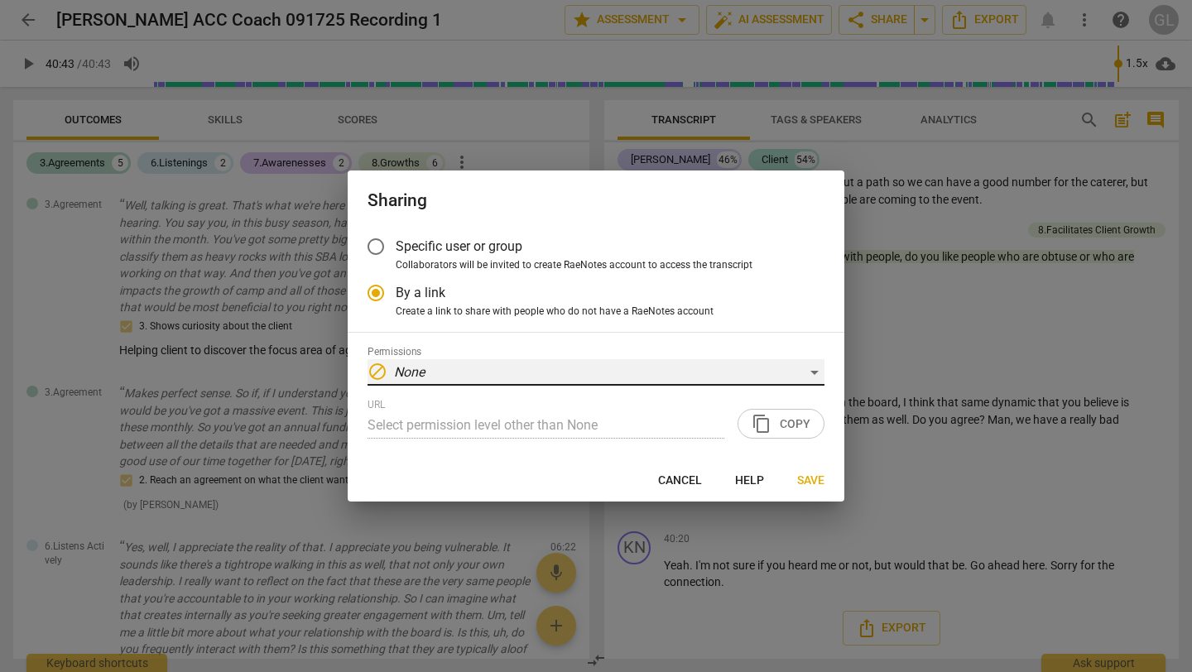
click at [784, 368] on div "block None" at bounding box center [595, 372] width 457 height 26
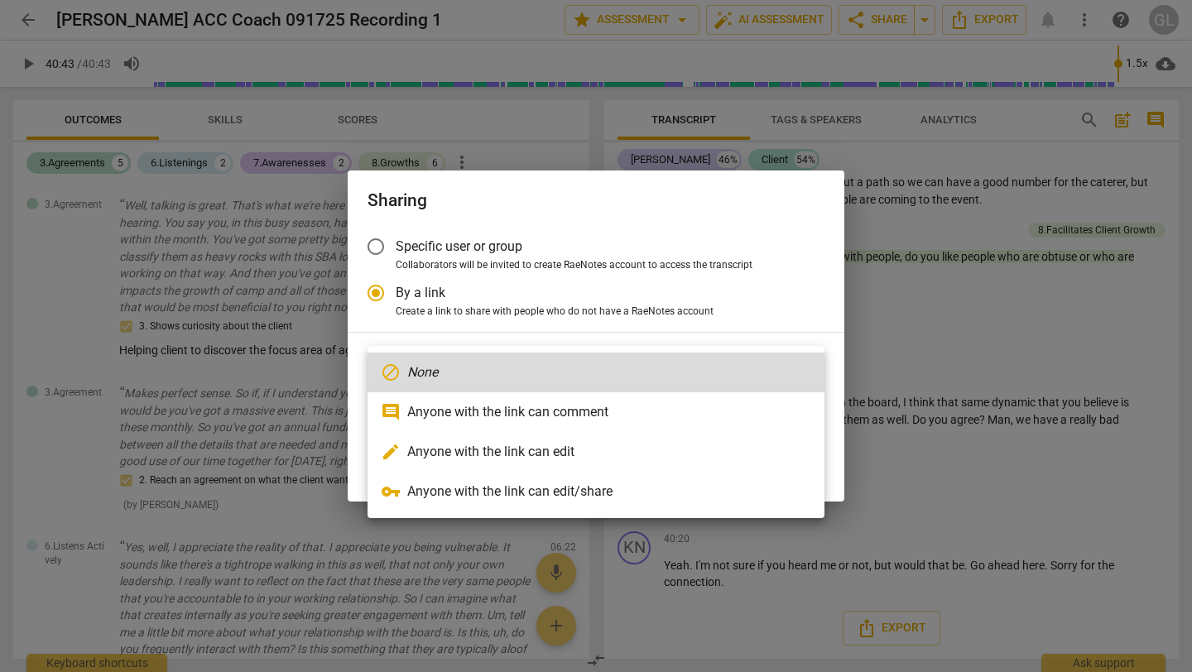
click at [812, 185] on div at bounding box center [596, 336] width 1192 height 672
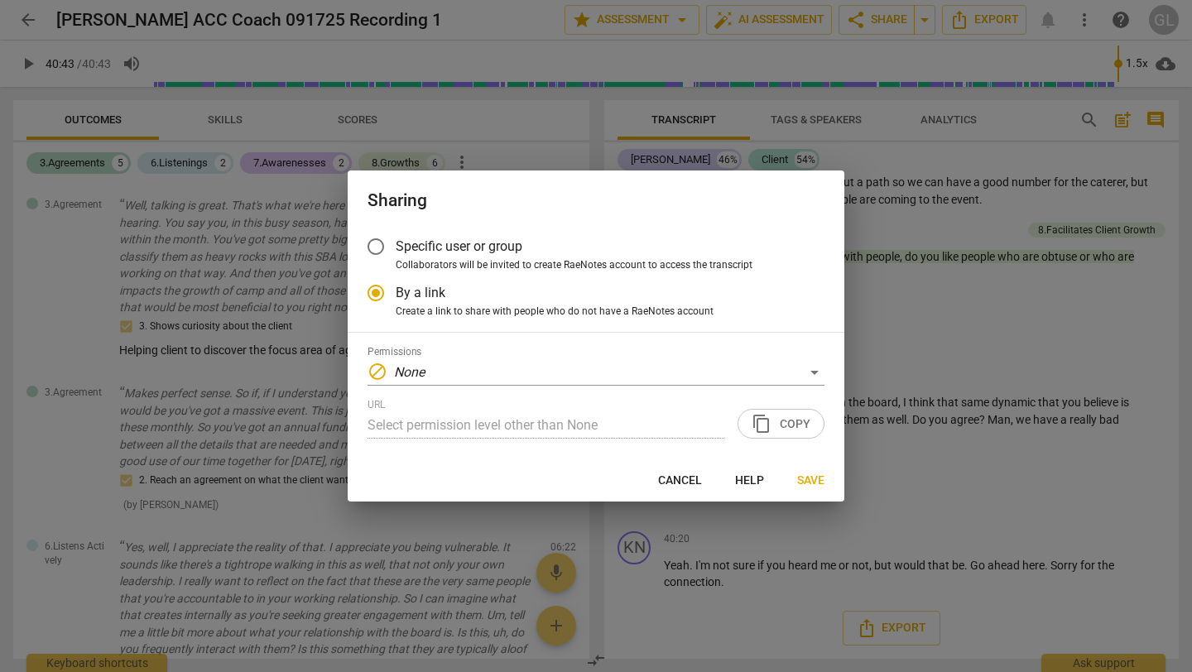
click at [784, 420] on div "URL Select permission level other than None content_copy Copy" at bounding box center [595, 419] width 457 height 40
click at [770, 425] on div "URL Select permission level other than None content_copy Copy" at bounding box center [595, 419] width 457 height 40
click at [635, 367] on div "block None" at bounding box center [595, 372] width 457 height 26
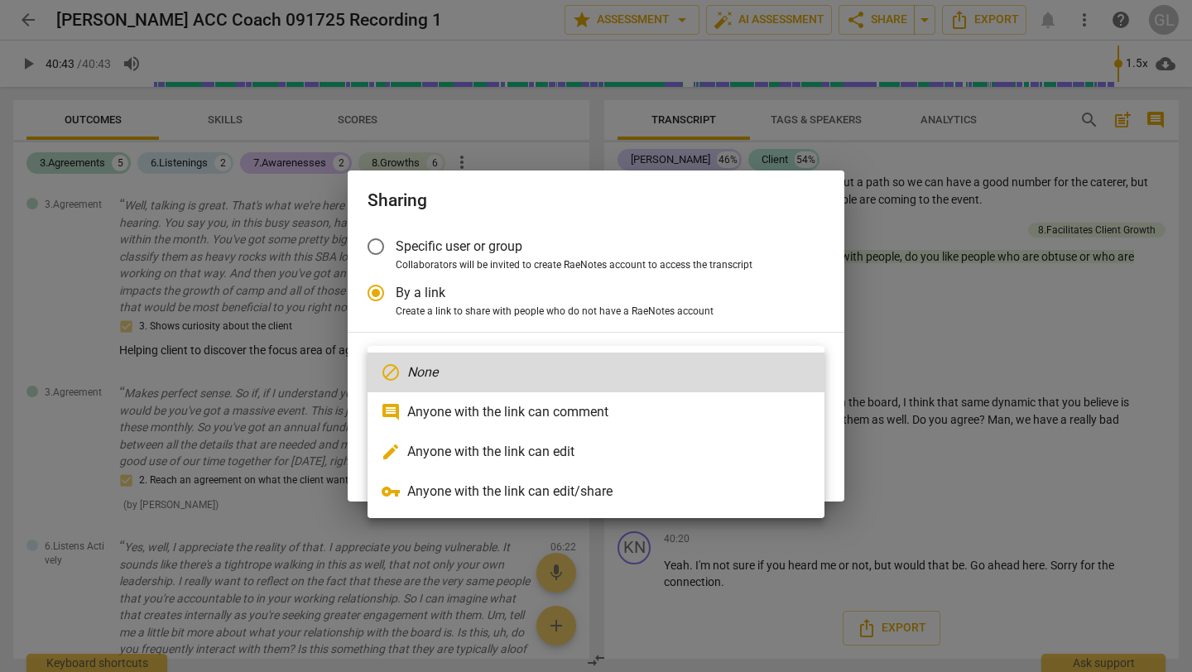
click at [776, 240] on div at bounding box center [596, 336] width 1192 height 672
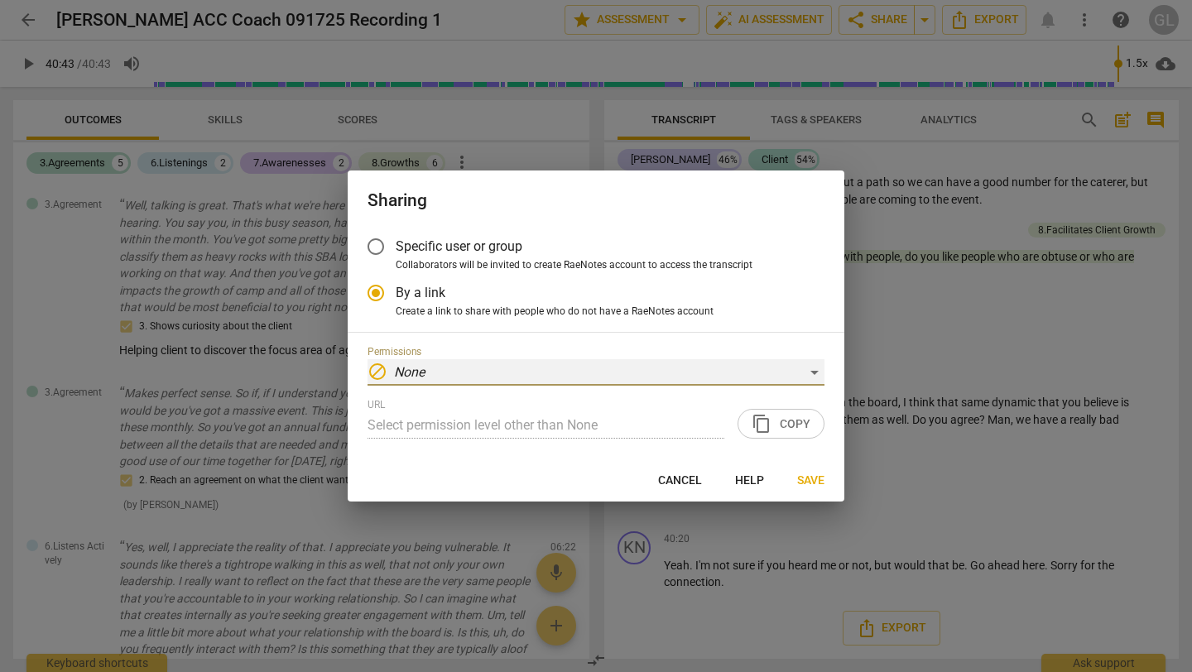
click at [783, 370] on div "block None" at bounding box center [595, 372] width 457 height 26
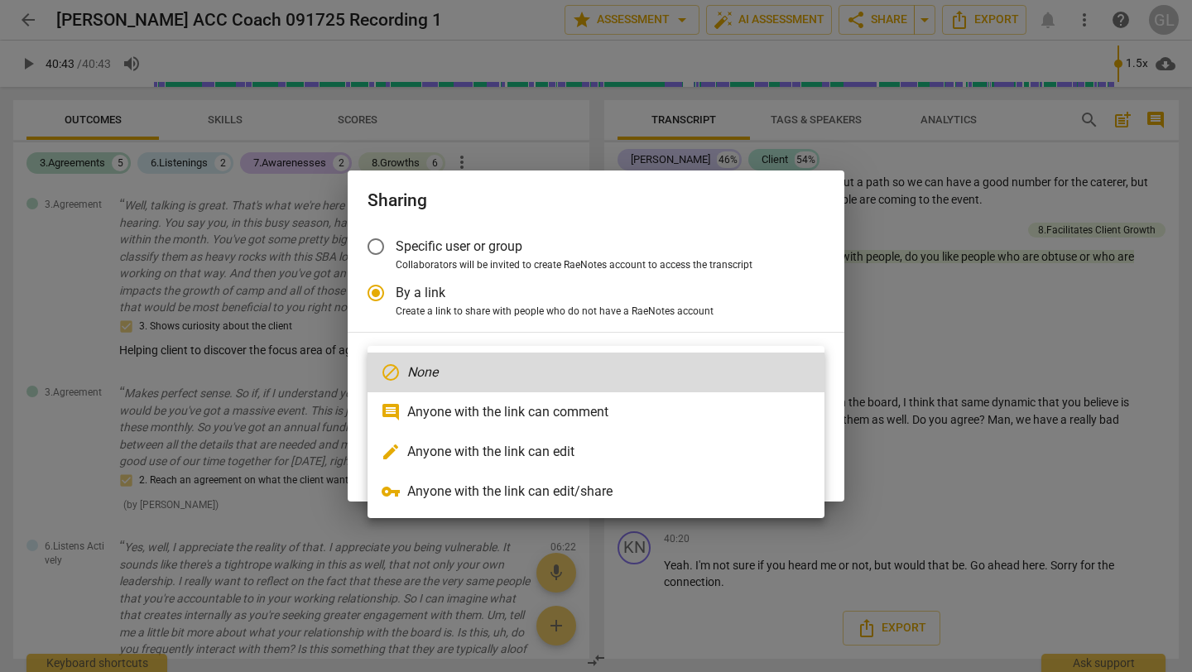
click at [758, 306] on div at bounding box center [596, 336] width 1192 height 672
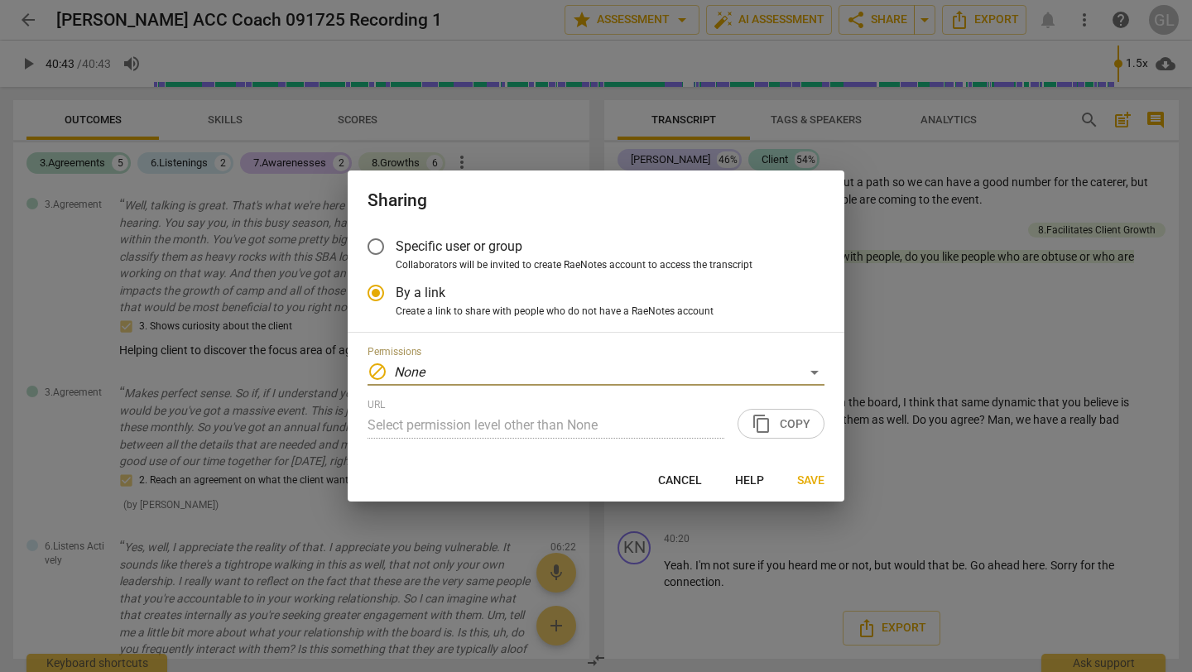
click at [782, 424] on div "URL Select permission level other than None content_copy Copy" at bounding box center [595, 419] width 457 height 40
click at [803, 367] on div "block None" at bounding box center [595, 372] width 457 height 26
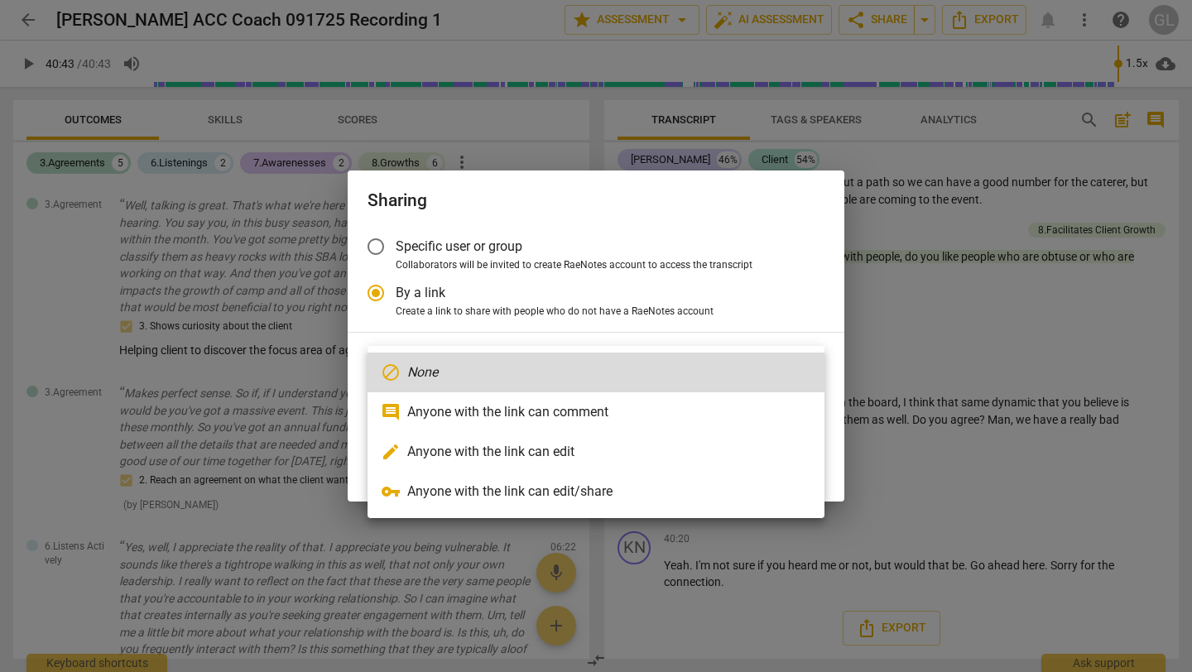
click at [744, 403] on li "comment Anyone with the link can comment" at bounding box center [595, 412] width 457 height 40
radio input "false"
type input "[URL][DOMAIN_NAME]"
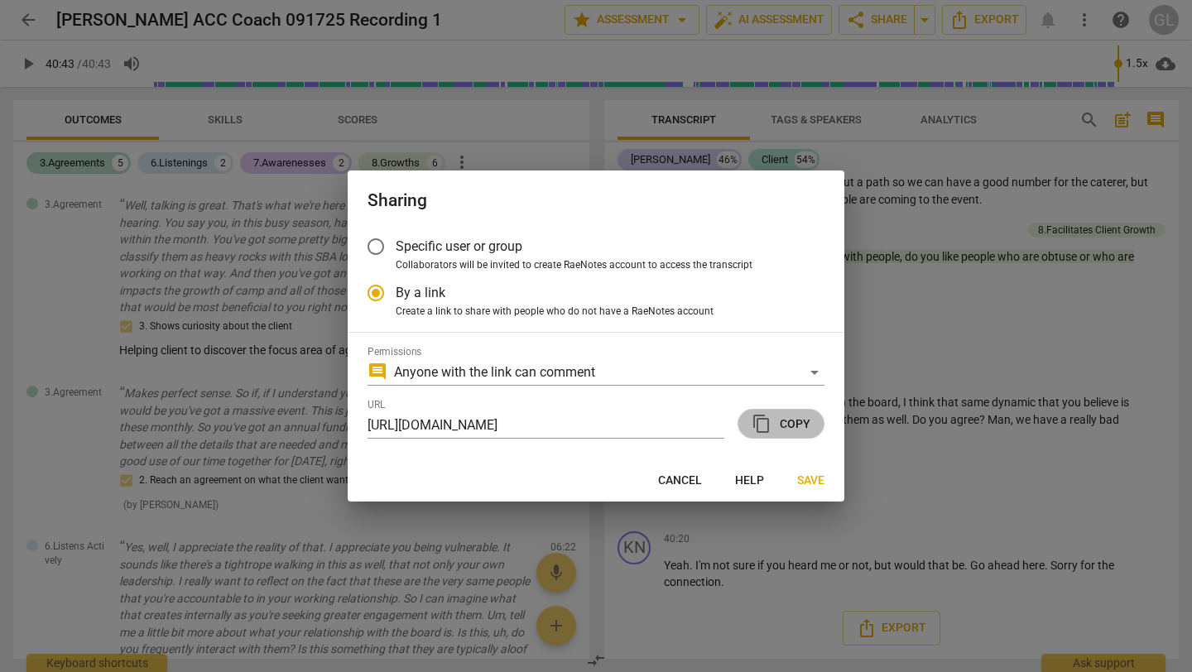
click at [791, 421] on span "content_copy Copy" at bounding box center [780, 424] width 59 height 20
click at [674, 478] on span "Cancel" at bounding box center [680, 481] width 44 height 17
radio input "false"
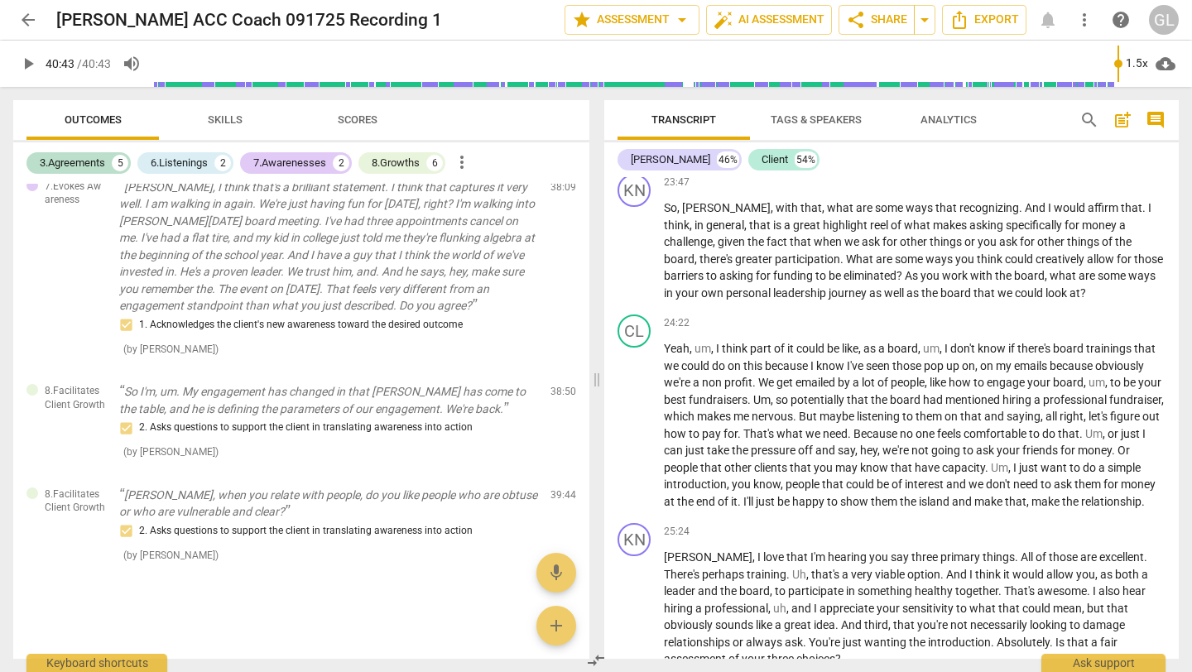
scroll to position [6147, 0]
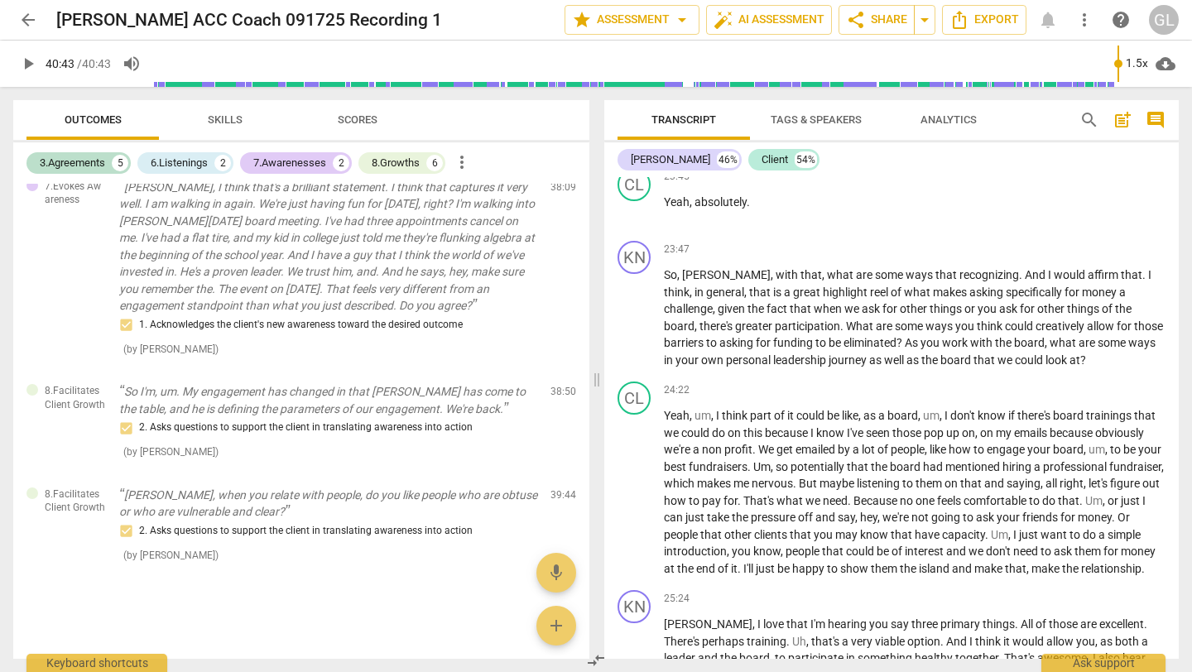
type input "2443"
click at [228, 114] on span "Skills" at bounding box center [225, 119] width 35 height 12
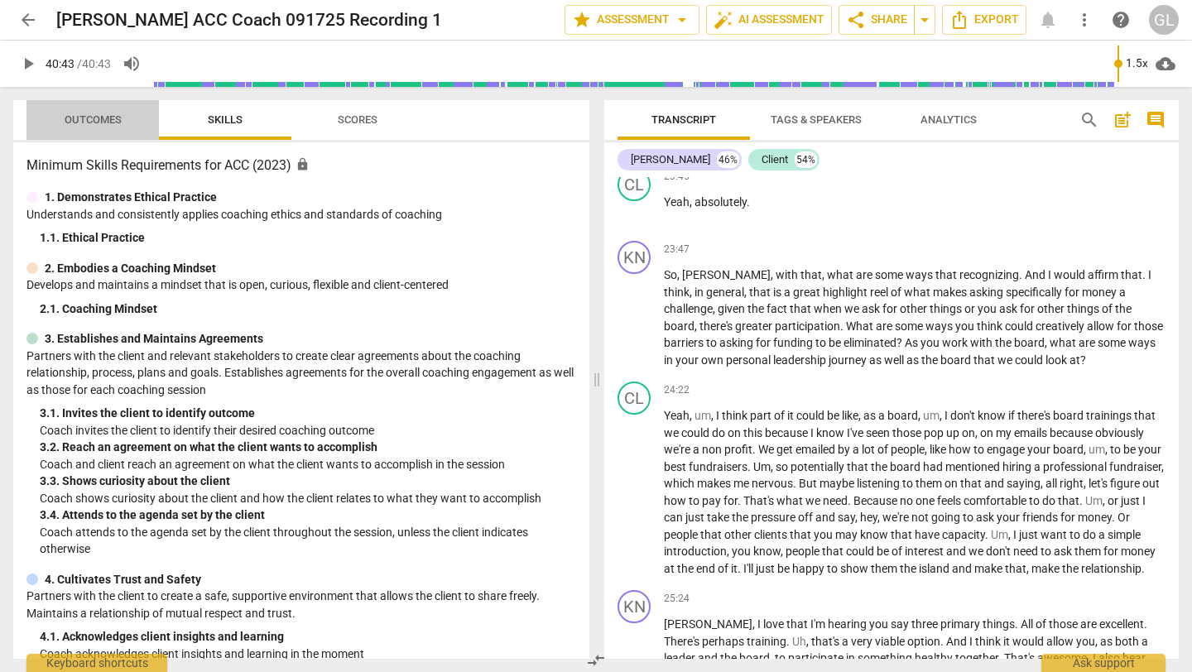
click at [83, 115] on span "Outcomes" at bounding box center [93, 119] width 57 height 12
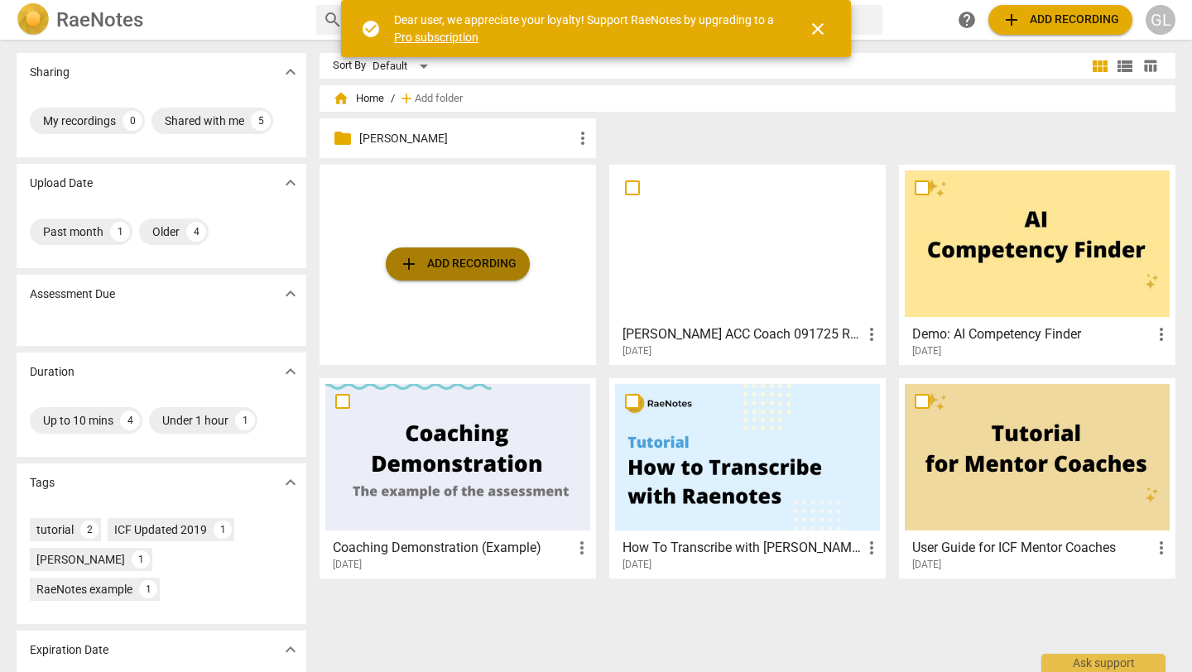
click at [450, 261] on span "add Add recording" at bounding box center [458, 264] width 118 height 20
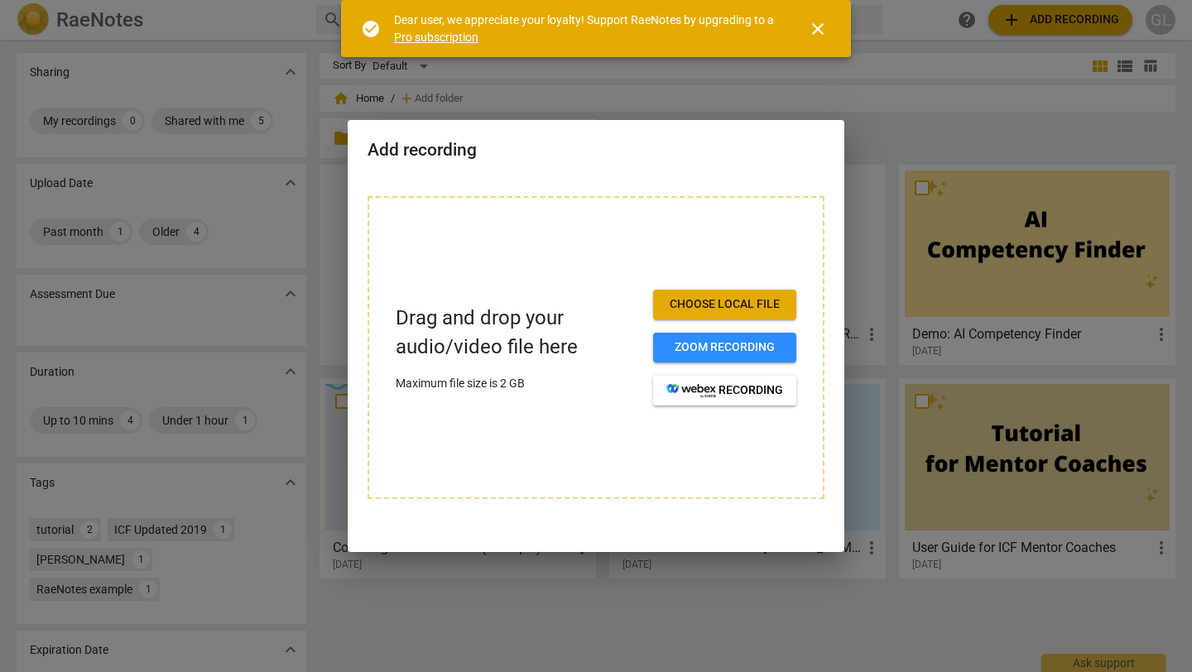
click at [756, 300] on span "Choose local file" at bounding box center [724, 304] width 117 height 17
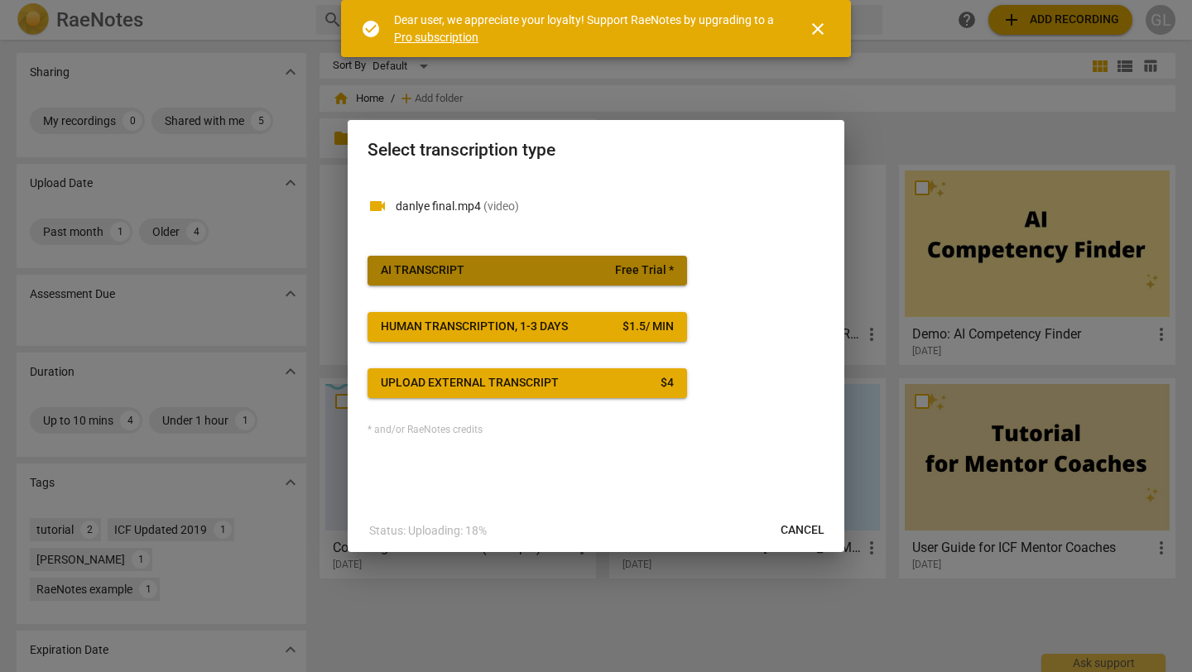
click at [567, 264] on span "AI Transcript Free Trial *" at bounding box center [527, 270] width 293 height 17
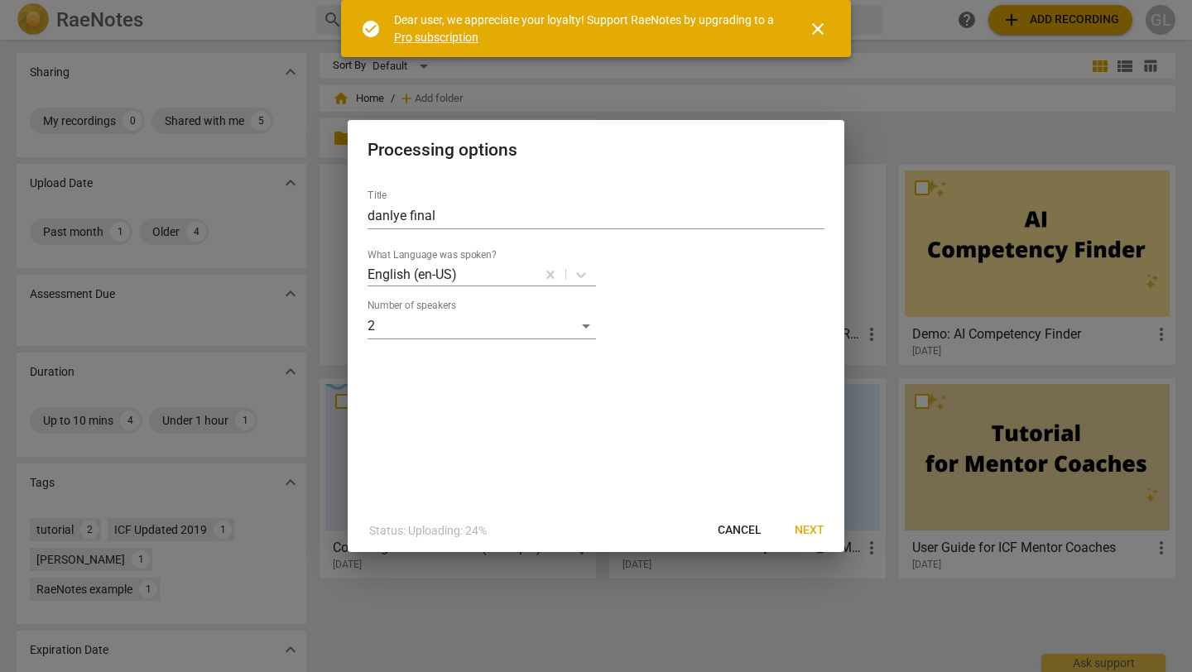
click at [810, 525] on span "Next" at bounding box center [809, 530] width 30 height 17
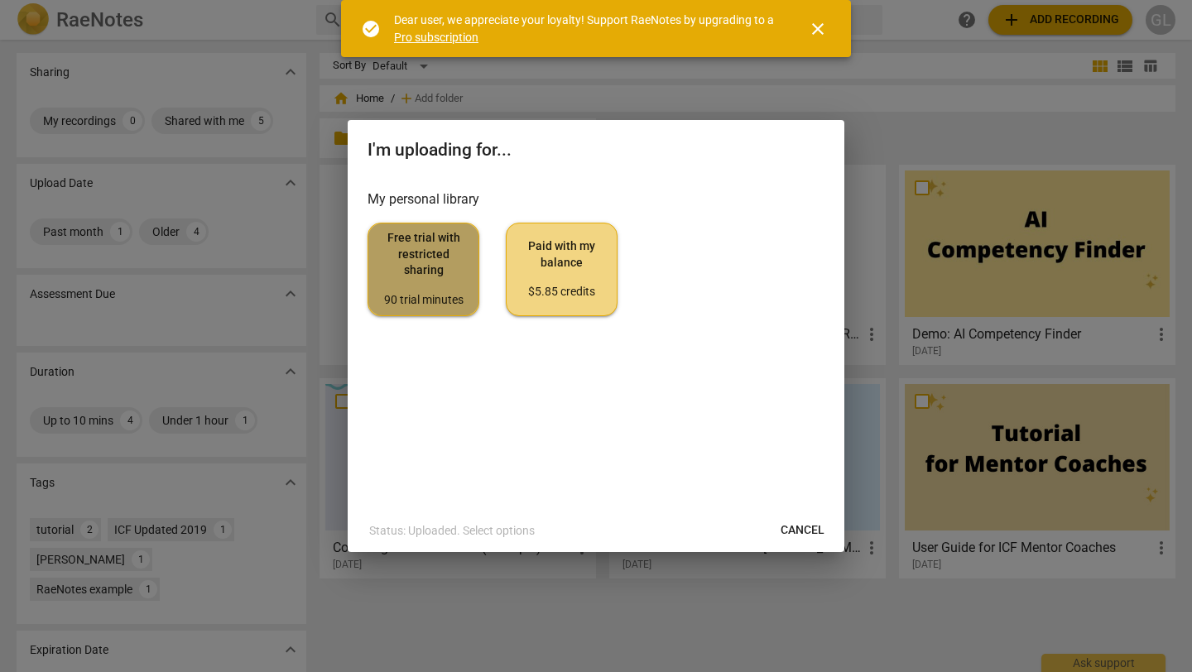
click at [444, 262] on span "Free trial with restricted sharing 90 trial minutes" at bounding box center [423, 269] width 84 height 78
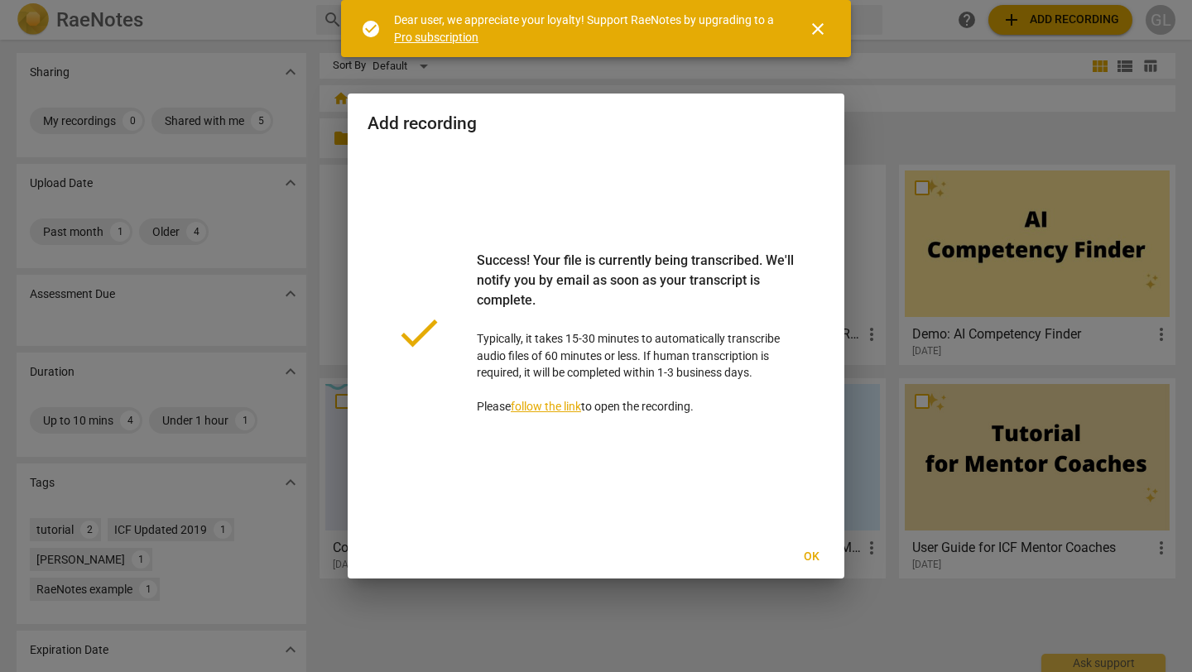
click at [539, 401] on link "follow the link" at bounding box center [546, 406] width 70 height 13
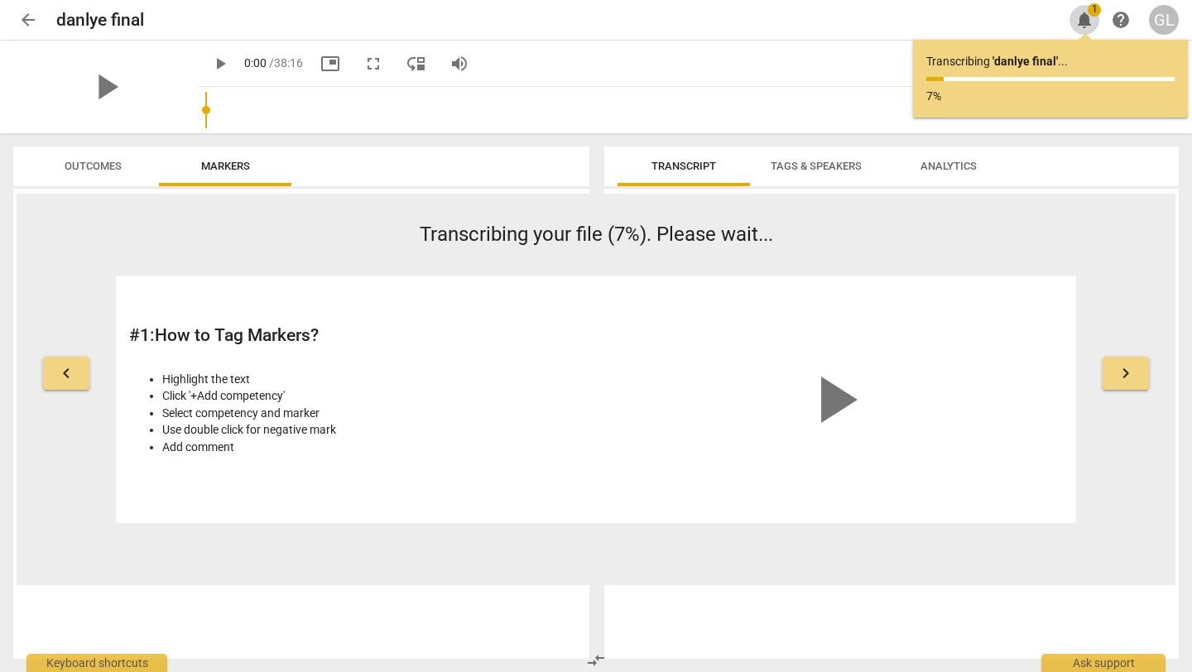
click at [1099, 9] on span "1" at bounding box center [1093, 9] width 13 height 13
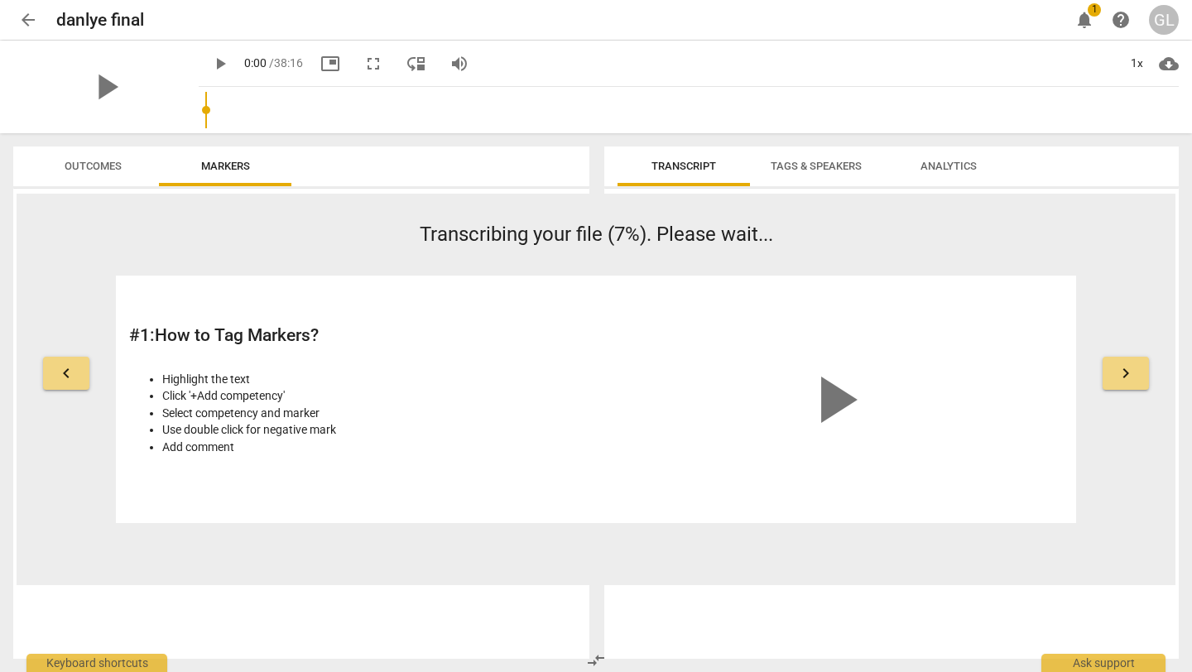
click at [1099, 8] on span "1" at bounding box center [1093, 9] width 13 height 13
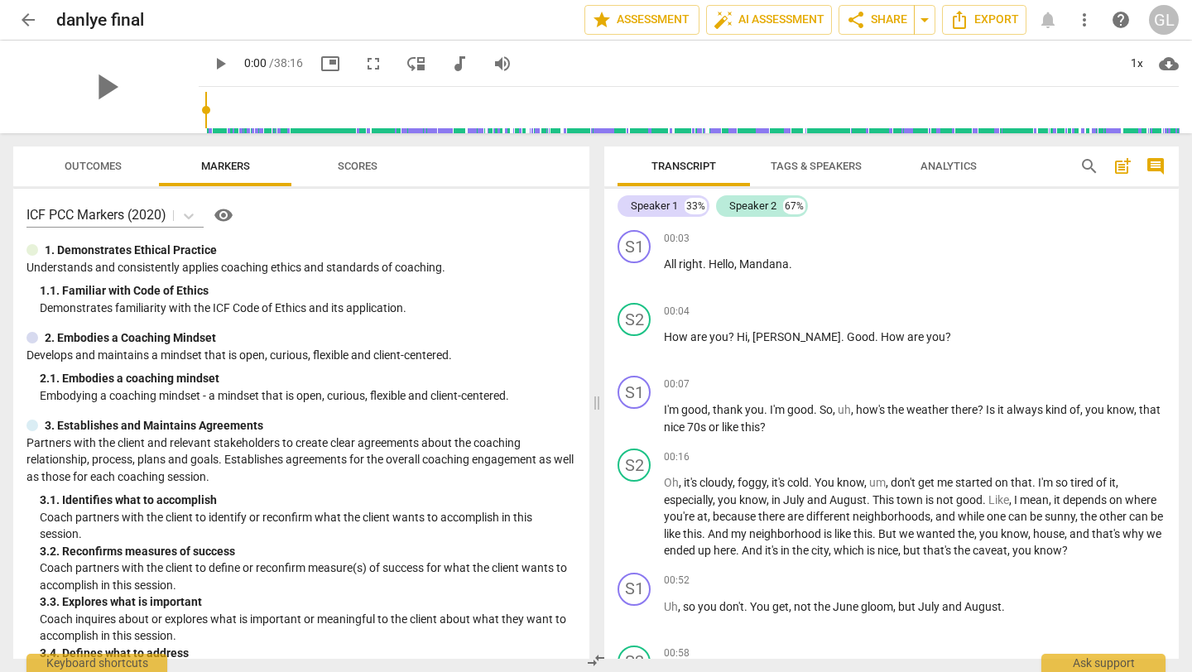
click at [101, 158] on span "Outcomes" at bounding box center [93, 167] width 97 height 22
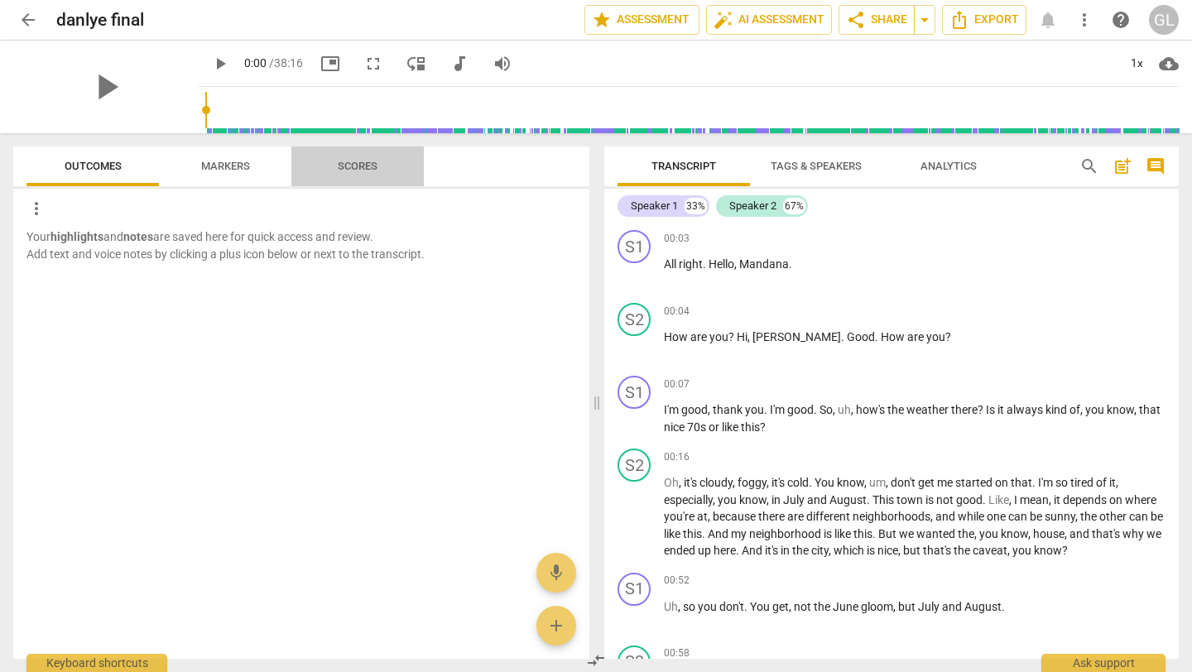
click at [361, 161] on span "Scores" at bounding box center [358, 166] width 40 height 12
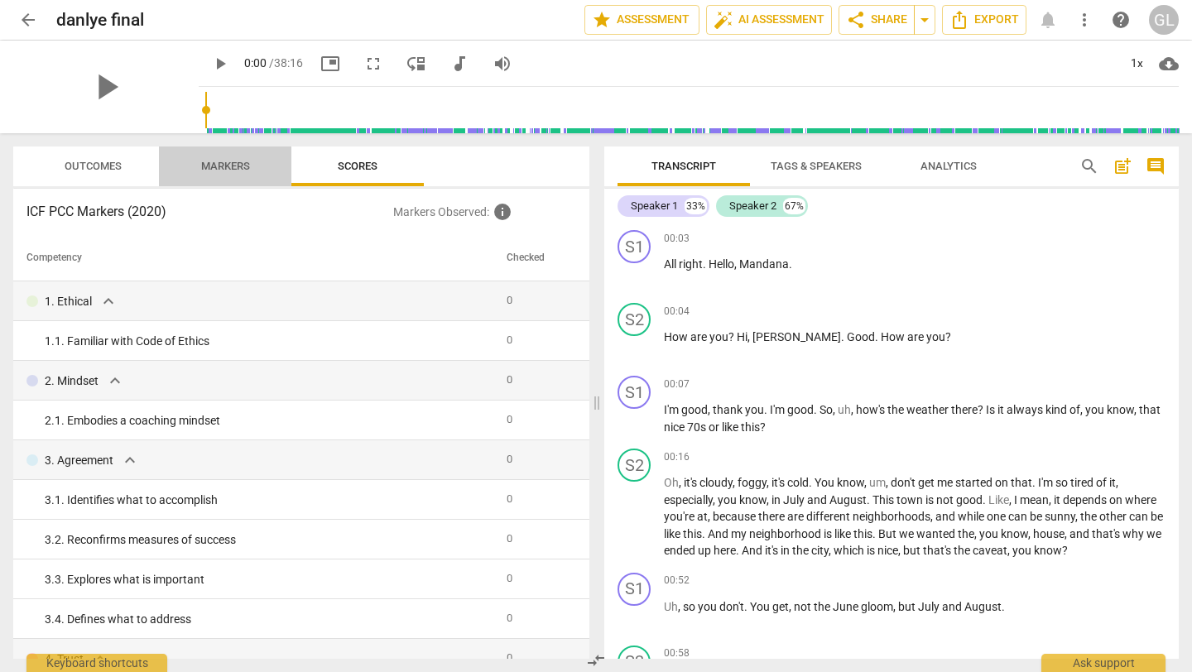
click at [213, 160] on span "Markers" at bounding box center [225, 166] width 49 height 12
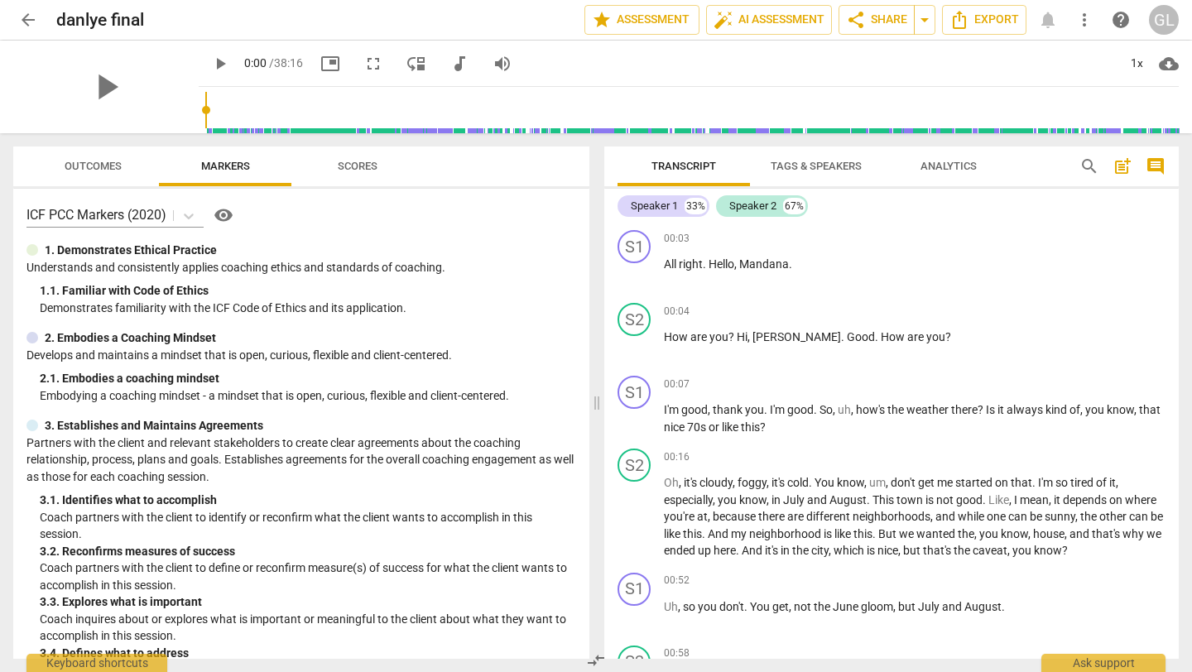
click at [224, 210] on span "visibility" at bounding box center [223, 215] width 20 height 20
click at [957, 156] on span "Analytics" at bounding box center [948, 167] width 96 height 22
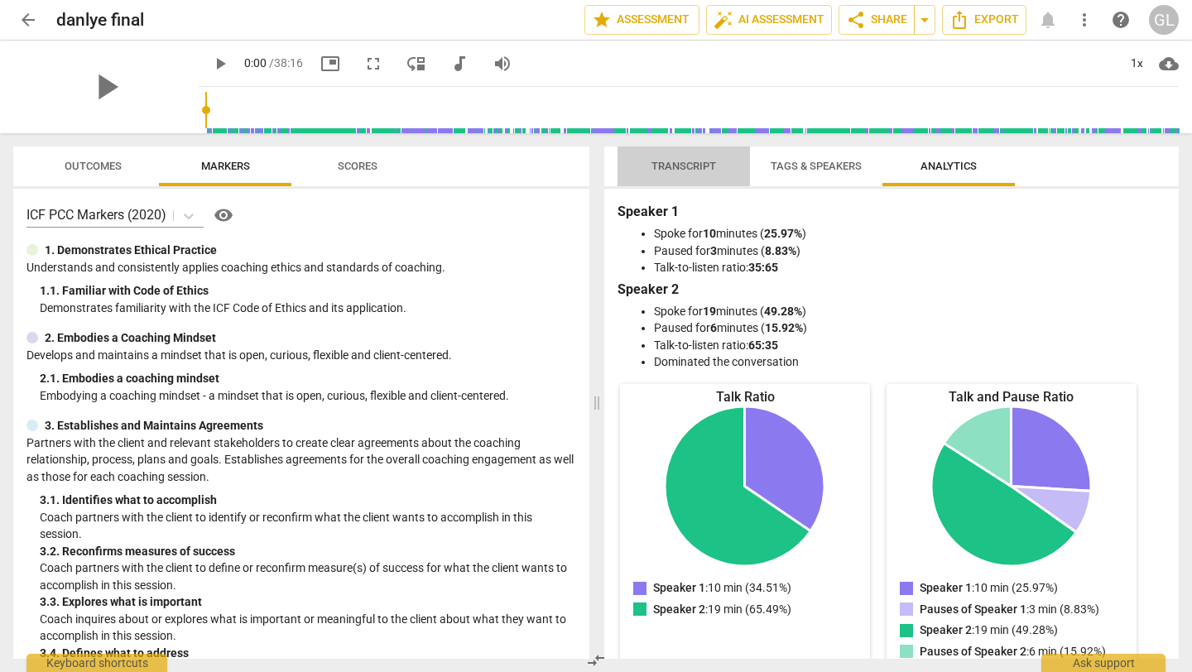
click at [689, 161] on span "Transcript" at bounding box center [683, 166] width 65 height 12
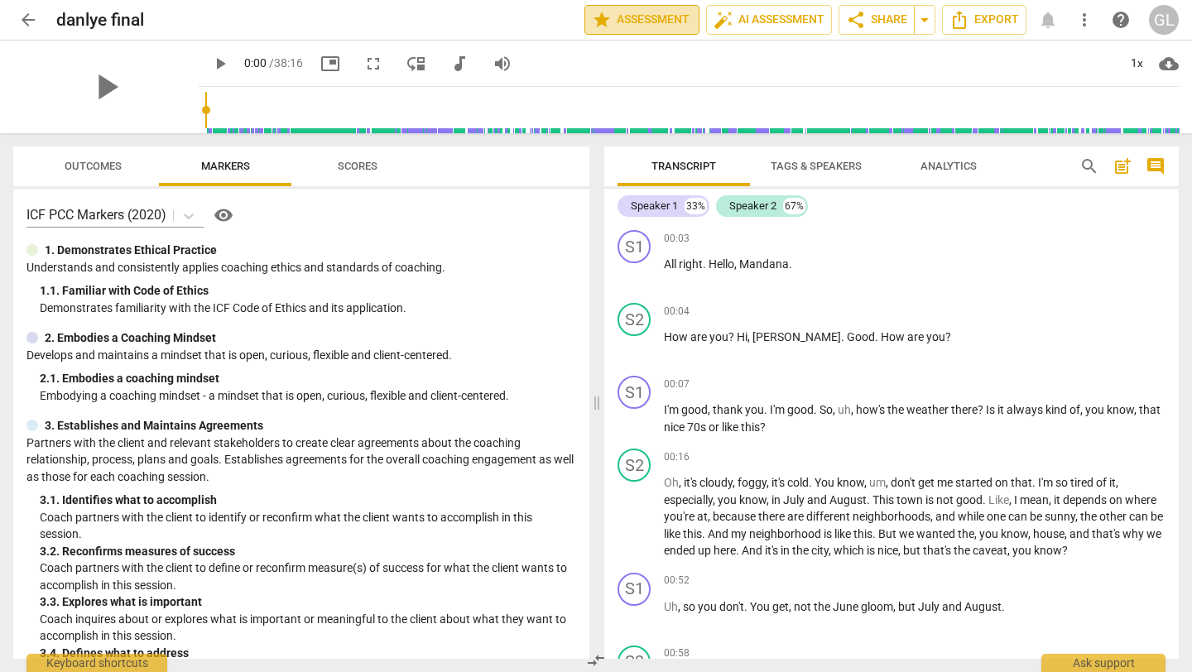
click at [657, 12] on span "star Assessment" at bounding box center [642, 20] width 100 height 20
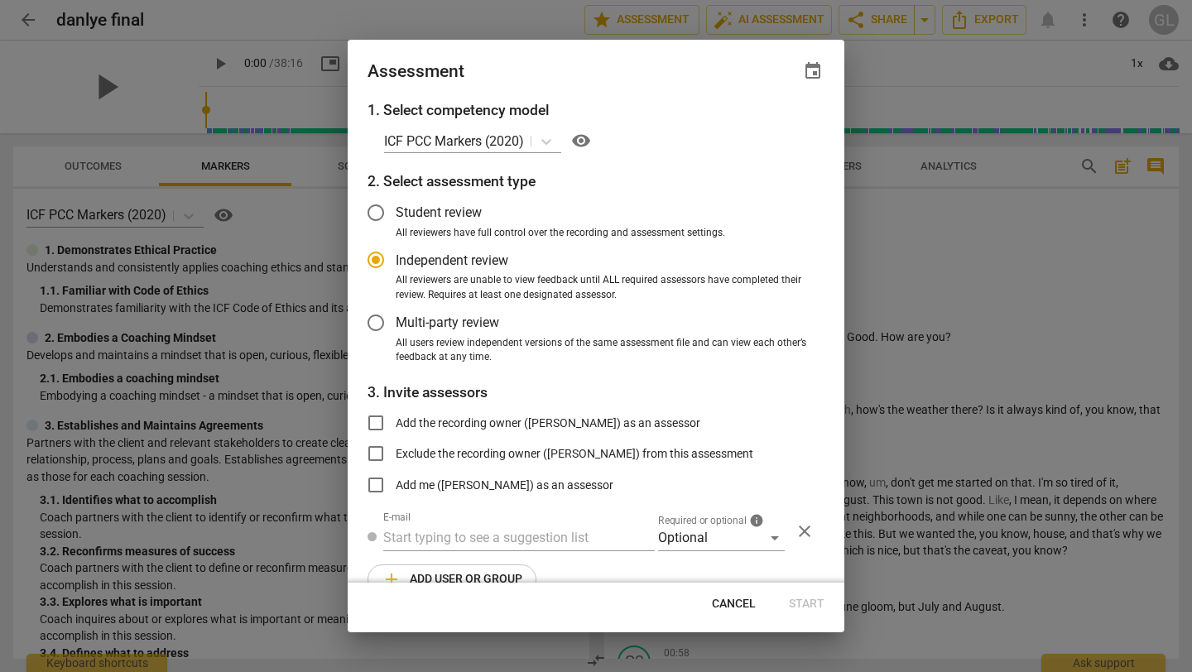
click at [732, 599] on span "Cancel" at bounding box center [734, 604] width 44 height 17
radio input "false"
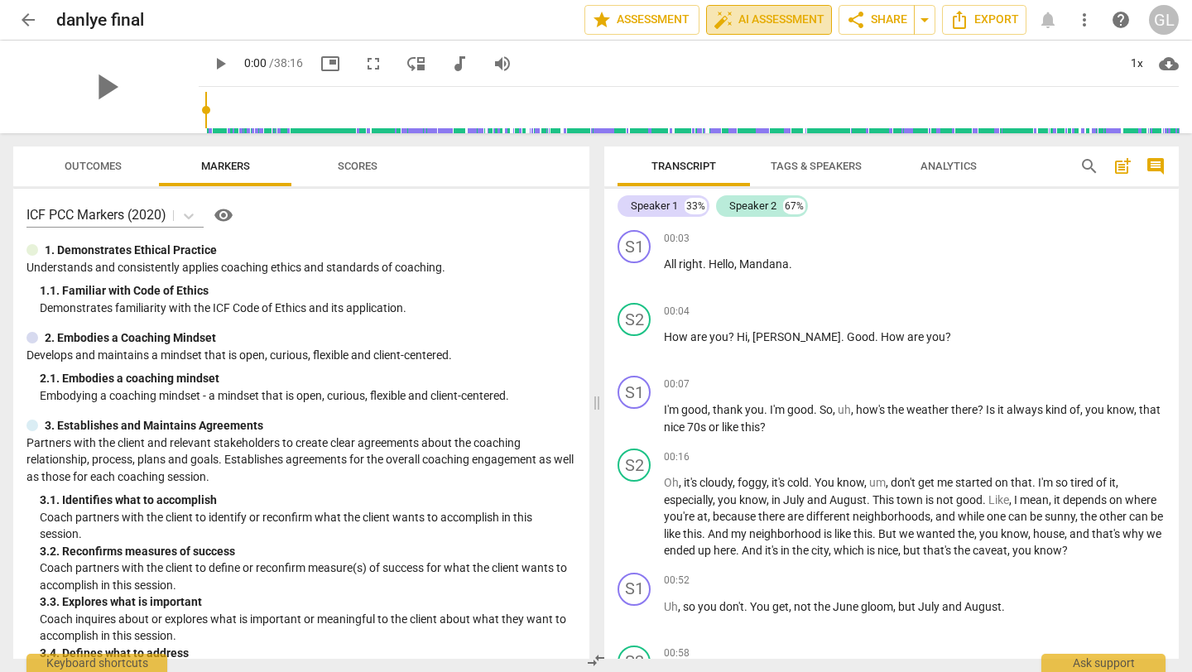
click at [781, 14] on span "auto_fix_high AI Assessment" at bounding box center [768, 20] width 111 height 20
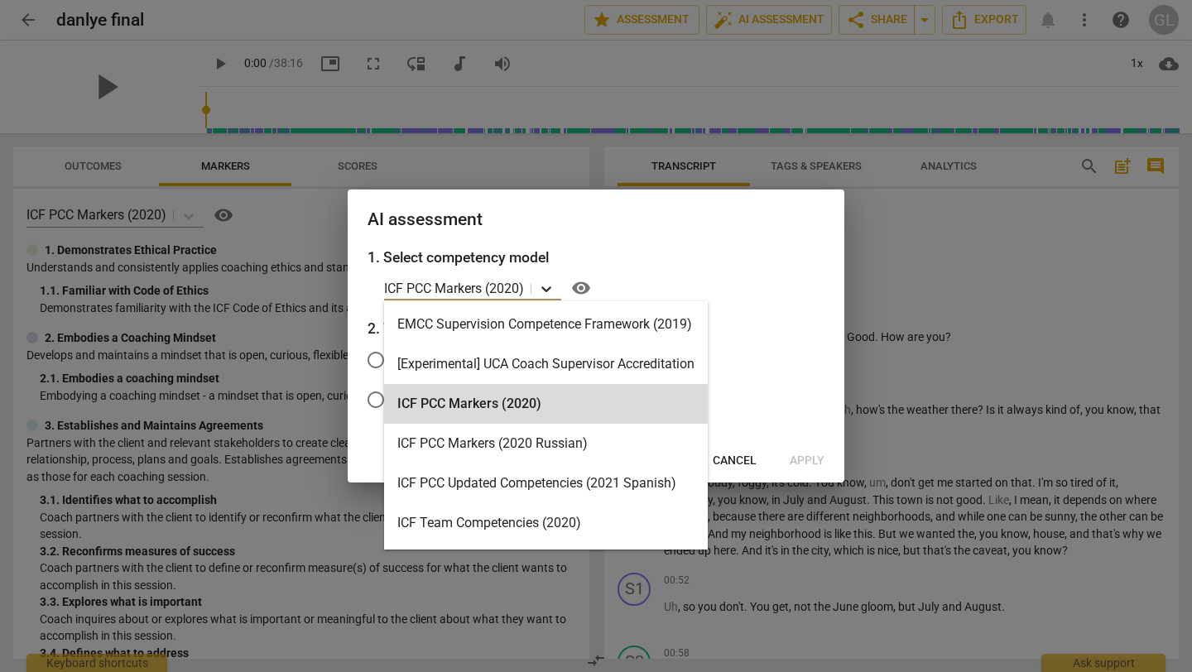
click at [547, 281] on icon at bounding box center [546, 289] width 17 height 17
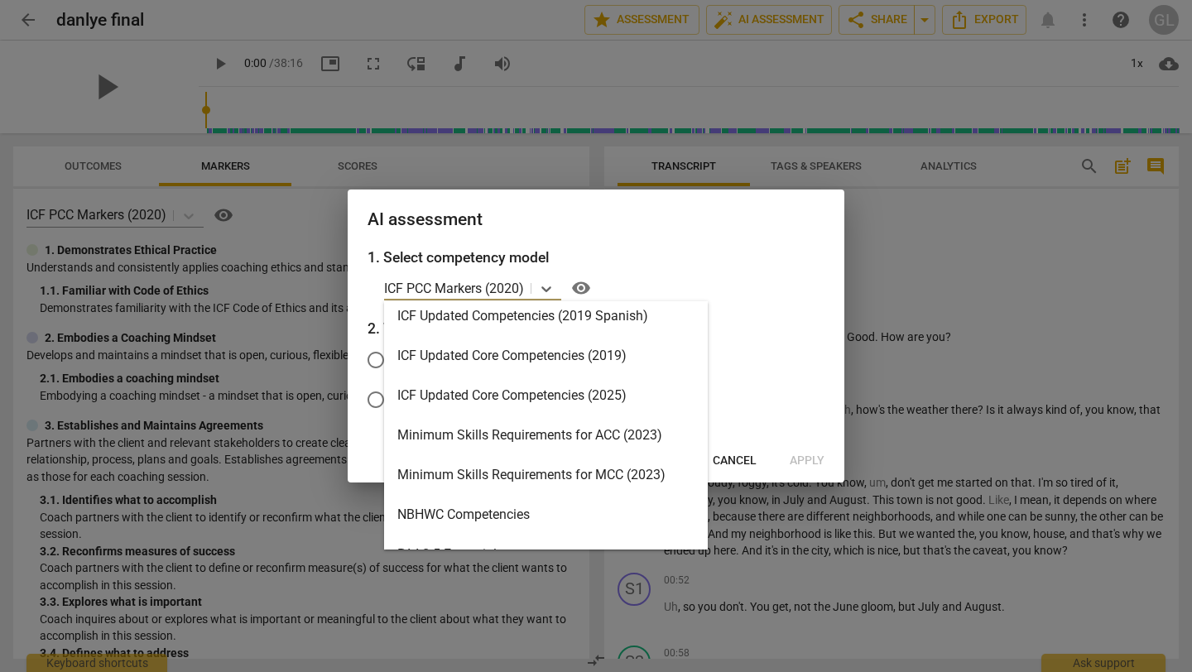
scroll to position [298, 0]
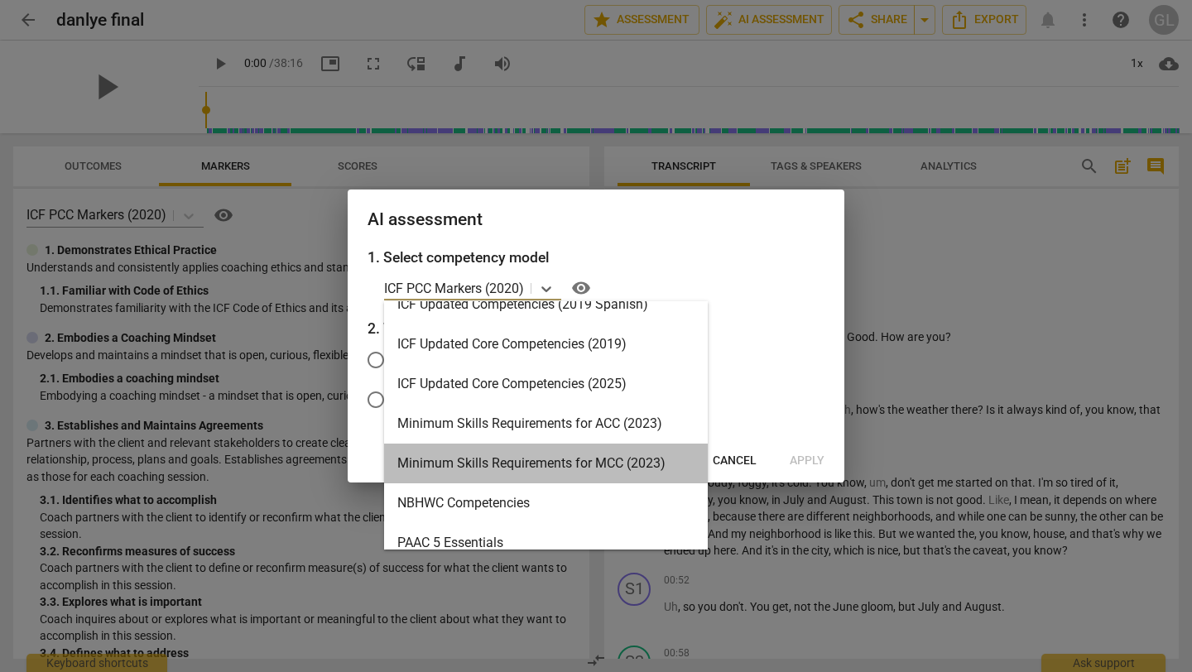
click at [546, 456] on div "Minimum Skills Requirements for MCC (2023)" at bounding box center [546, 464] width 324 height 40
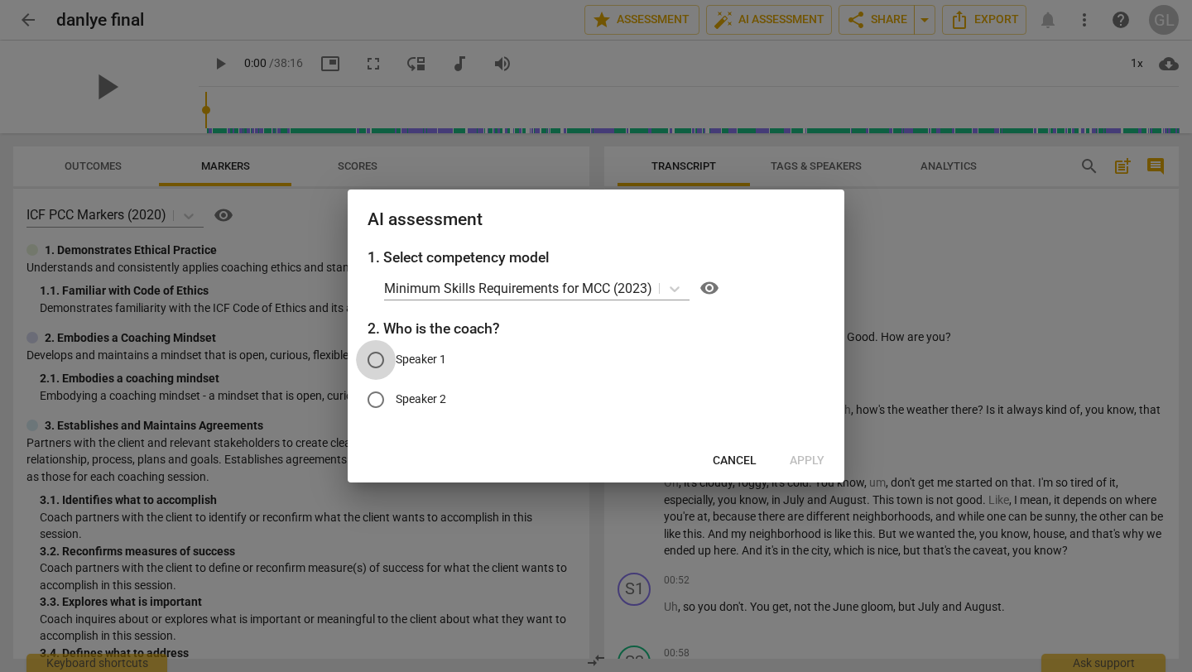
click at [377, 356] on input "Speaker 1" at bounding box center [376, 360] width 40 height 40
radio input "true"
click at [808, 453] on span "Apply" at bounding box center [806, 461] width 35 height 17
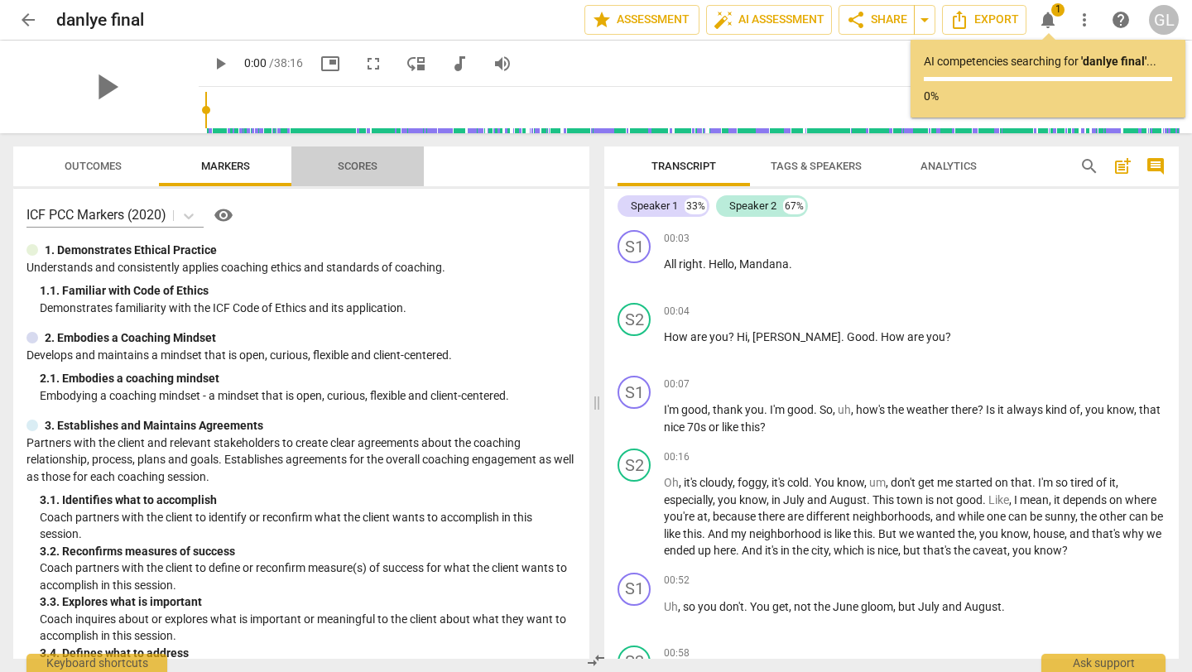
click at [357, 163] on span "Scores" at bounding box center [358, 166] width 40 height 12
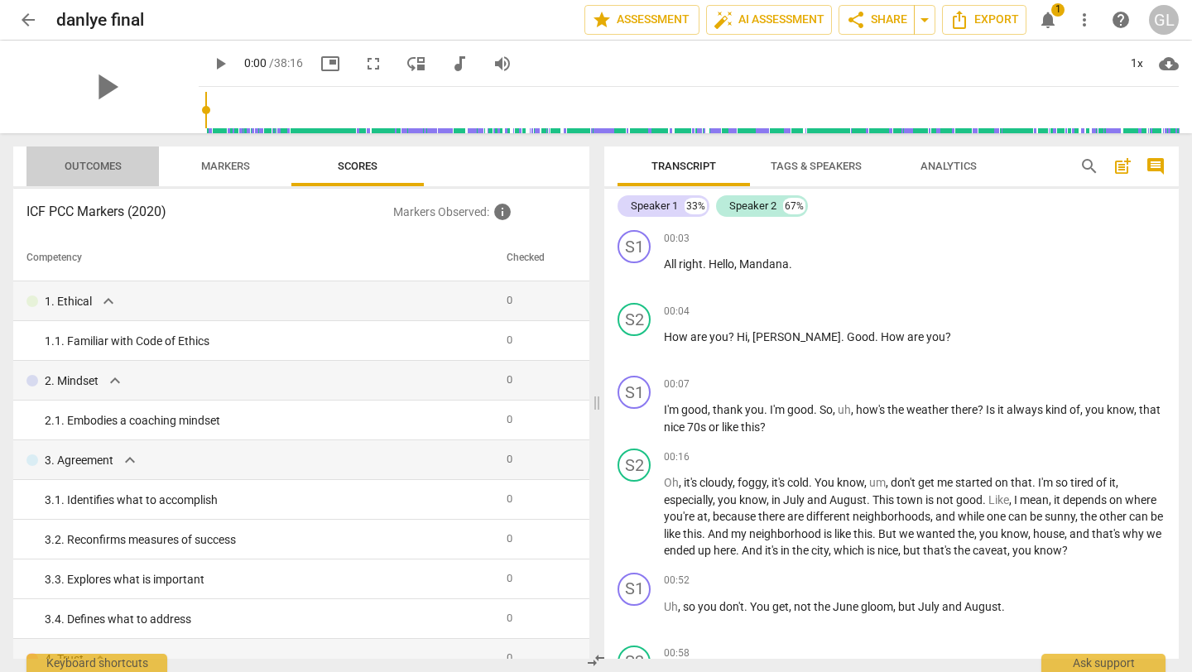
click at [102, 160] on span "Outcomes" at bounding box center [93, 166] width 57 height 12
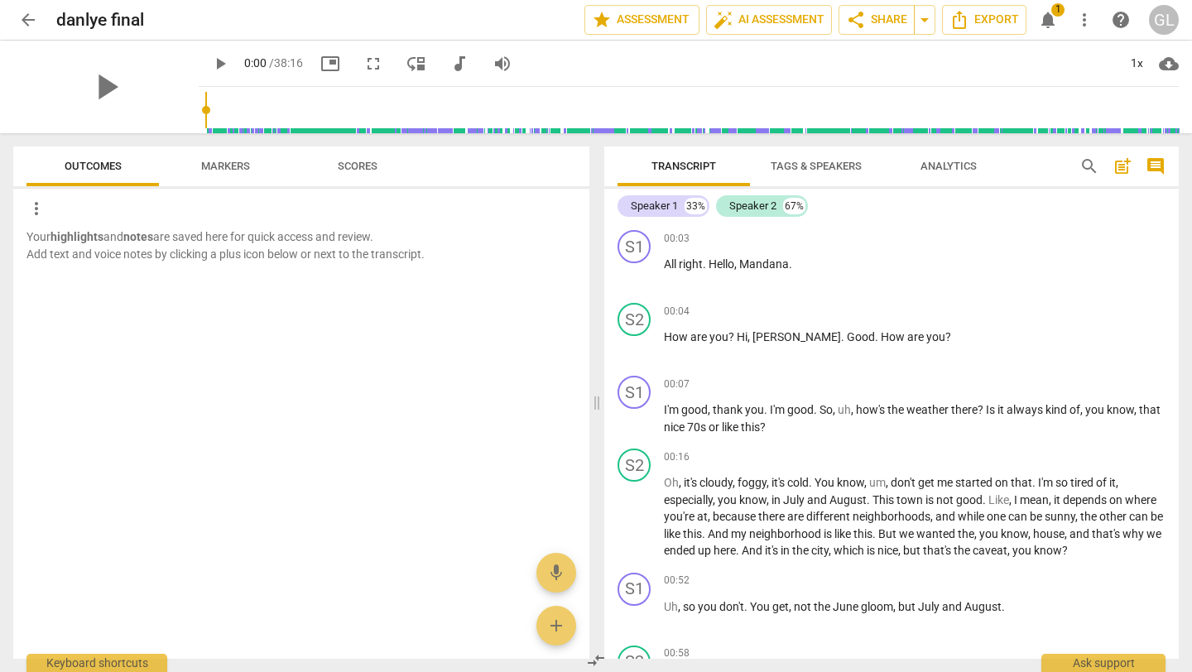
click at [948, 163] on span "Analytics" at bounding box center [948, 166] width 56 height 12
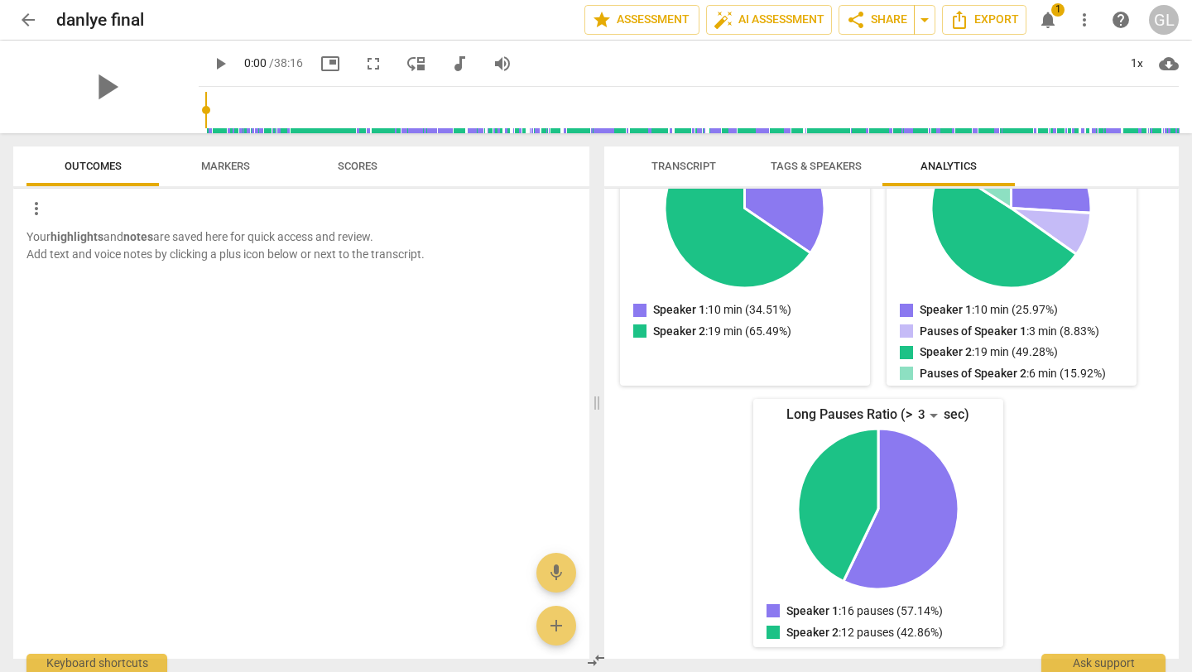
scroll to position [0, 0]
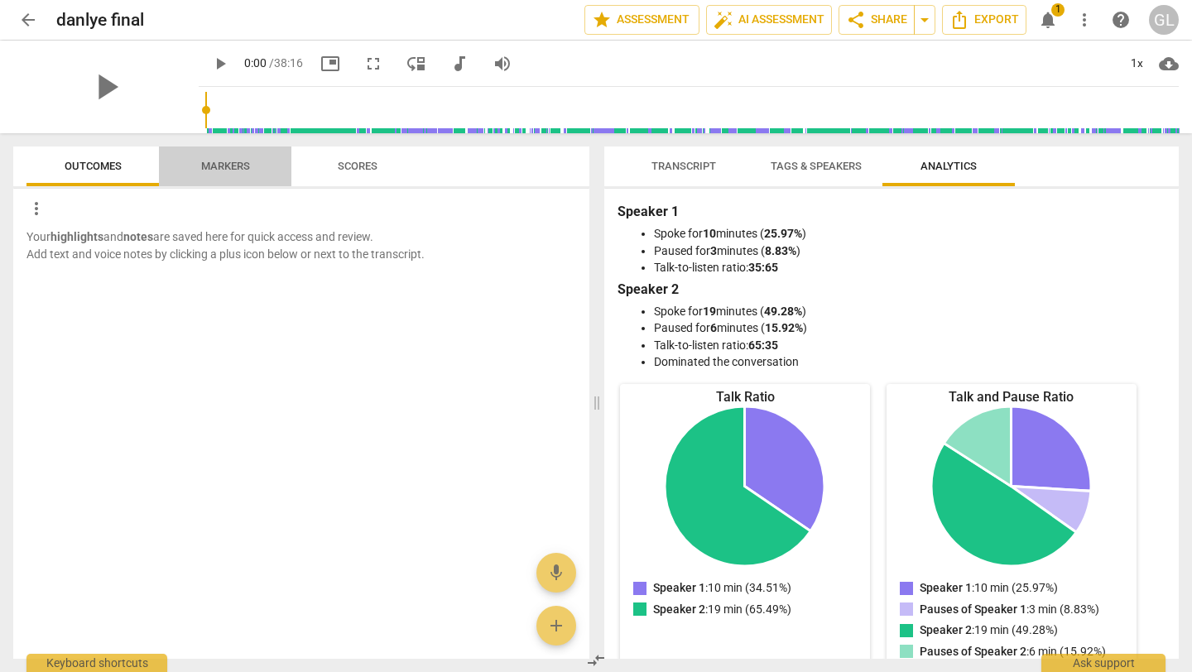
click at [226, 165] on span "Markers" at bounding box center [225, 166] width 49 height 12
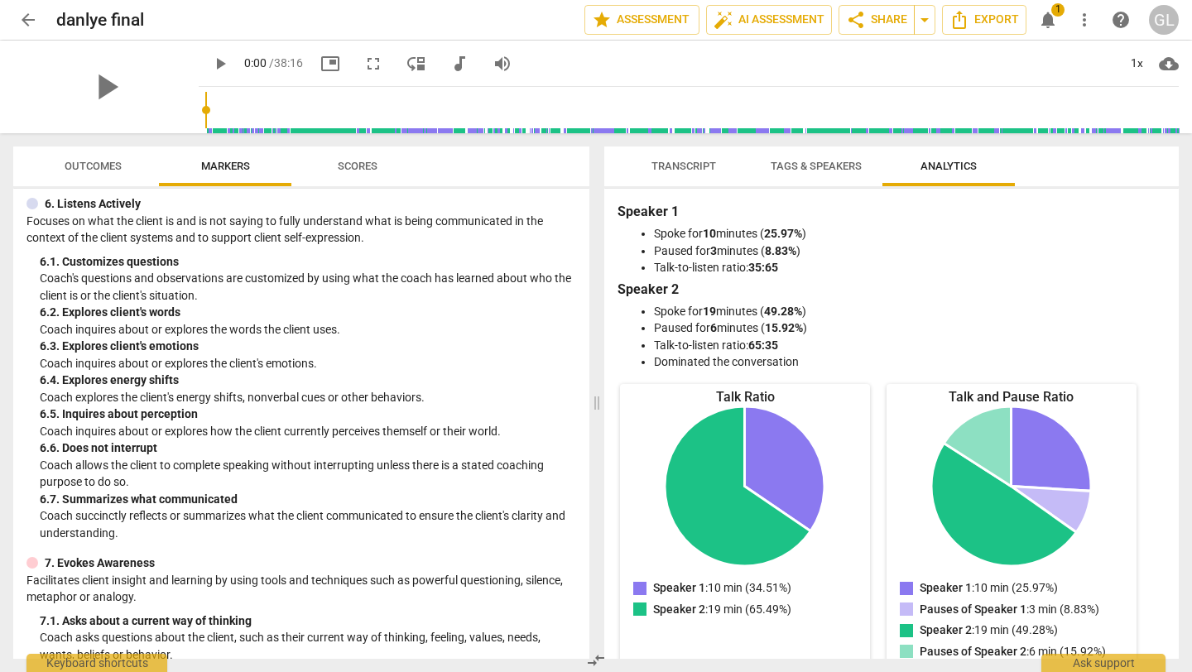
scroll to position [995, 0]
click at [775, 21] on span "auto_fix_high AI Assessment" at bounding box center [768, 20] width 111 height 20
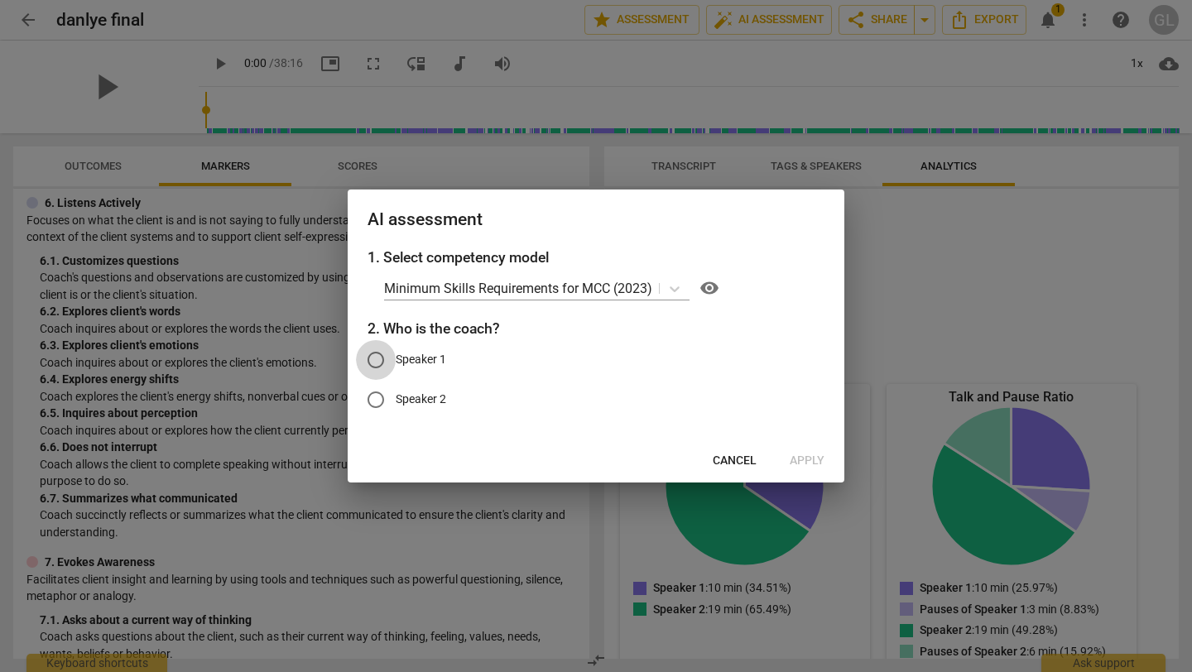
click at [379, 357] on input "Speaker 1" at bounding box center [376, 360] width 40 height 40
radio input "true"
click at [799, 458] on span "Apply" at bounding box center [806, 461] width 35 height 17
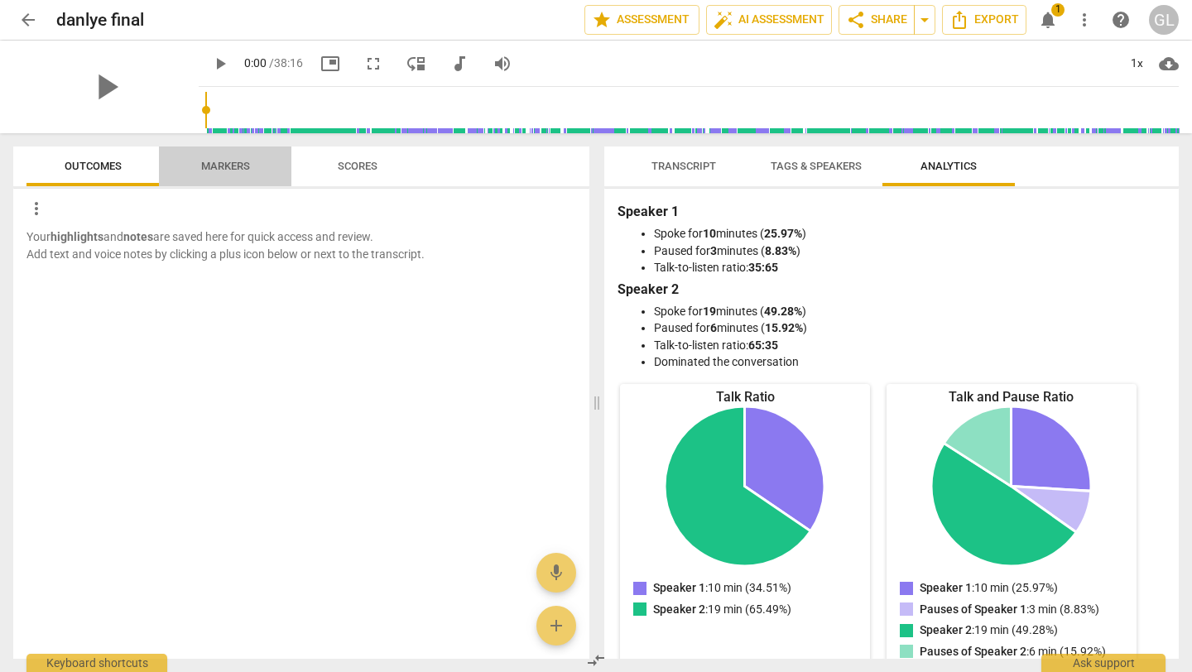
click at [229, 162] on span "Markers" at bounding box center [225, 166] width 49 height 12
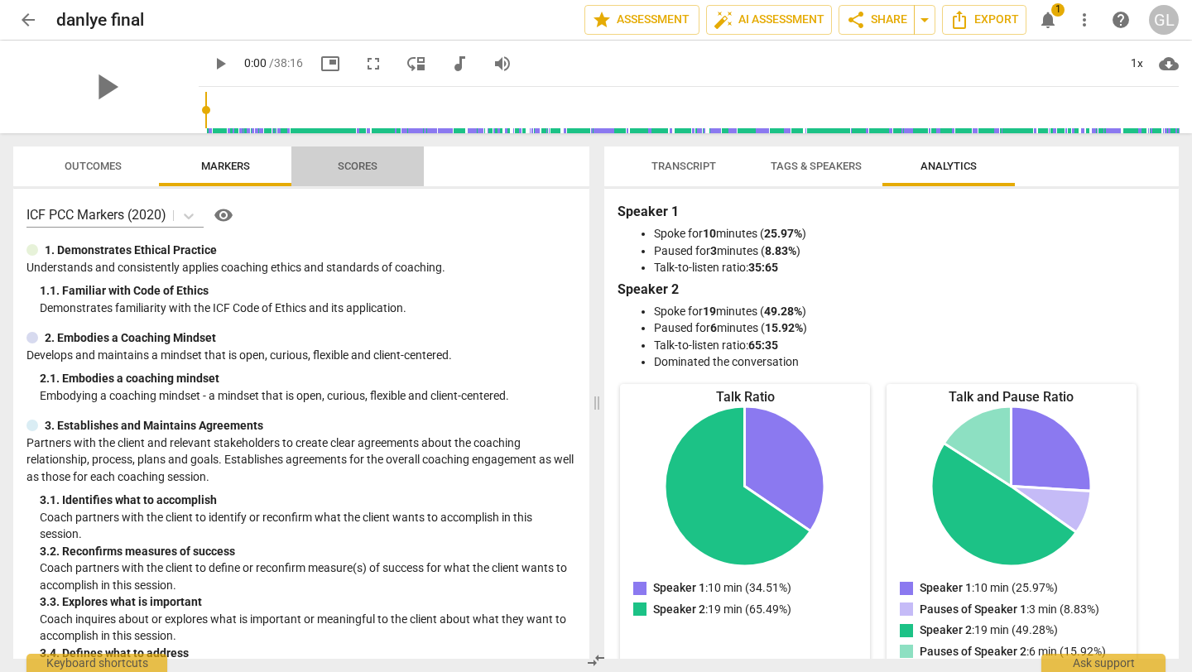
click at [356, 160] on span "Scores" at bounding box center [358, 166] width 40 height 12
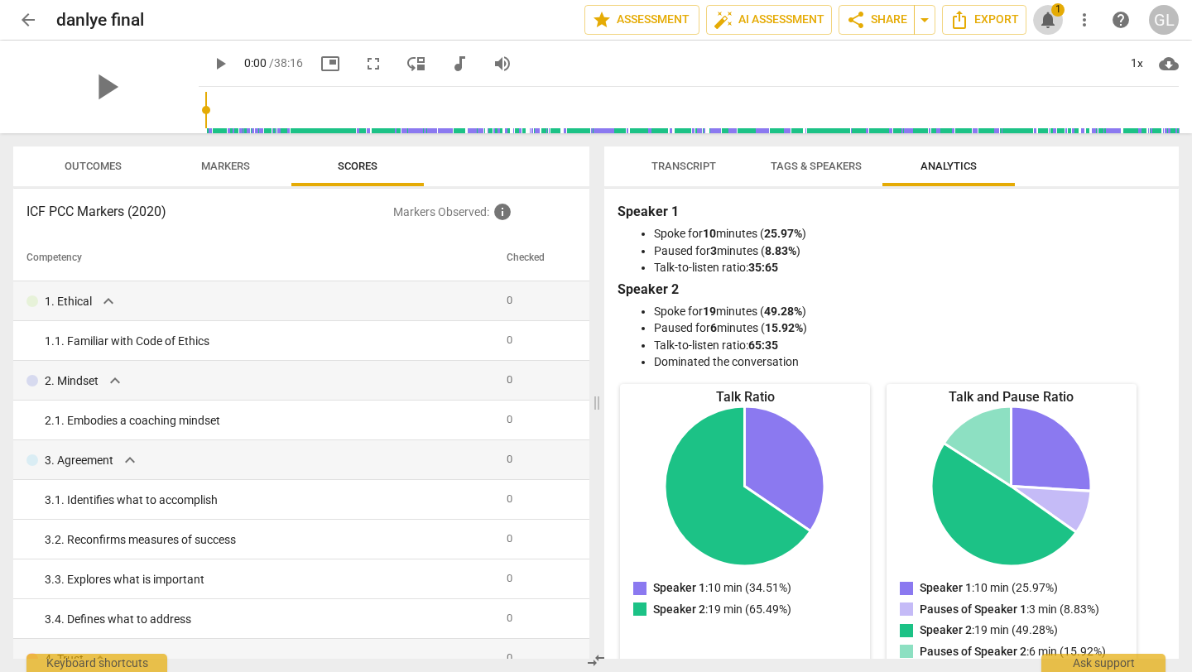
click at [1056, 9] on span "1" at bounding box center [1057, 9] width 13 height 13
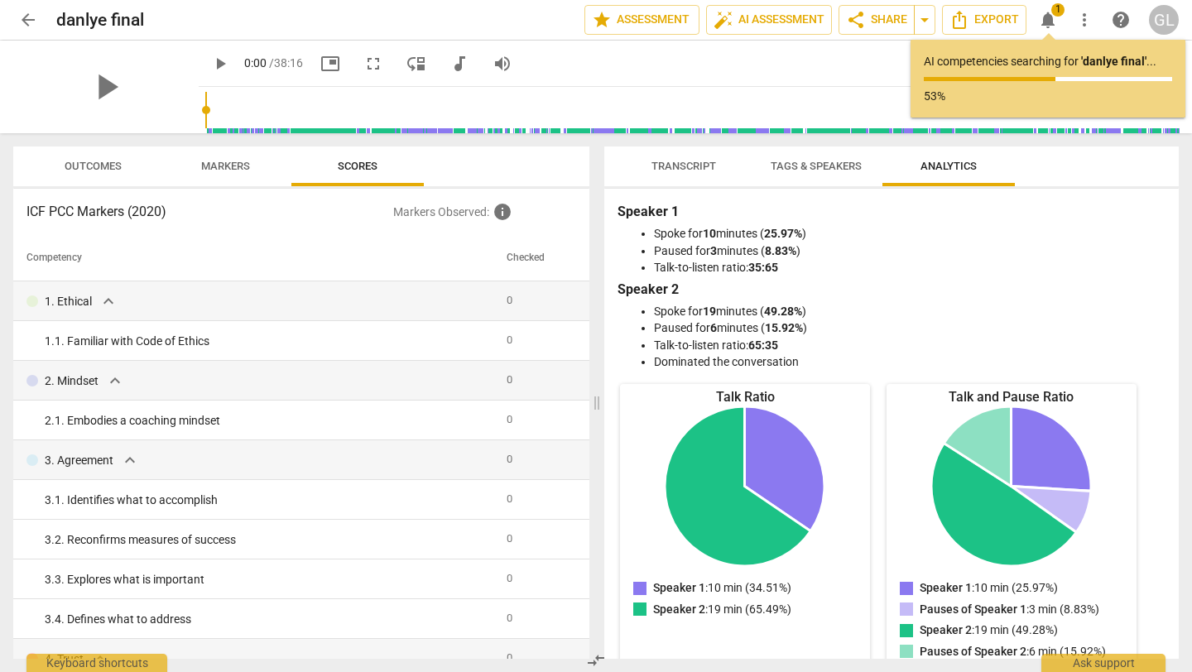
click at [227, 165] on span "Markers" at bounding box center [225, 166] width 49 height 12
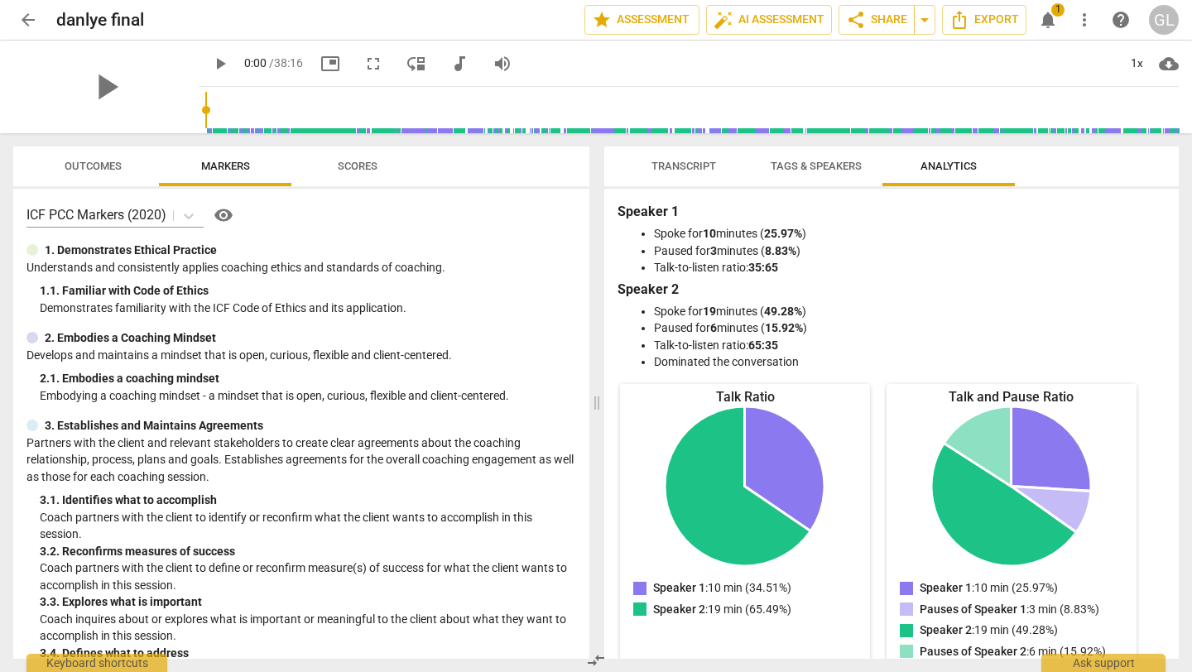
click at [353, 164] on span "Scores" at bounding box center [358, 166] width 40 height 12
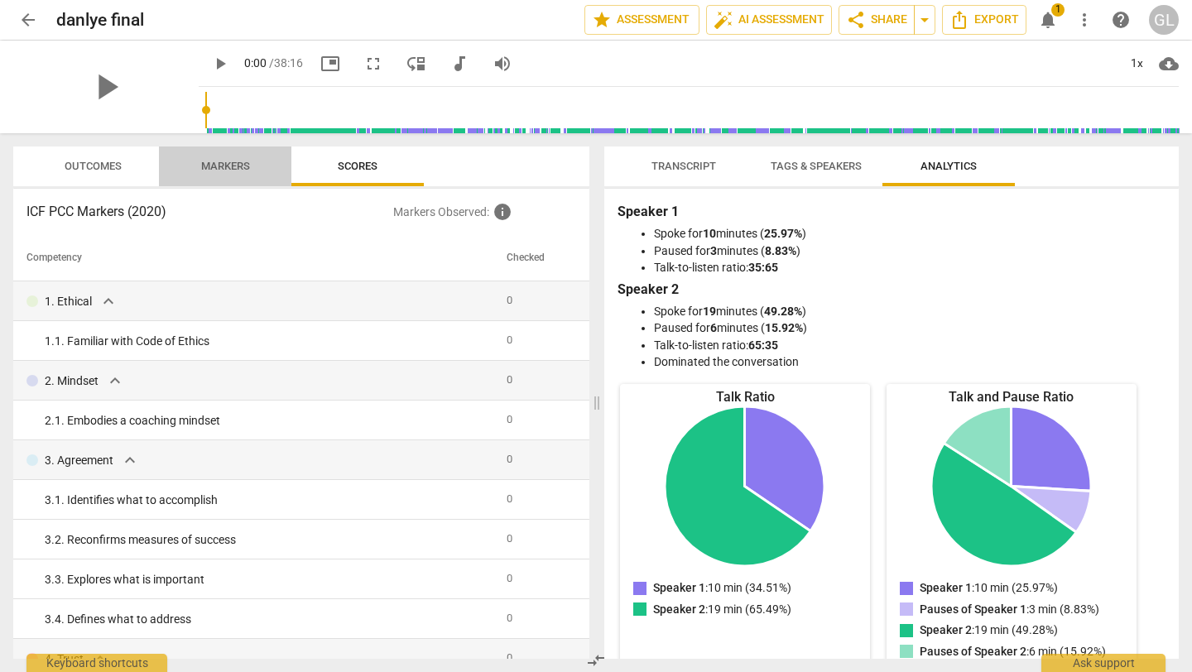
click at [215, 160] on span "Markers" at bounding box center [225, 166] width 49 height 12
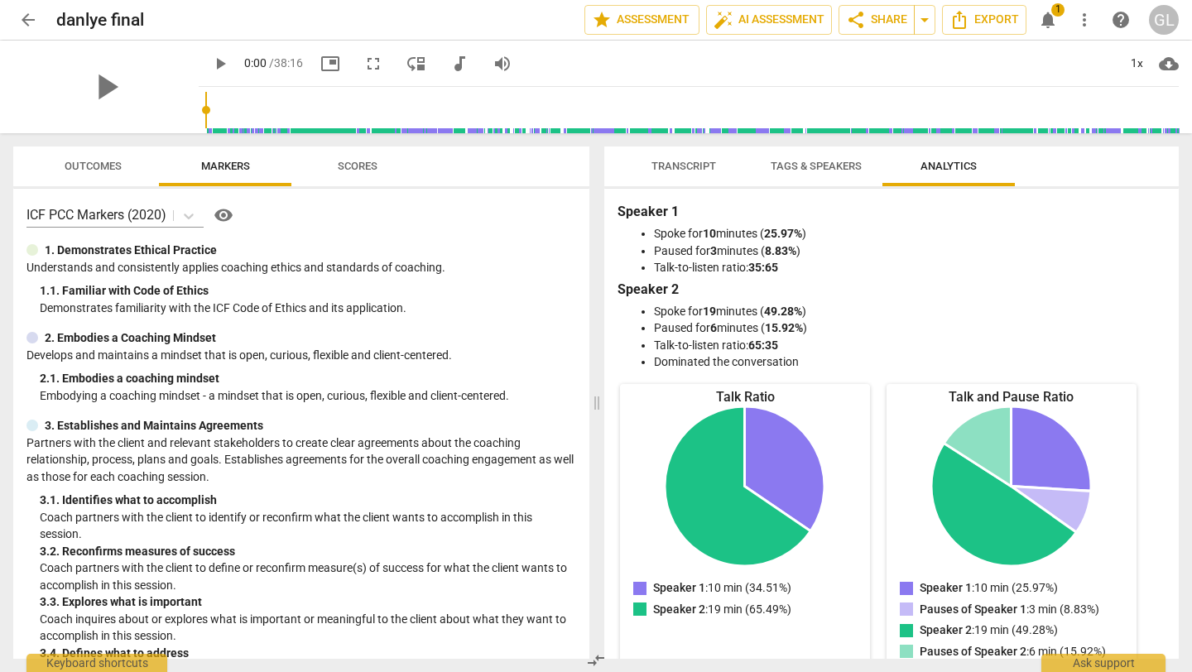
click at [106, 164] on span "Outcomes" at bounding box center [93, 166] width 57 height 12
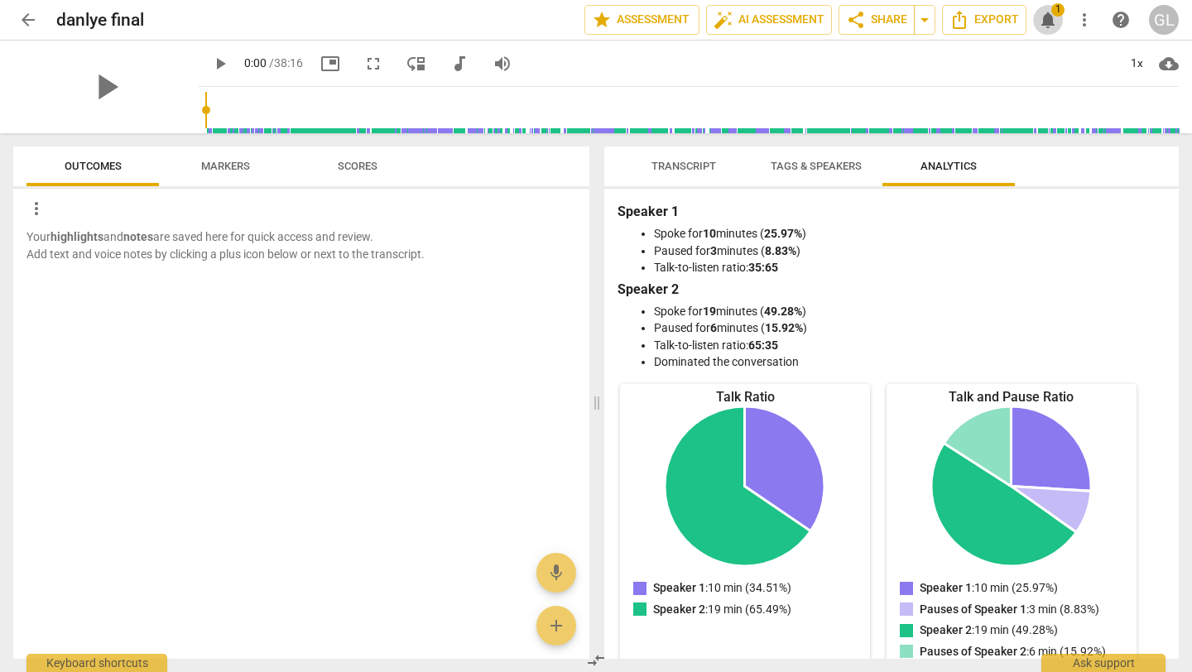
click at [1058, 10] on span "1" at bounding box center [1057, 9] width 13 height 13
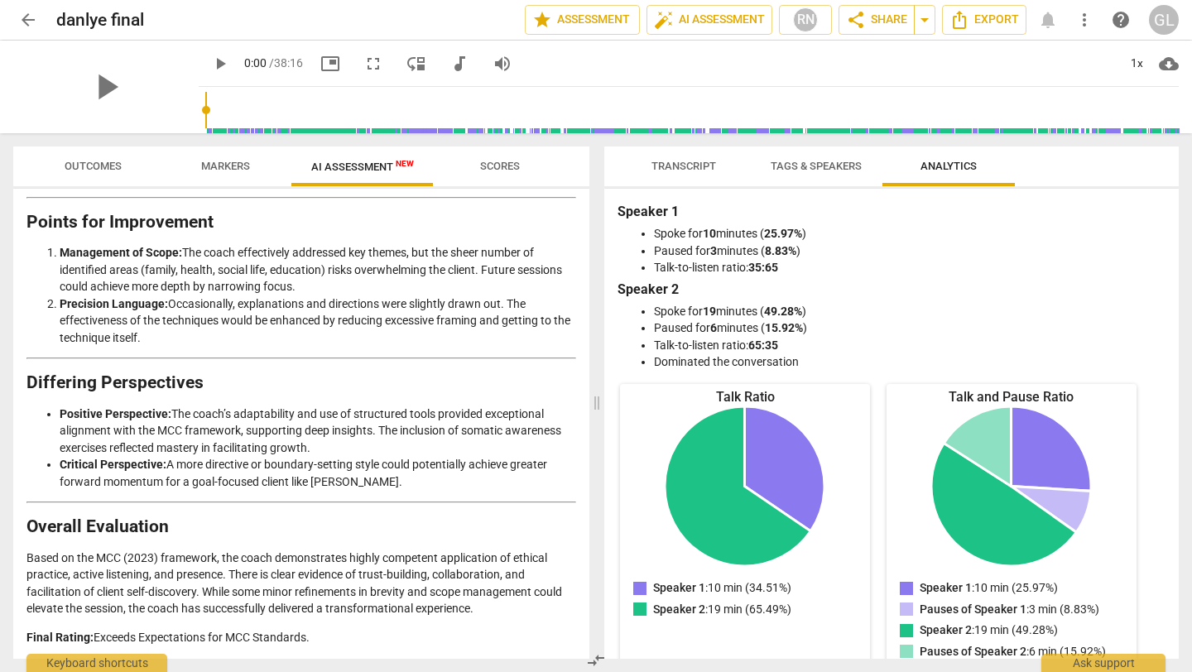
scroll to position [2262, 0]
click at [497, 165] on span "Scores" at bounding box center [500, 166] width 40 height 12
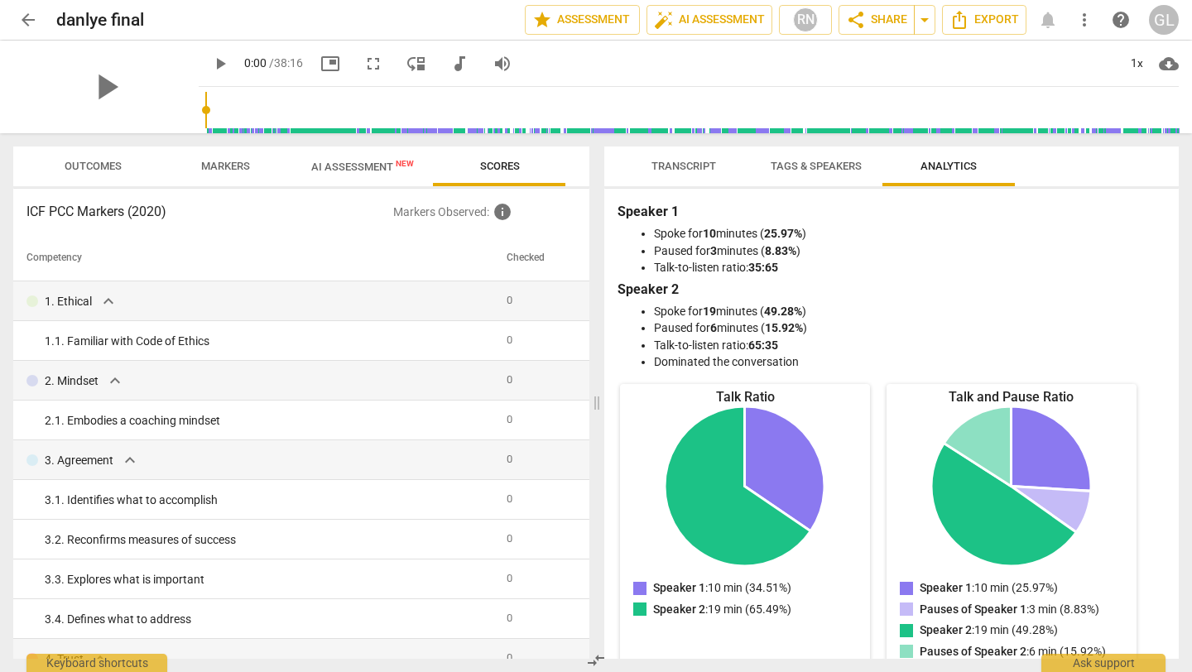
click at [233, 161] on span "Markers" at bounding box center [225, 166] width 49 height 12
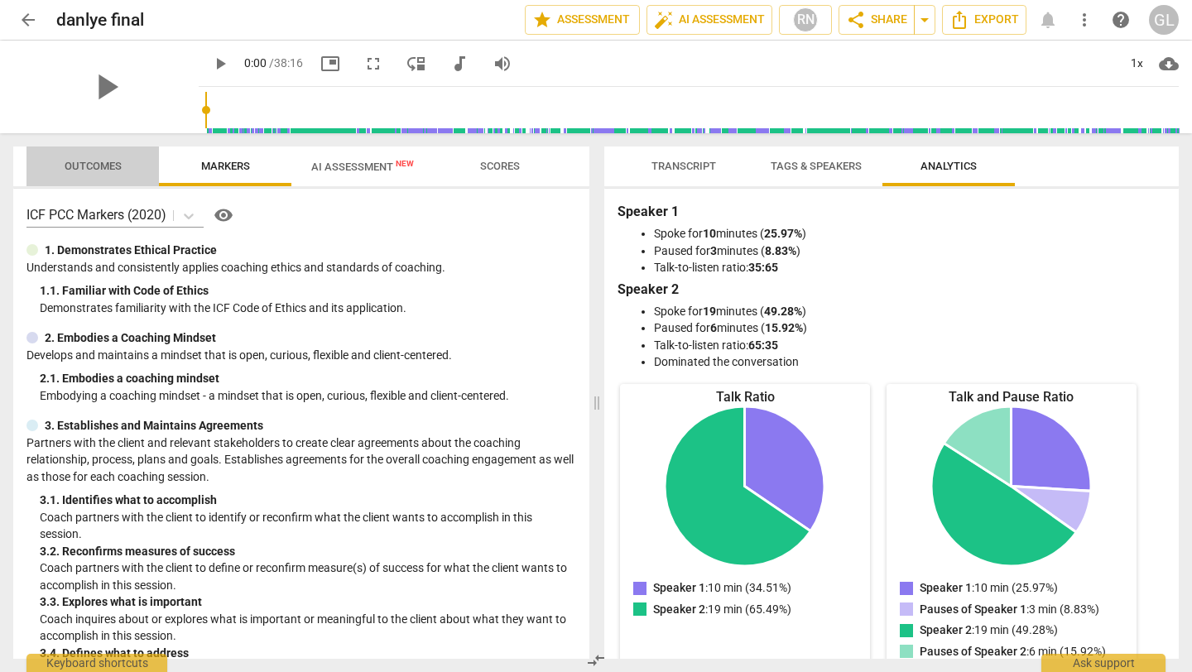
click at [86, 163] on span "Outcomes" at bounding box center [93, 166] width 57 height 12
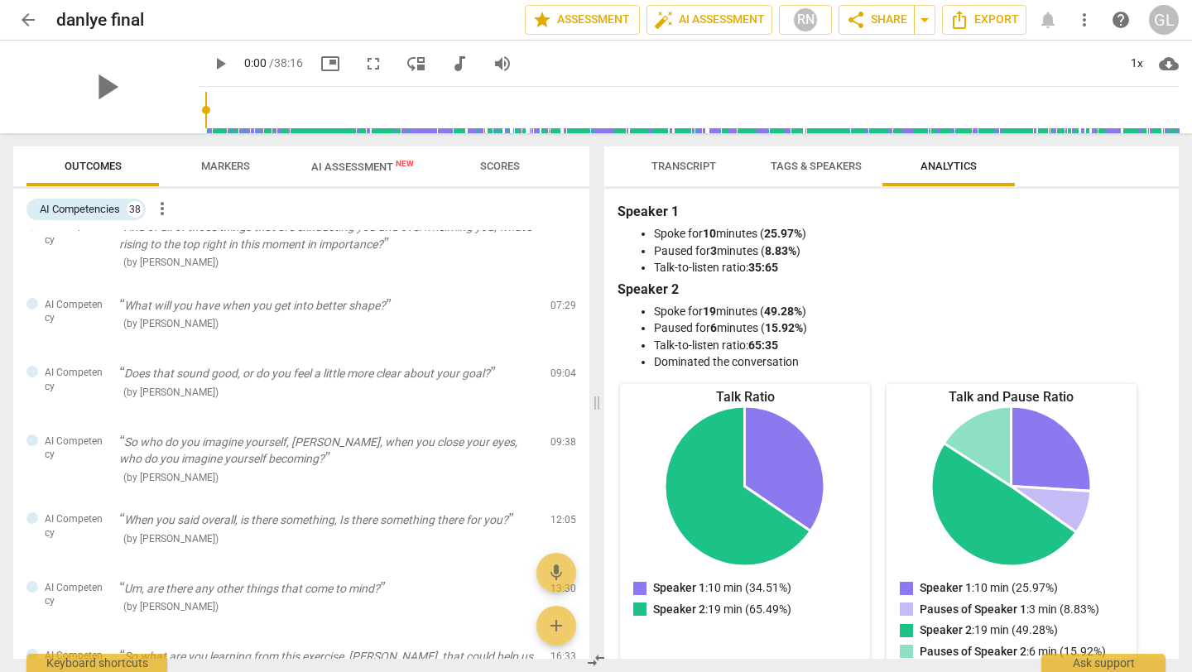
scroll to position [439, 0]
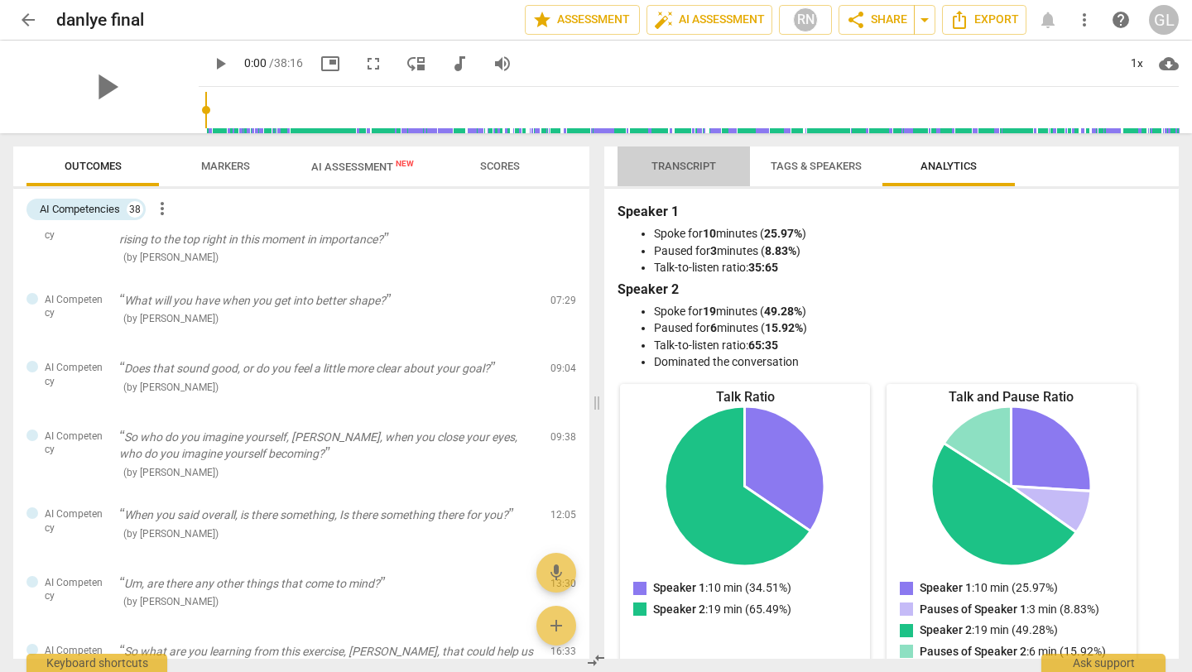
click at [689, 160] on span "Transcript" at bounding box center [683, 166] width 65 height 12
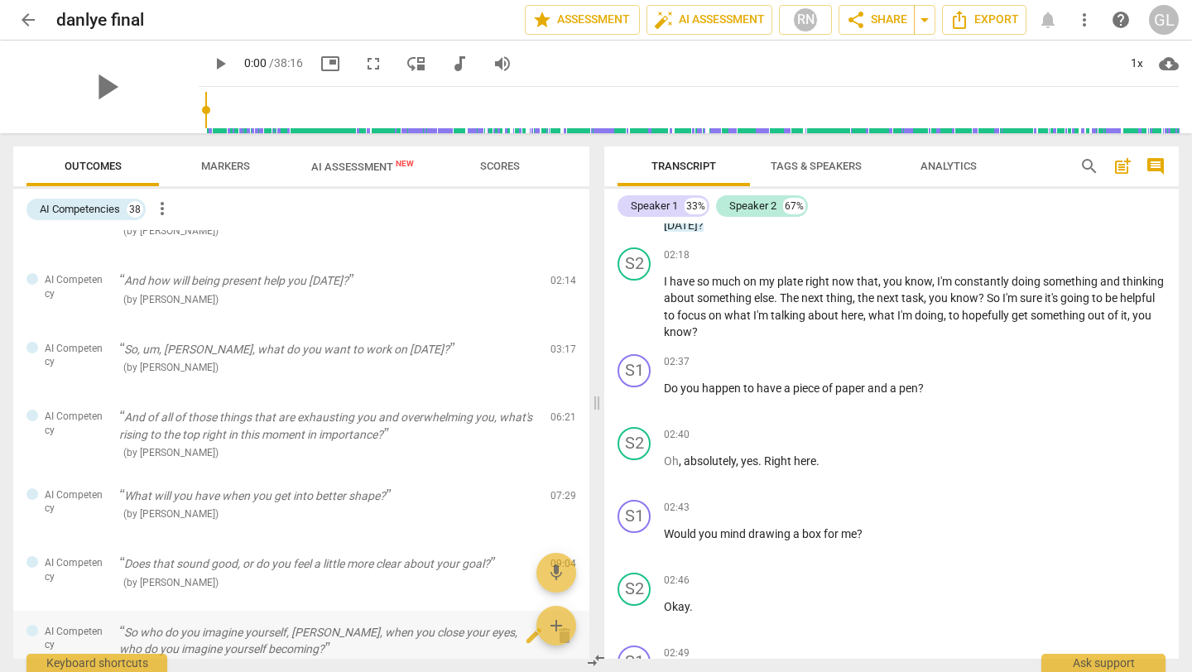
scroll to position [0, 0]
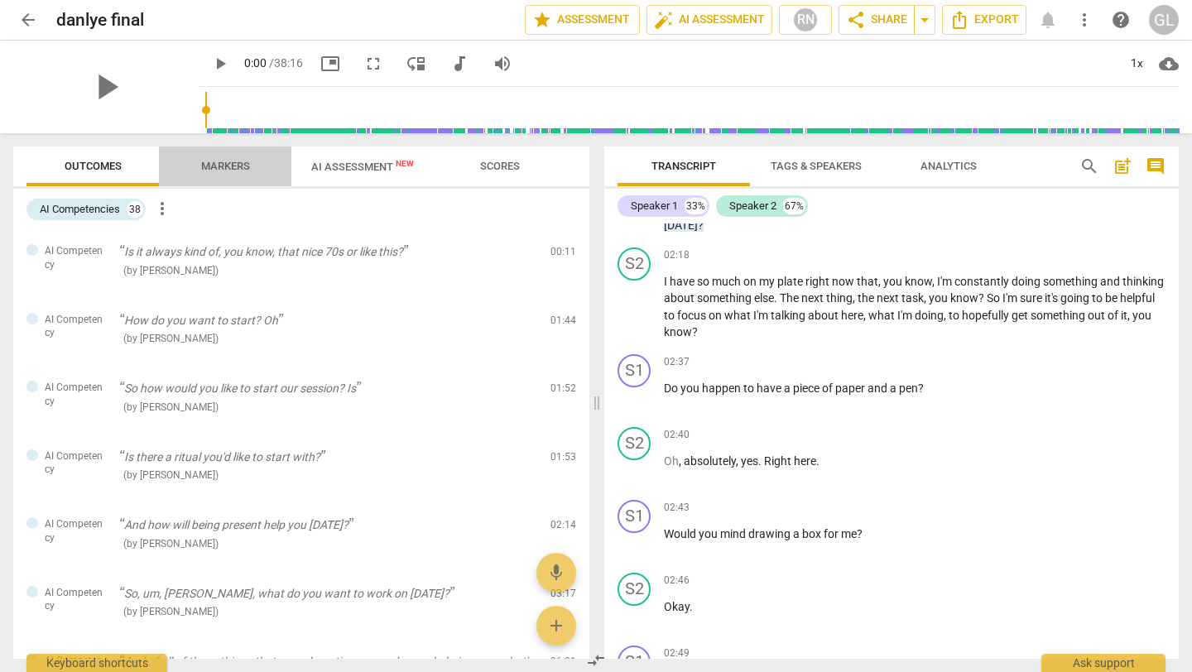
click at [237, 161] on span "Markers" at bounding box center [225, 166] width 49 height 12
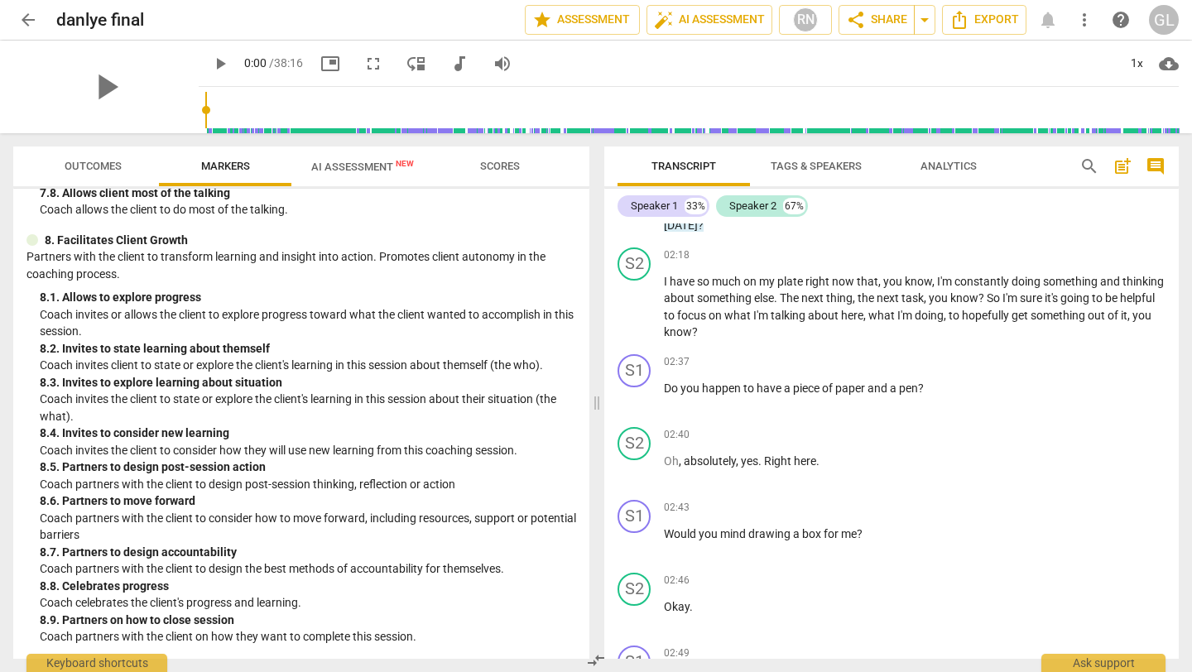
scroll to position [1776, 0]
click at [797, 167] on span "Tags & Speakers" at bounding box center [815, 166] width 91 height 12
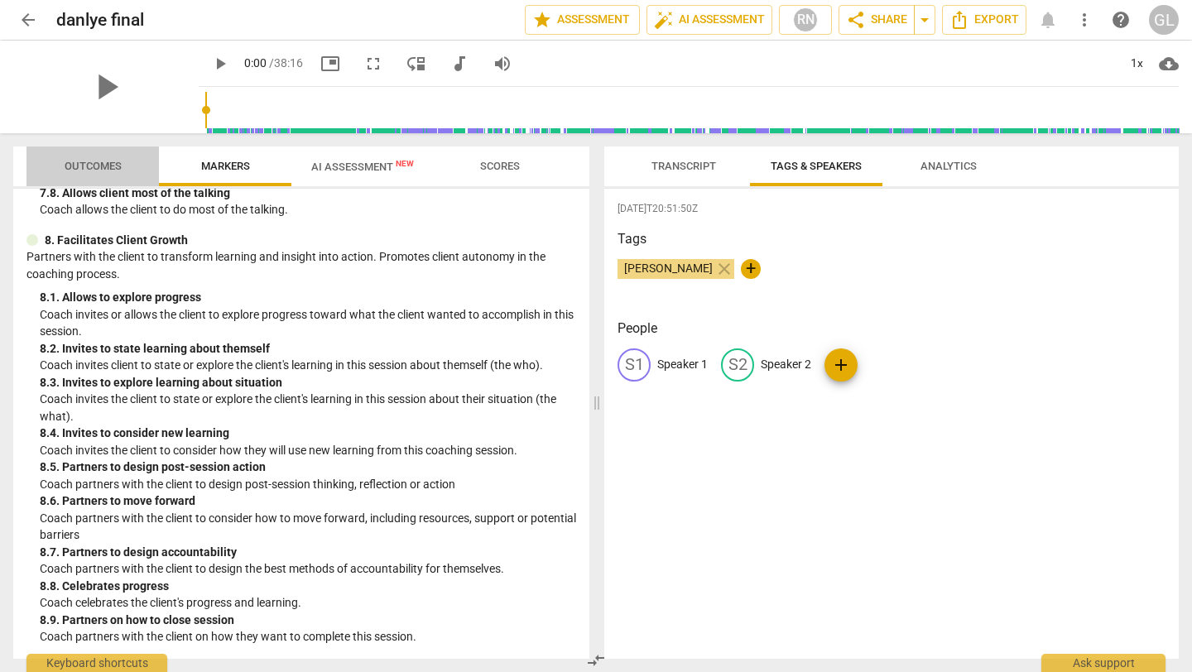
click at [114, 161] on span "Outcomes" at bounding box center [93, 166] width 57 height 12
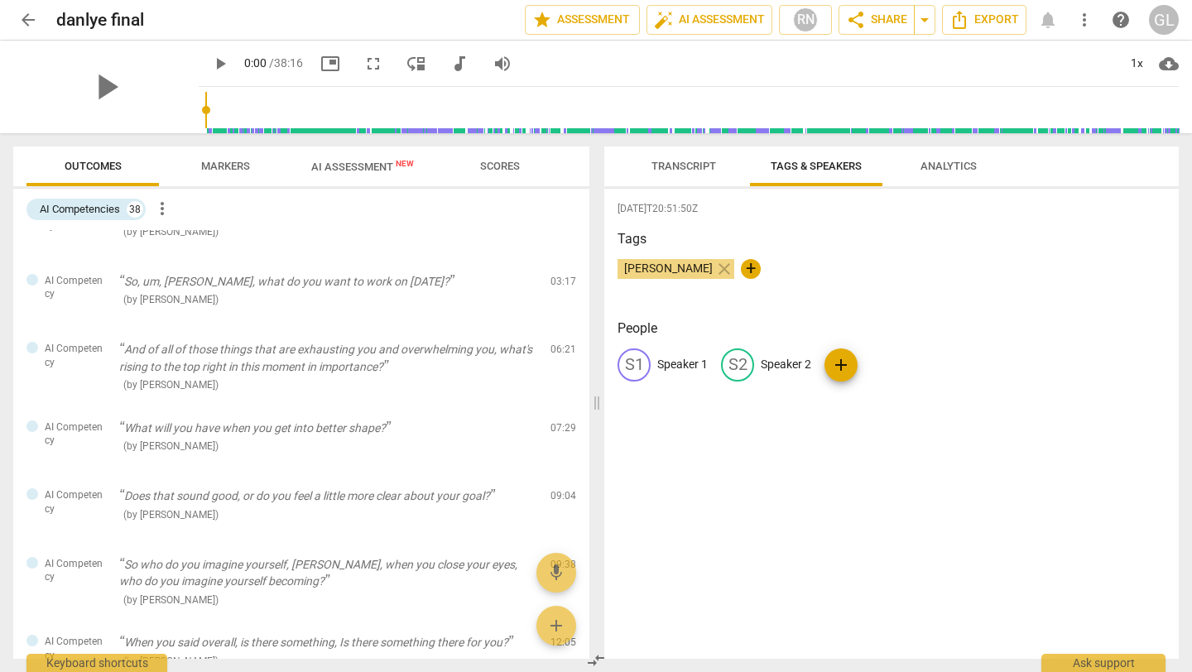
scroll to position [0, 0]
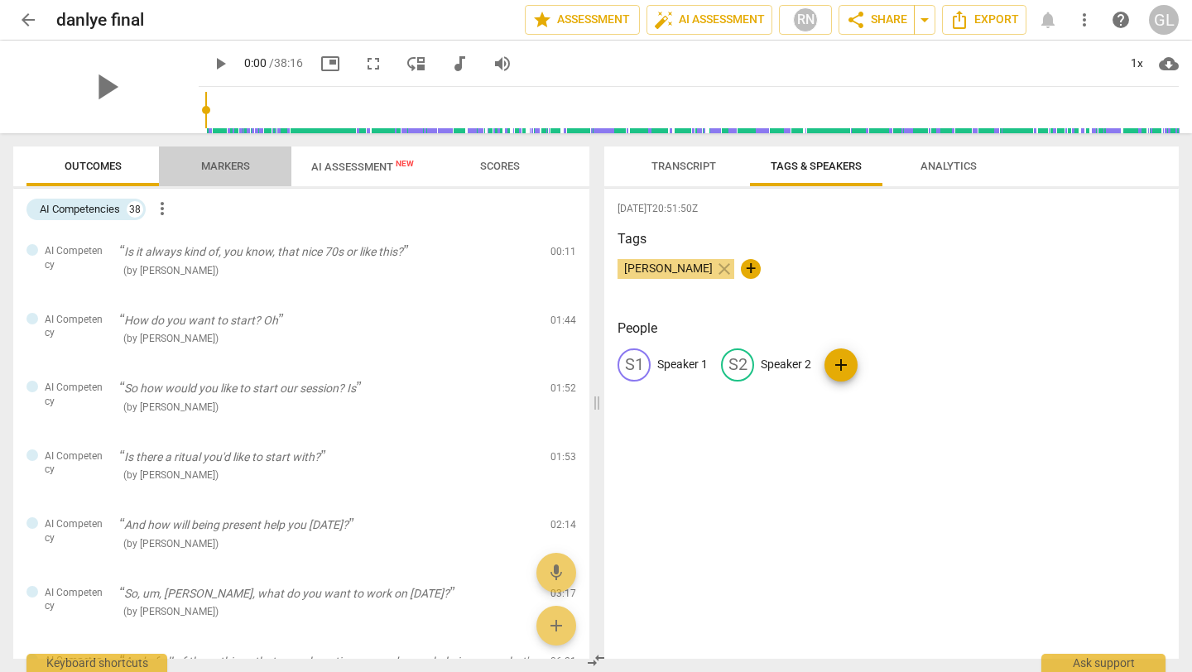
click at [233, 162] on span "Markers" at bounding box center [225, 166] width 49 height 12
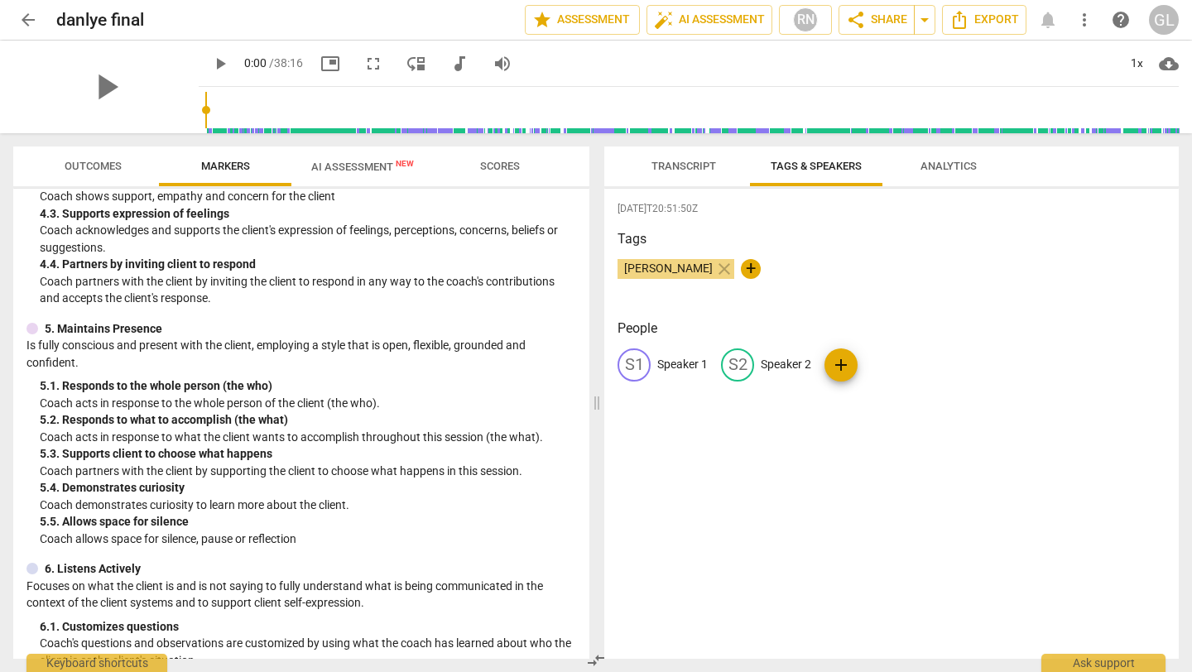
scroll to position [639, 0]
